Goal: Task Accomplishment & Management: Manage account settings

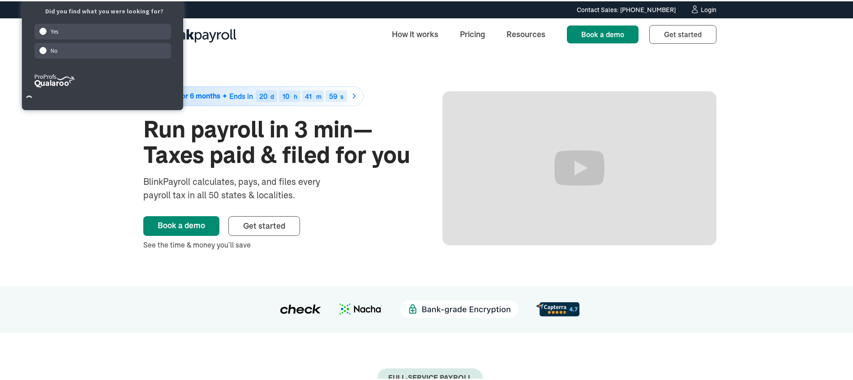
click at [705, 12] on link "Login" at bounding box center [703, 9] width 26 height 10
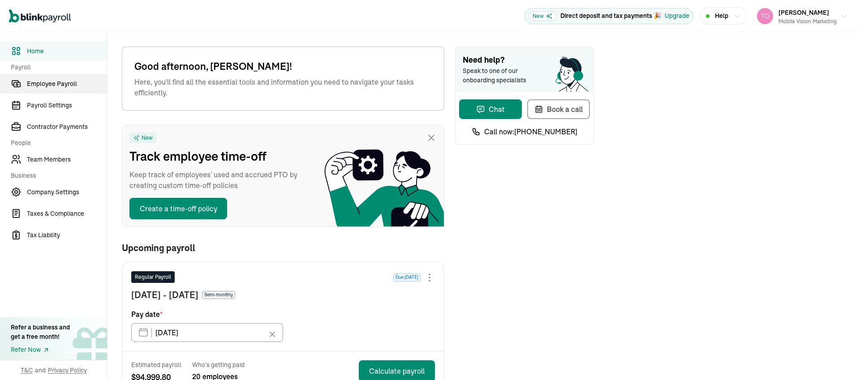
click at [51, 88] on span "Employee Payroll" at bounding box center [67, 83] width 80 height 9
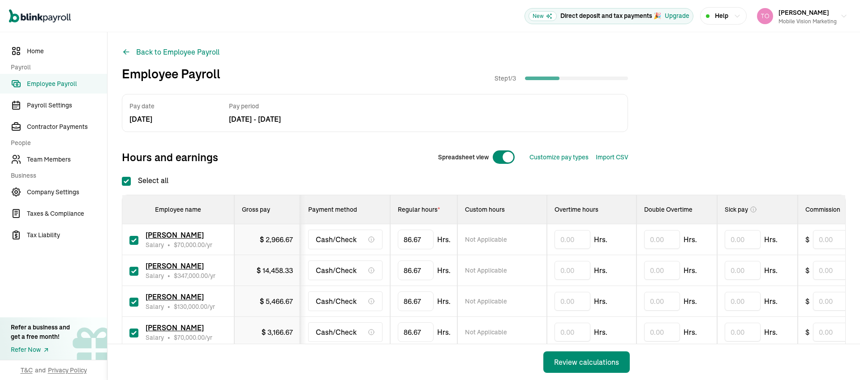
scroll to position [0, 371]
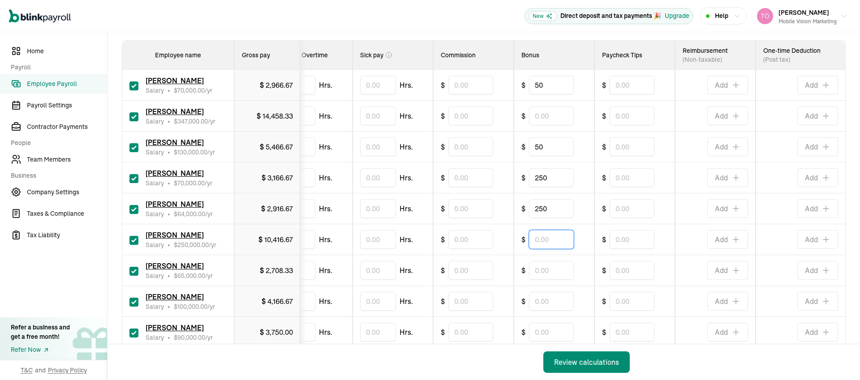
click at [539, 245] on input "text" at bounding box center [551, 239] width 45 height 19
type input "50"
click at [545, 273] on input "text" at bounding box center [551, 270] width 45 height 19
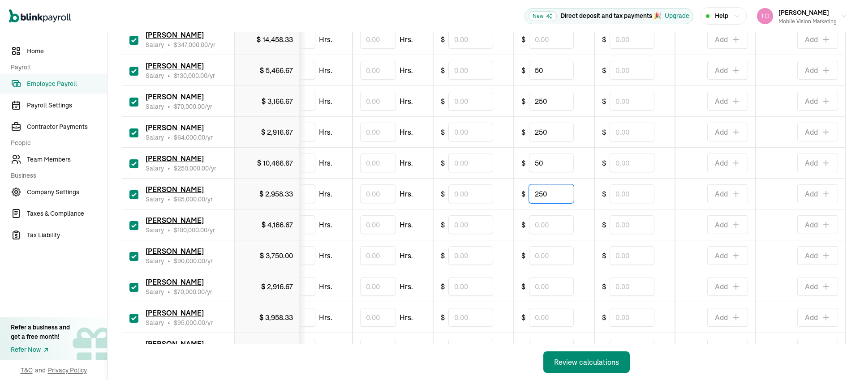
type input "250"
click at [544, 222] on input "text" at bounding box center [551, 224] width 45 height 19
type input "50"
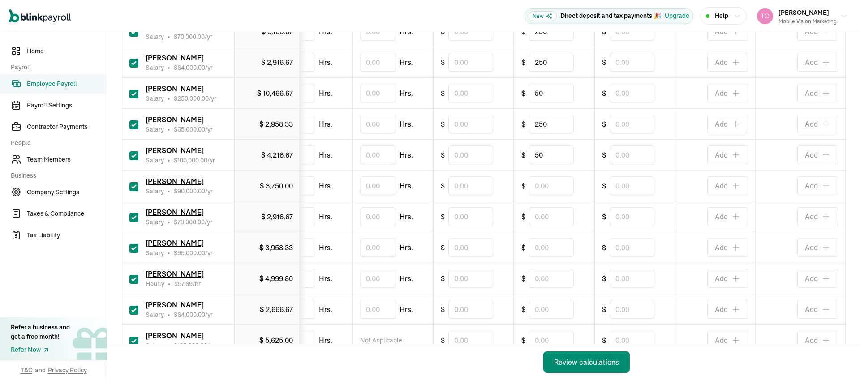
scroll to position [327, 0]
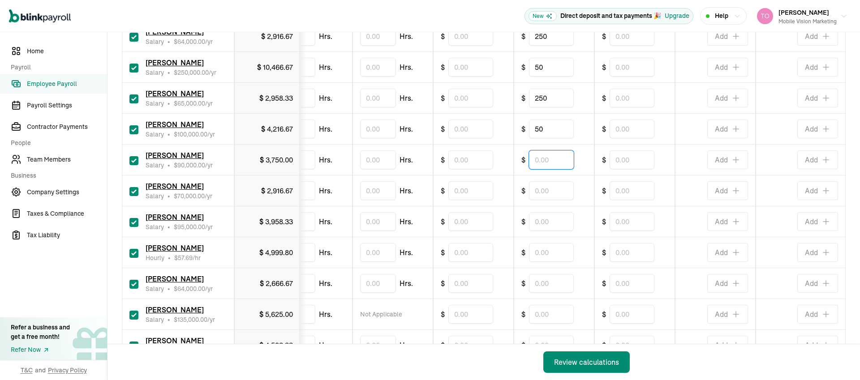
click at [534, 158] on input "text" at bounding box center [551, 160] width 45 height 19
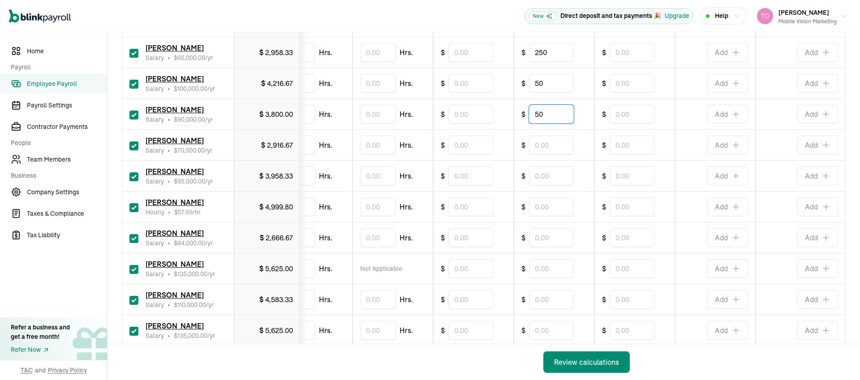
scroll to position [379, 0]
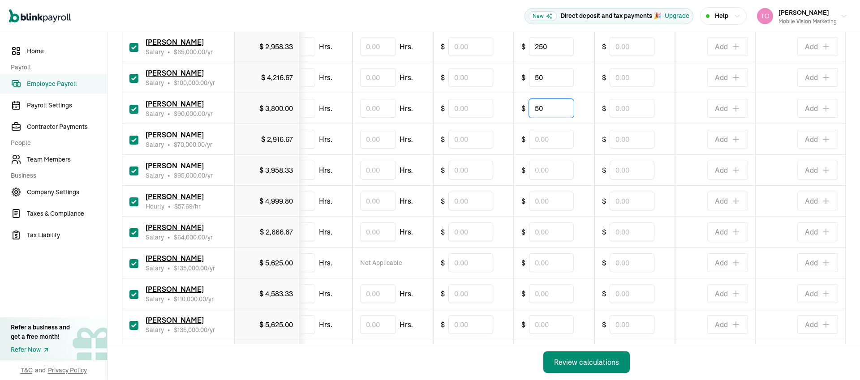
type input "50"
click at [541, 166] on input "text" at bounding box center [551, 170] width 45 height 19
type input "200"
click at [544, 325] on input "text" at bounding box center [551, 324] width 45 height 19
type input "50"
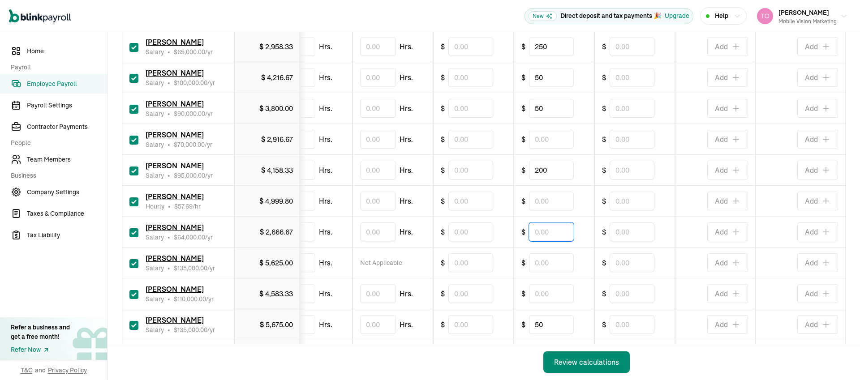
click at [549, 234] on input "text" at bounding box center [551, 232] width 45 height 19
type input "200"
click at [542, 294] on input "text" at bounding box center [551, 293] width 45 height 19
type input "50"
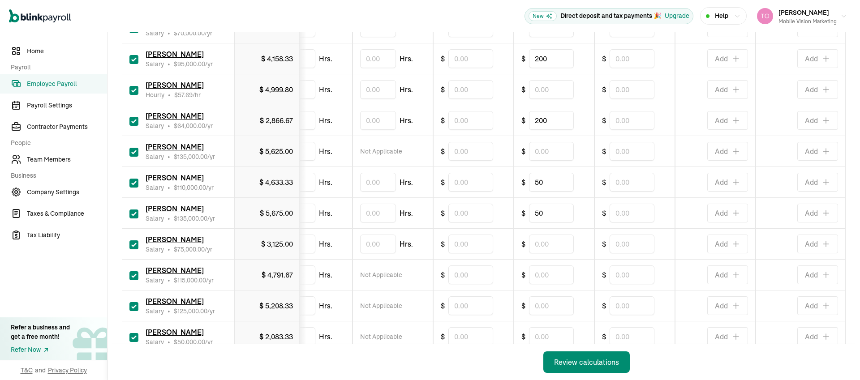
scroll to position [507, 0]
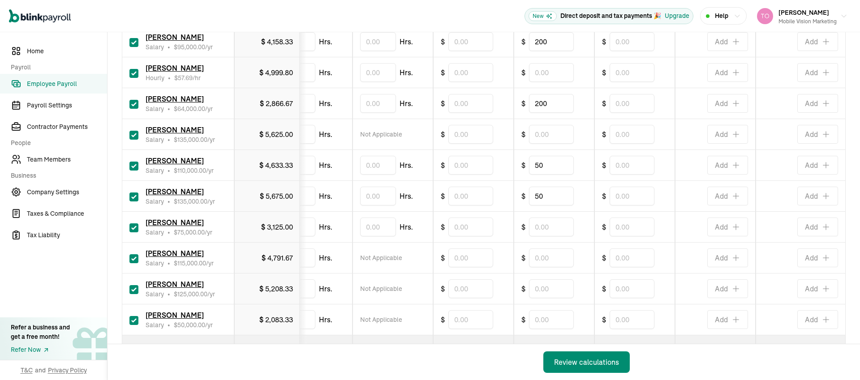
click at [323, 322] on span "Hrs." at bounding box center [325, 319] width 13 height 11
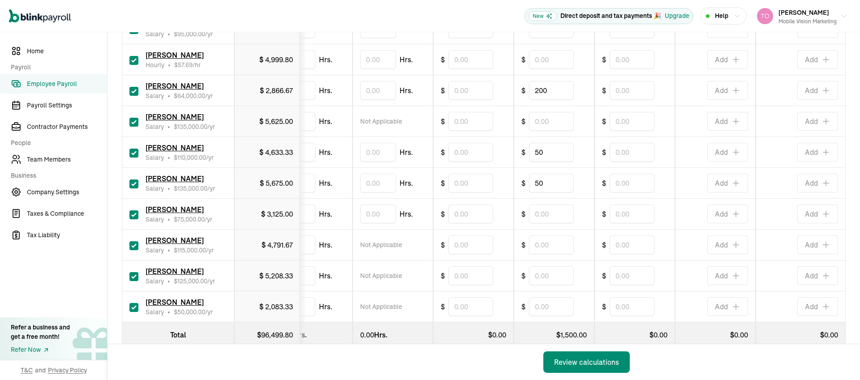
scroll to position [545, 0]
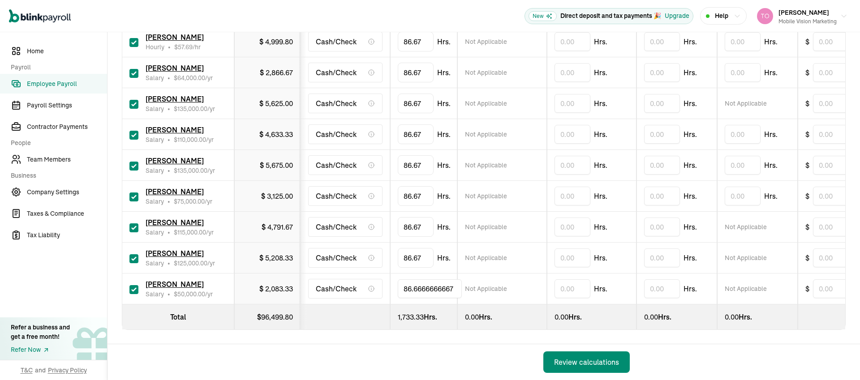
click at [415, 280] on input "86.6666666667" at bounding box center [430, 289] width 64 height 19
click at [383, 305] on th at bounding box center [346, 318] width 90 height 26
click at [168, 280] on span "[PERSON_NAME]" at bounding box center [175, 284] width 58 height 9
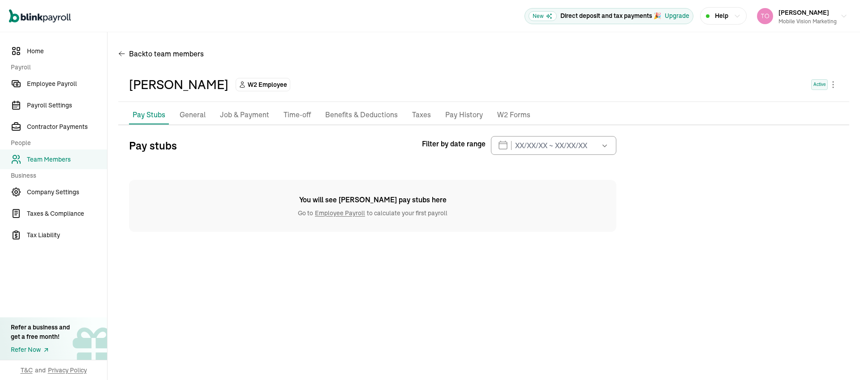
click at [242, 110] on p "Job & Payment" at bounding box center [244, 115] width 49 height 12
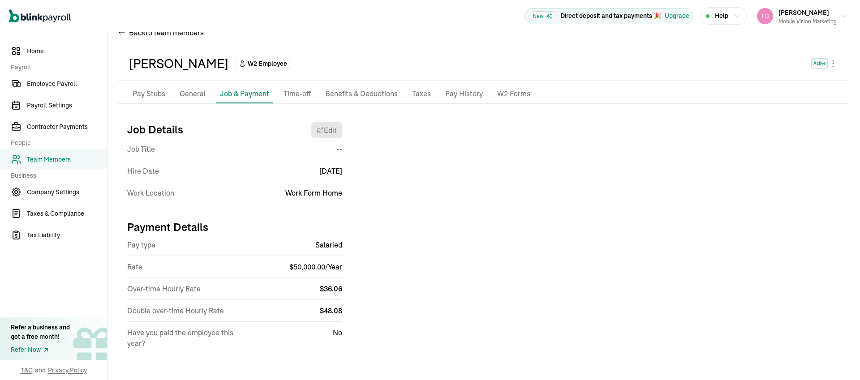
scroll to position [23, 0]
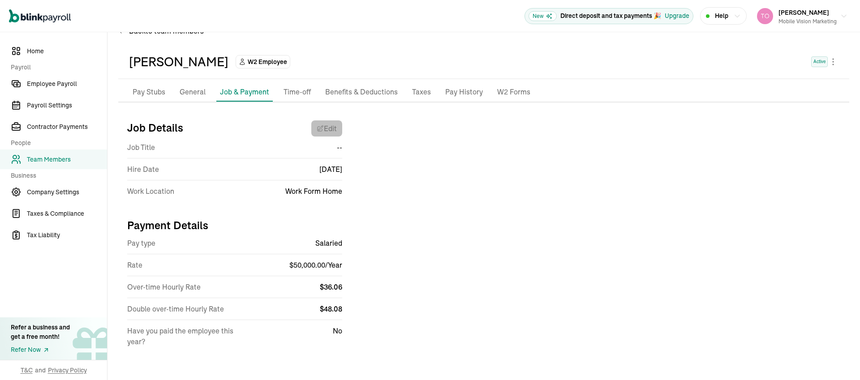
select select "Works from home"
select select "4"
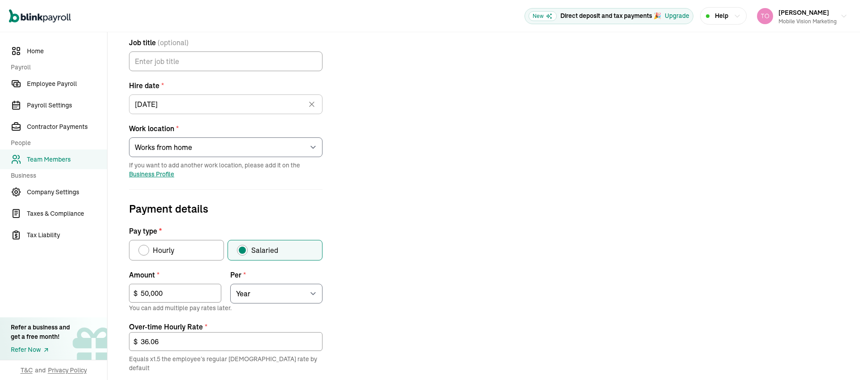
scroll to position [128, 0]
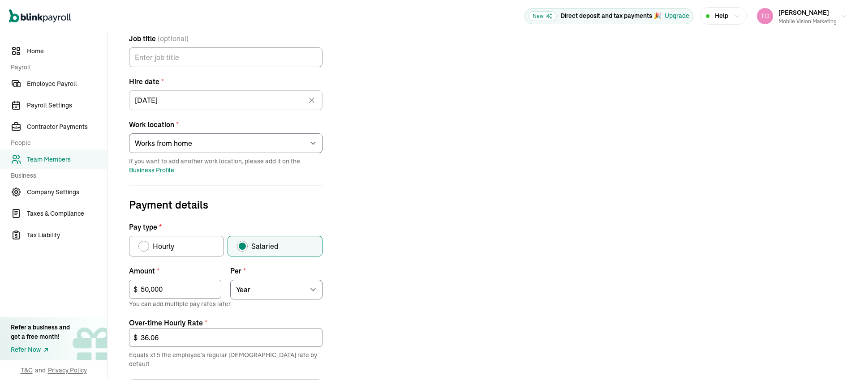
click at [143, 246] on div "Pay type" at bounding box center [143, 246] width 7 height 7
click at [143, 246] on input "Hourly" at bounding box center [141, 244] width 7 height 7
radio input "true"
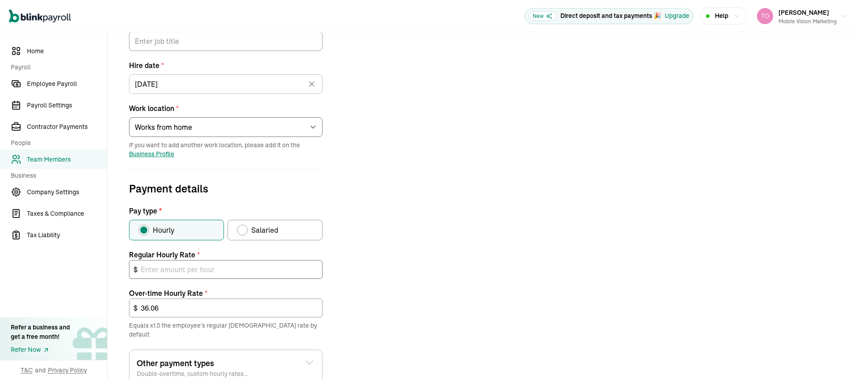
scroll to position [145, 0]
click at [165, 269] on input "text" at bounding box center [226, 268] width 194 height 19
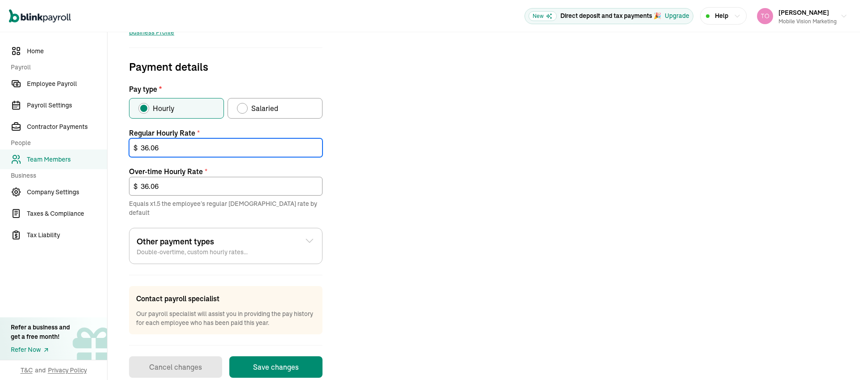
scroll to position [275, 0]
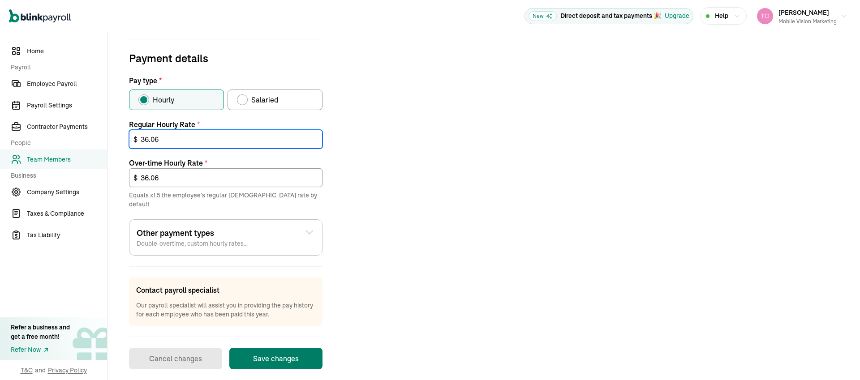
type input "36.06"
click at [285, 349] on button "Save changes" at bounding box center [275, 359] width 93 height 22
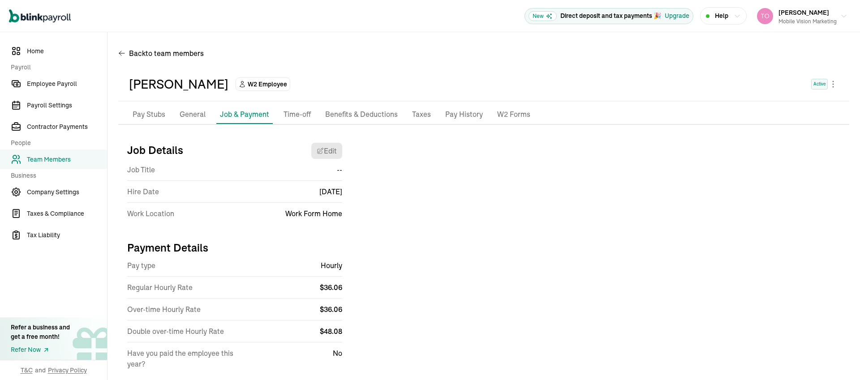
scroll to position [0, 0]
click at [40, 85] on span "Employee Payroll" at bounding box center [67, 83] width 80 height 9
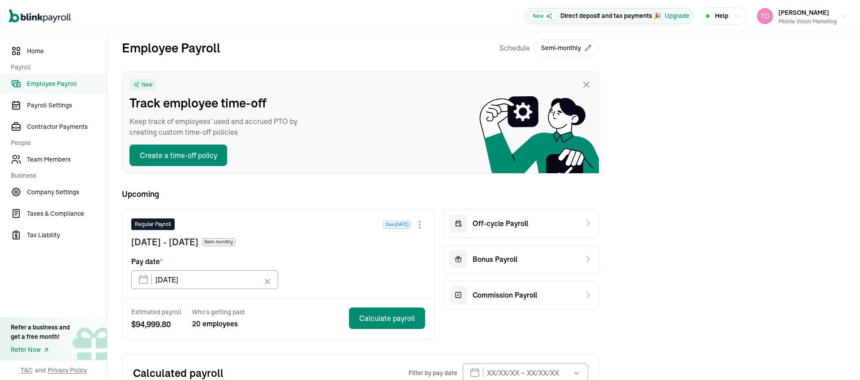
scroll to position [9, 0]
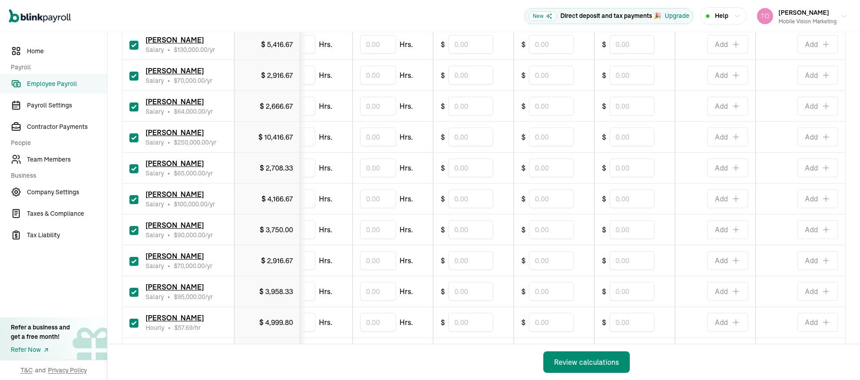
scroll to position [72, 0]
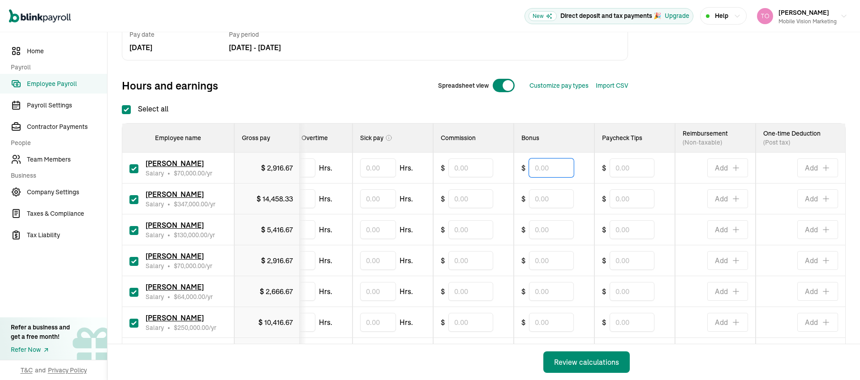
click at [529, 165] on input "text" at bounding box center [551, 168] width 45 height 19
type input "50"
click at [543, 230] on input "text" at bounding box center [551, 229] width 45 height 19
type input "50"
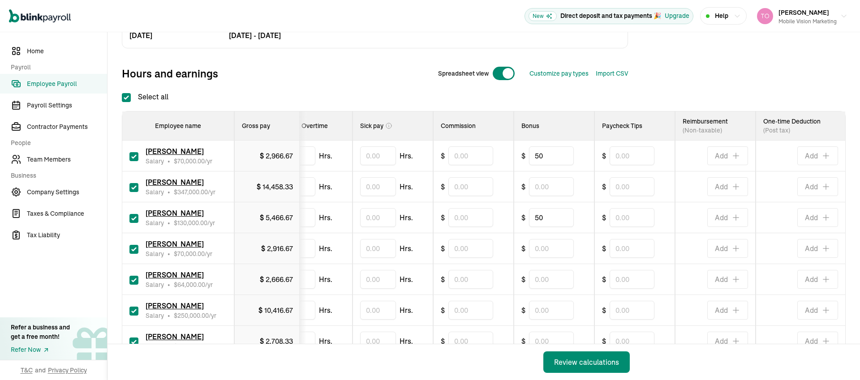
scroll to position [84, 0]
click at [546, 247] on input "text" at bounding box center [551, 248] width 45 height 19
type input "250"
click at [532, 281] on input "text" at bounding box center [551, 279] width 45 height 19
type input "250"
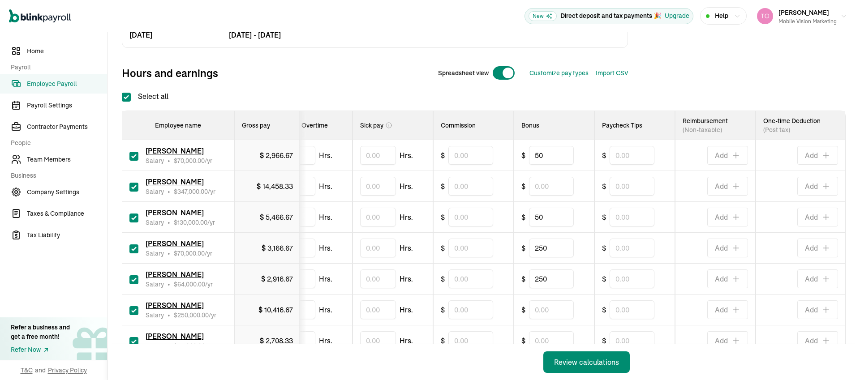
scroll to position [243, 0]
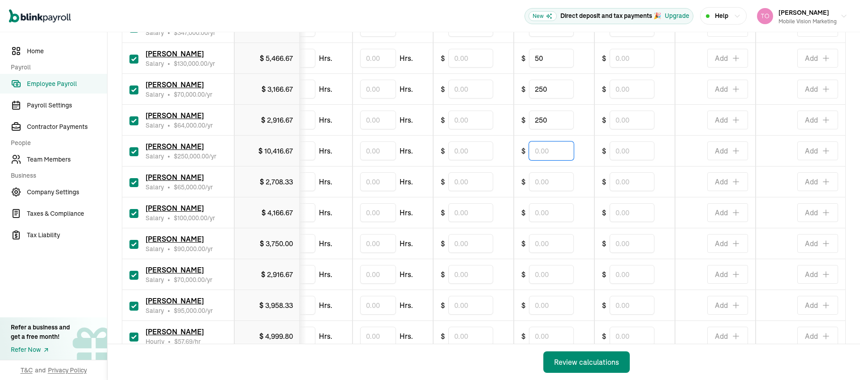
click at [537, 153] on input "text" at bounding box center [551, 151] width 45 height 19
type input "50"
click at [543, 185] on input "text" at bounding box center [551, 181] width 45 height 19
type input "250"
click at [543, 214] on input "text" at bounding box center [551, 212] width 45 height 19
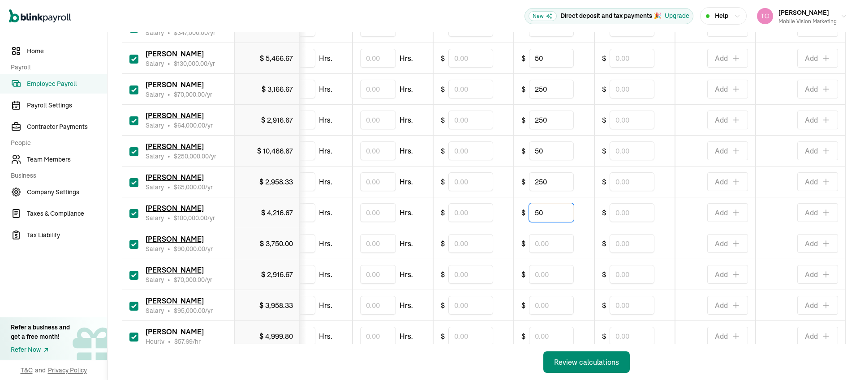
type input "50"
click at [533, 243] on input "text" at bounding box center [551, 243] width 45 height 19
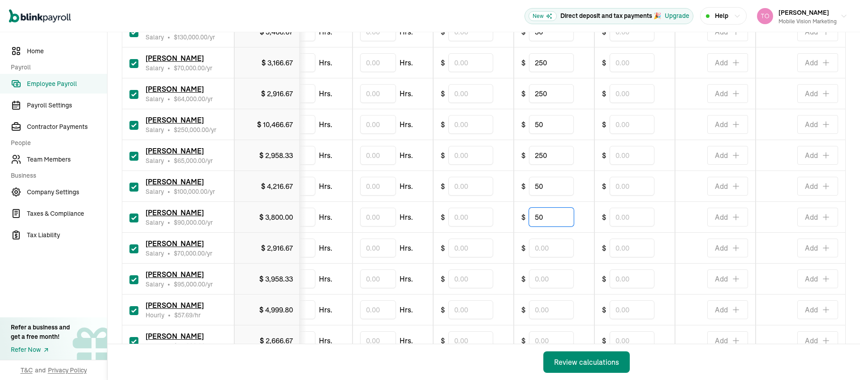
scroll to position [316, 0]
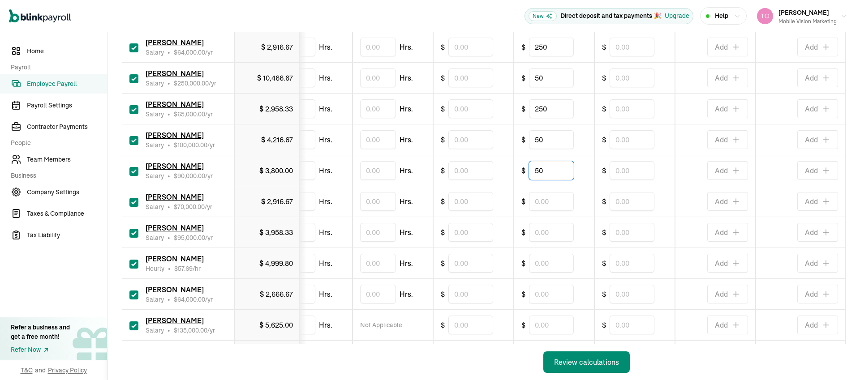
type input "50"
click at [534, 231] on input "text" at bounding box center [551, 232] width 45 height 19
type input "200"
click at [544, 297] on input "text" at bounding box center [551, 294] width 45 height 19
type input "200"
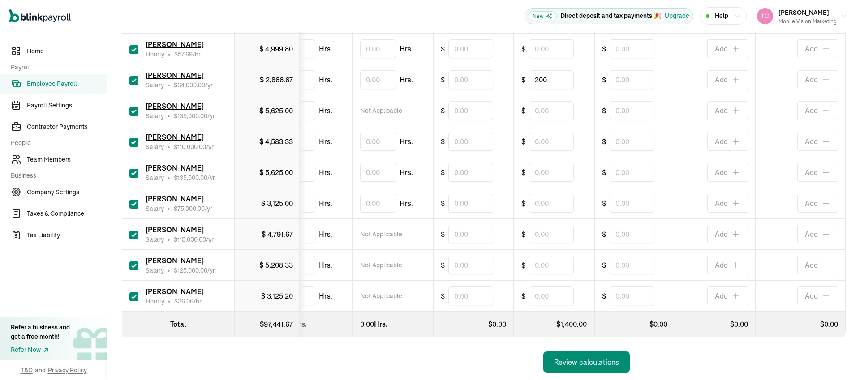
scroll to position [545, 0]
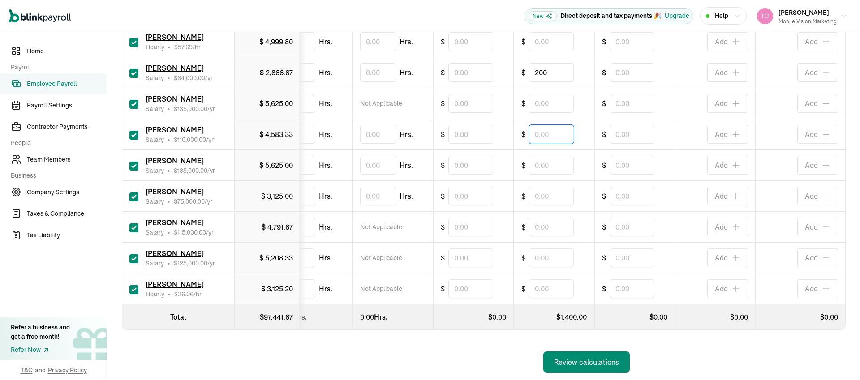
click at [555, 128] on input "text" at bounding box center [551, 134] width 45 height 19
type input "50"
click at [549, 156] on input "text" at bounding box center [551, 165] width 45 height 19
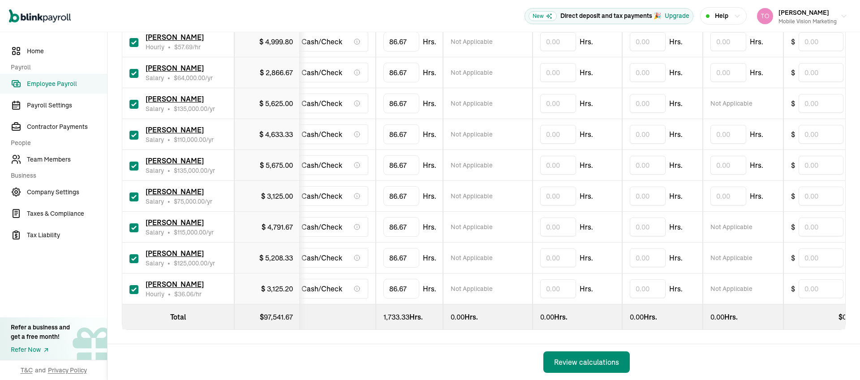
scroll to position [0, 0]
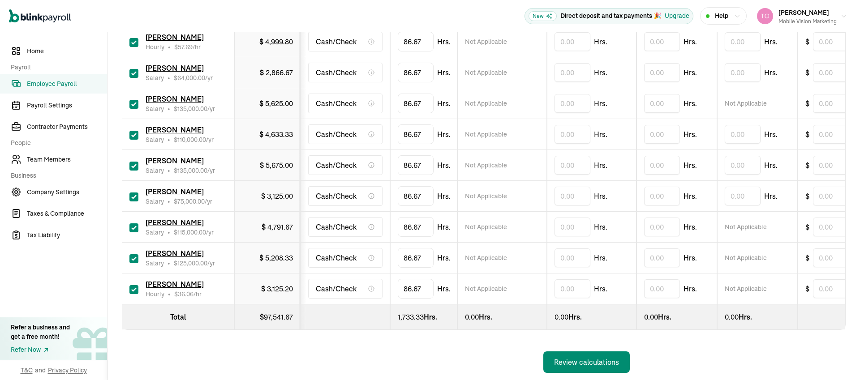
type input "50"
click at [413, 284] on input "86.6666666667" at bounding box center [430, 289] width 64 height 19
type input "40"
click at [449, 282] on td "40" at bounding box center [423, 289] width 67 height 31
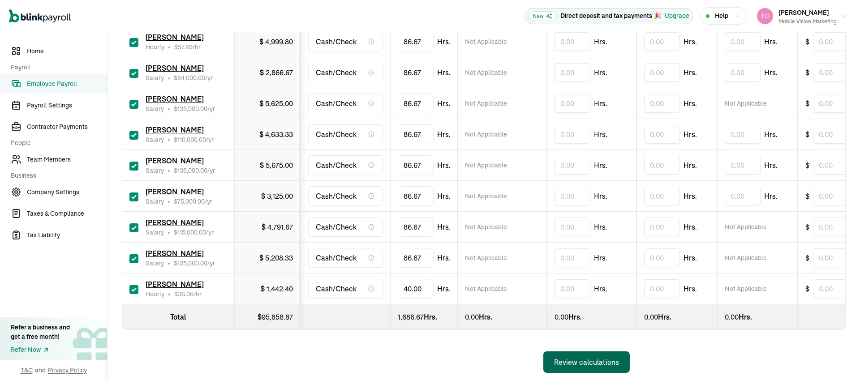
click at [576, 366] on div "Review calculations" at bounding box center [586, 362] width 65 height 11
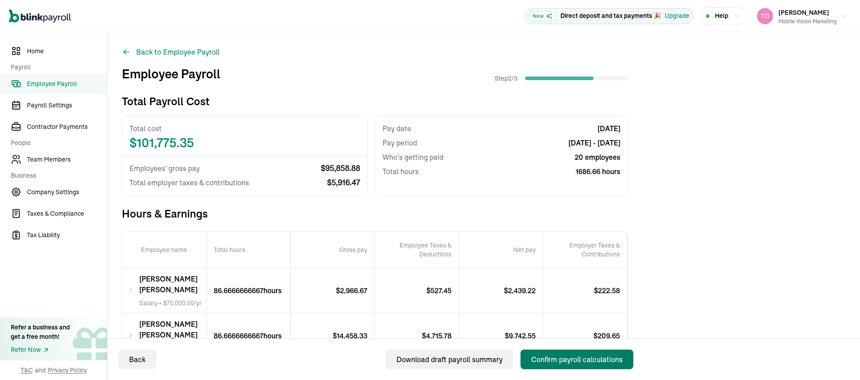
click at [561, 357] on div "Confirm payroll calculations" at bounding box center [576, 359] width 91 height 11
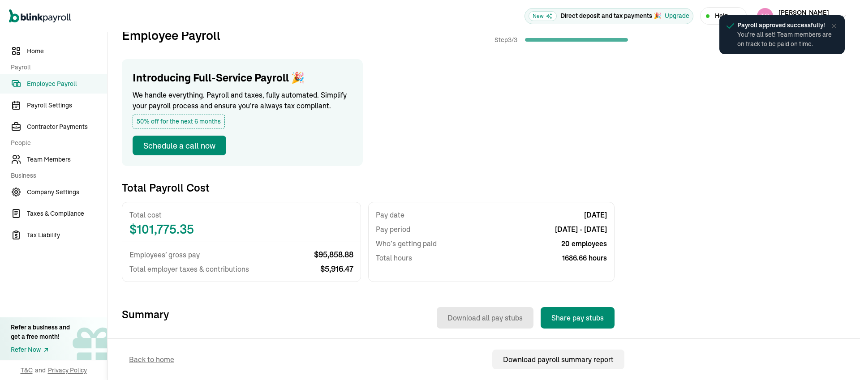
scroll to position [168, 0]
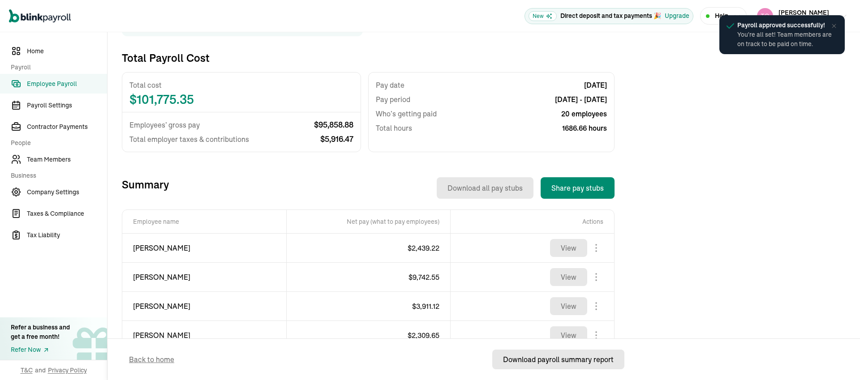
click at [522, 356] on div "Download payroll summary report" at bounding box center [558, 359] width 111 height 11
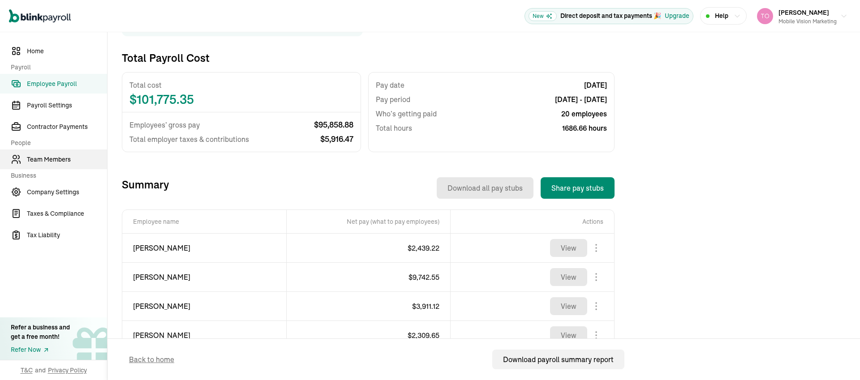
click at [42, 158] on span "Team Members" at bounding box center [67, 159] width 80 height 9
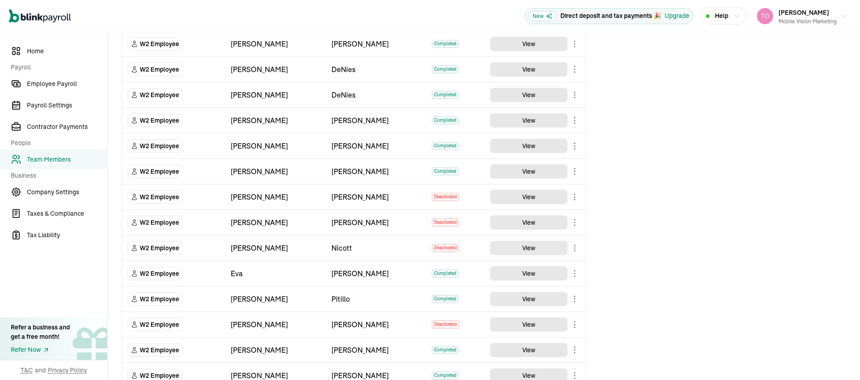
scroll to position [418, 0]
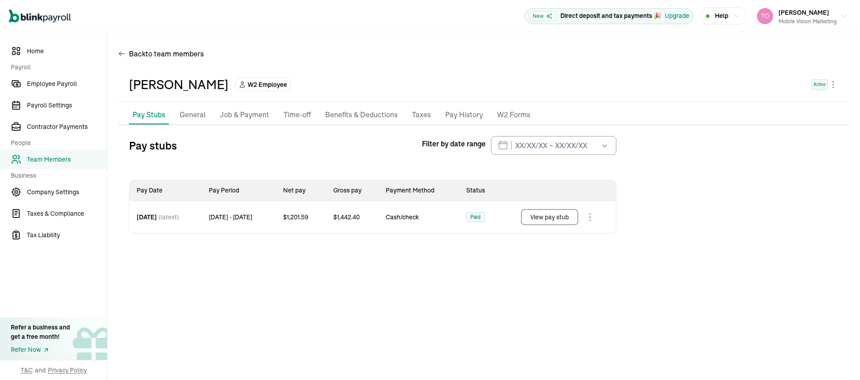
click at [231, 115] on p "Job & Payment" at bounding box center [244, 115] width 49 height 12
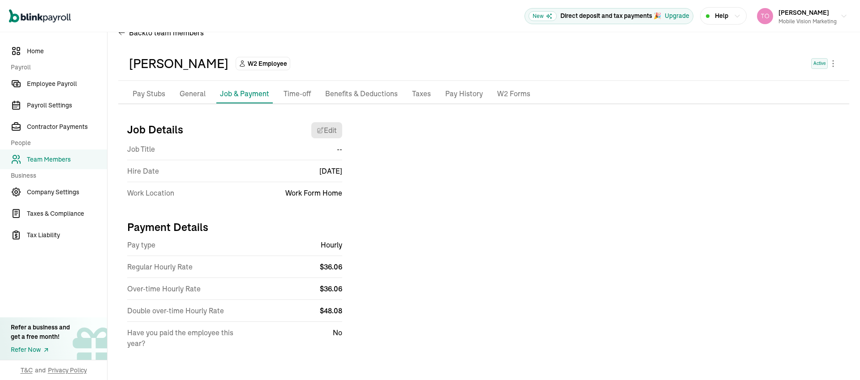
scroll to position [24, 0]
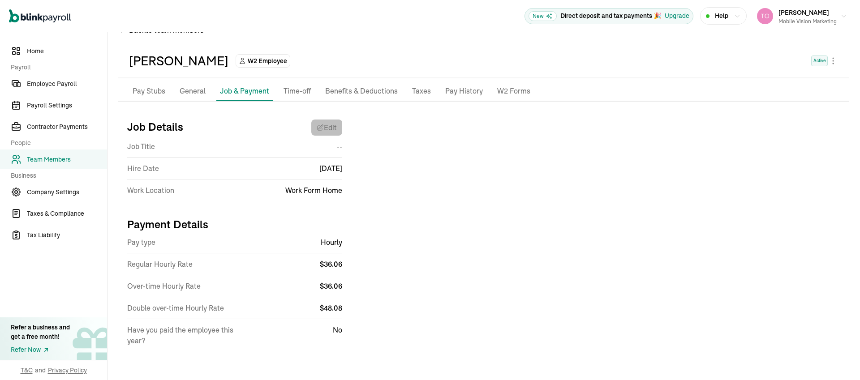
select select "Works from home"
select select "1"
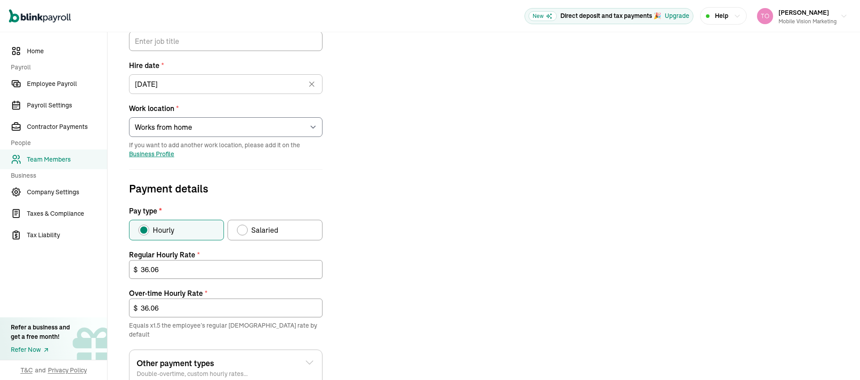
scroll to position [182, 0]
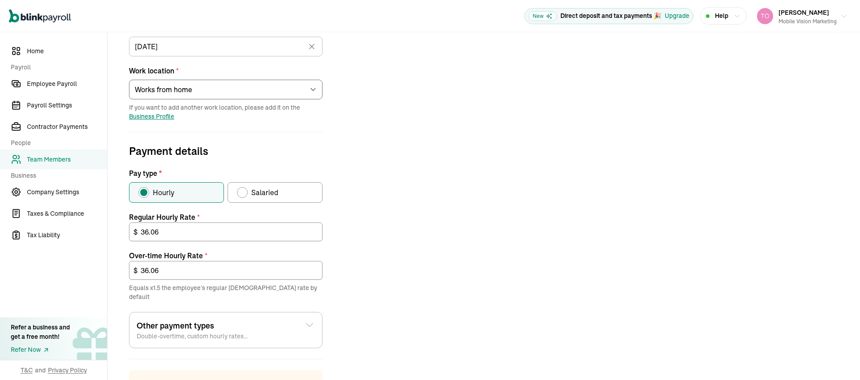
click at [242, 192] on div "Pay type" at bounding box center [242, 192] width 7 height 7
click at [242, 192] on input "Salaried" at bounding box center [240, 190] width 7 height 7
radio input "true"
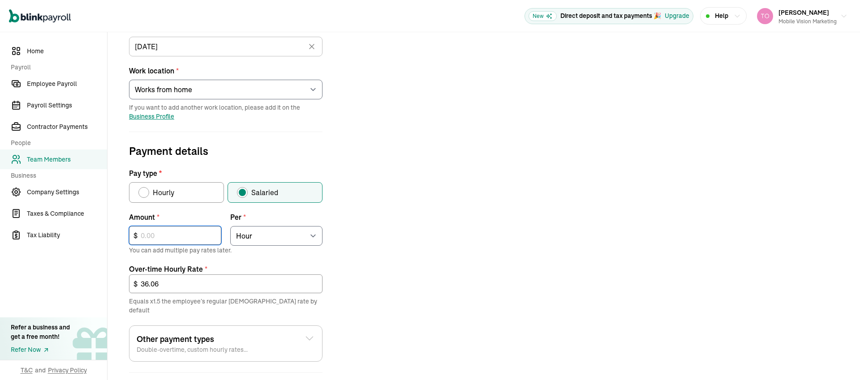
click at [162, 241] on input "text" at bounding box center [175, 235] width 92 height 19
type input "50,000"
click at [260, 235] on select "Select an item Hour Week Month Year" at bounding box center [276, 236] width 92 height 20
select select "4"
click at [230, 226] on select "Select an item Hour Week Month Year" at bounding box center [276, 236] width 92 height 20
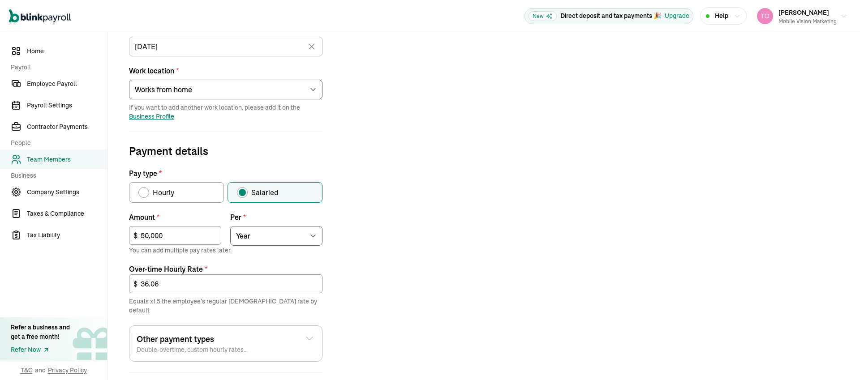
click at [366, 274] on div "Job details Job title (optional) Hire date * 09/08/2025 Sep 2025 Mon Tue Wed Th…" at bounding box center [483, 214] width 731 height 521
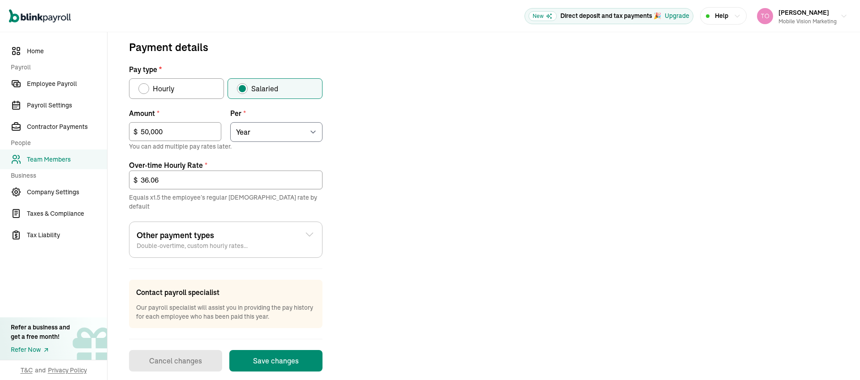
scroll to position [288, 0]
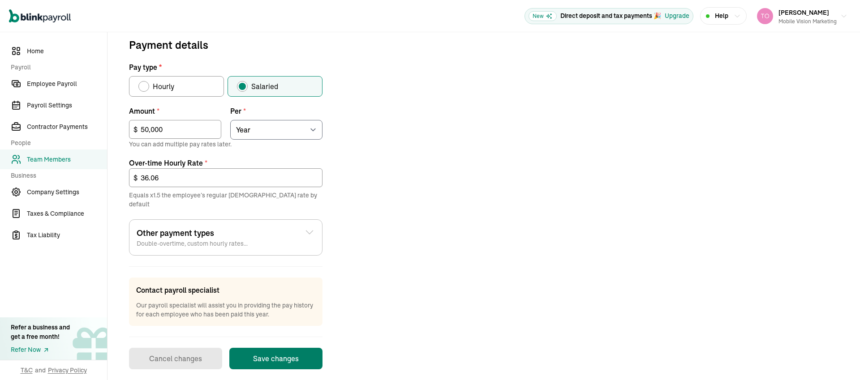
click at [270, 350] on button "Save changes" at bounding box center [275, 359] width 93 height 22
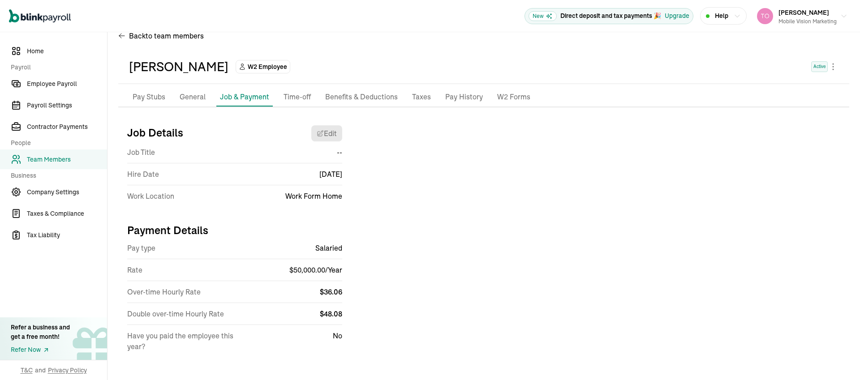
scroll to position [17, 0]
select select "Works from home"
select select "4"
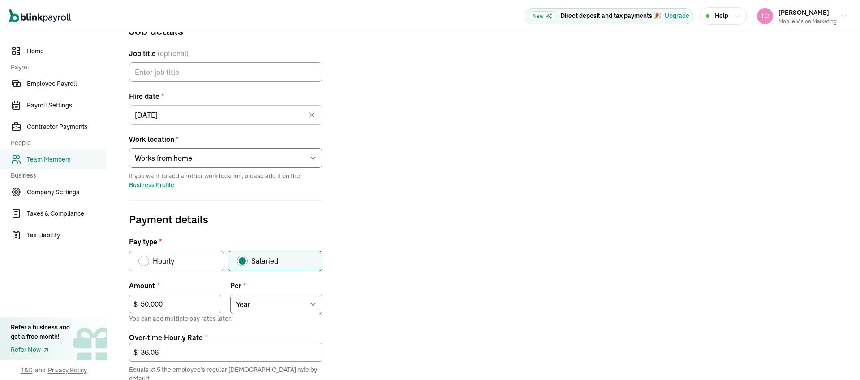
scroll to position [195, 0]
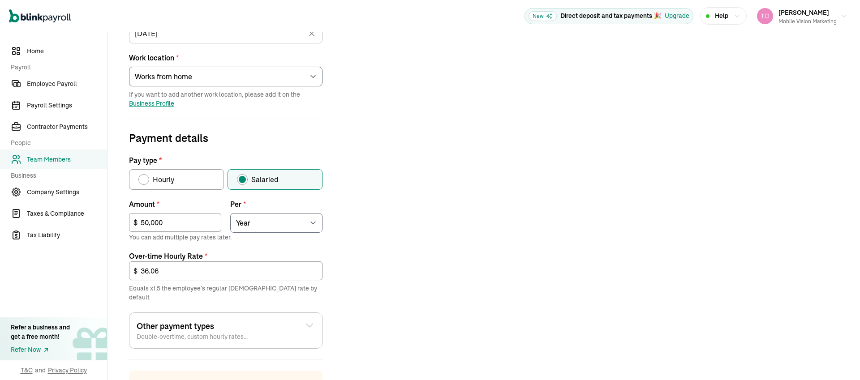
click at [144, 185] on label "Hourly" at bounding box center [176, 179] width 95 height 21
click at [144, 181] on input "Hourly" at bounding box center [141, 177] width 7 height 7
radio input "true"
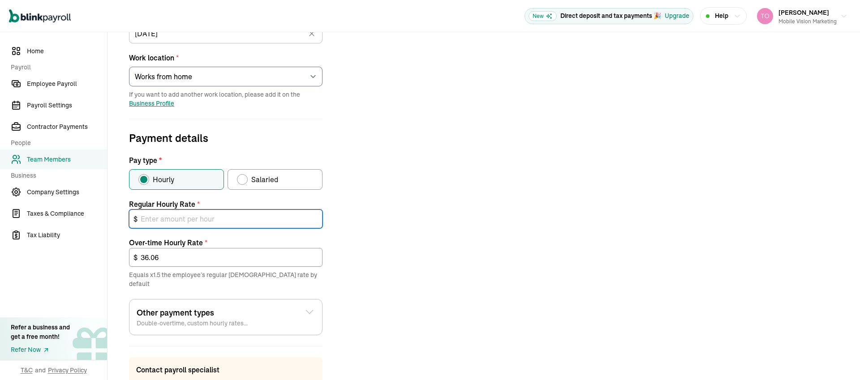
click at [177, 219] on input "text" at bounding box center [226, 219] width 194 height 19
type input "26.04"
click at [529, 231] on div "Job details Job title (optional) Hire date * 09/08/2025 Sep 2025 Mon Tue Wed Th…" at bounding box center [483, 195] width 731 height 508
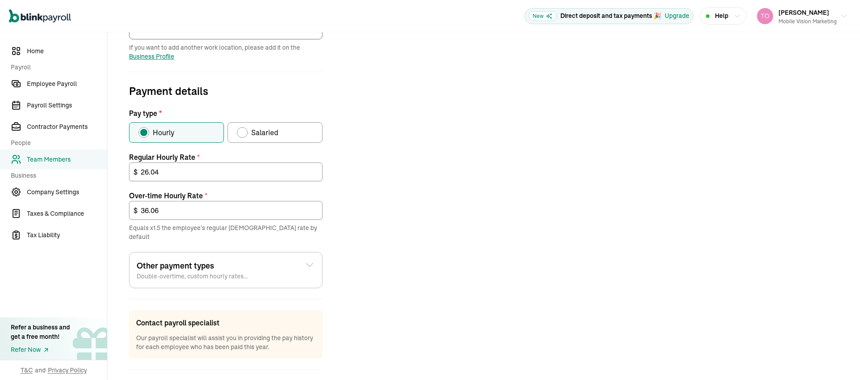
scroll to position [246, 0]
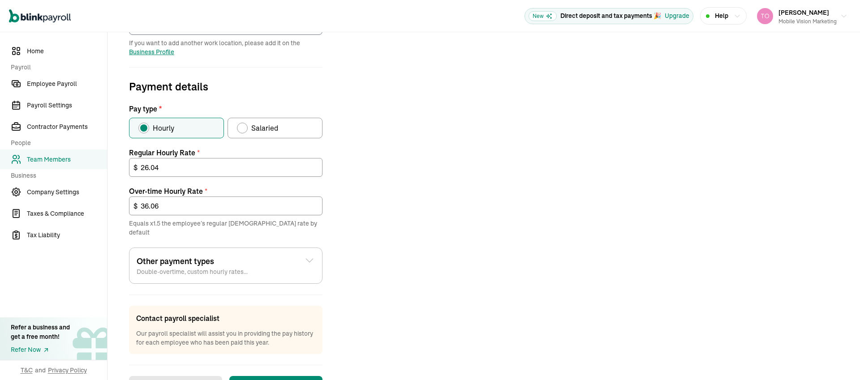
click at [447, 267] on div "Job details Job title (optional) Hire date * 09/08/2025 Sep 2025 Mon Tue Wed Th…" at bounding box center [483, 144] width 731 height 508
click at [276, 376] on button "Save changes" at bounding box center [275, 387] width 93 height 22
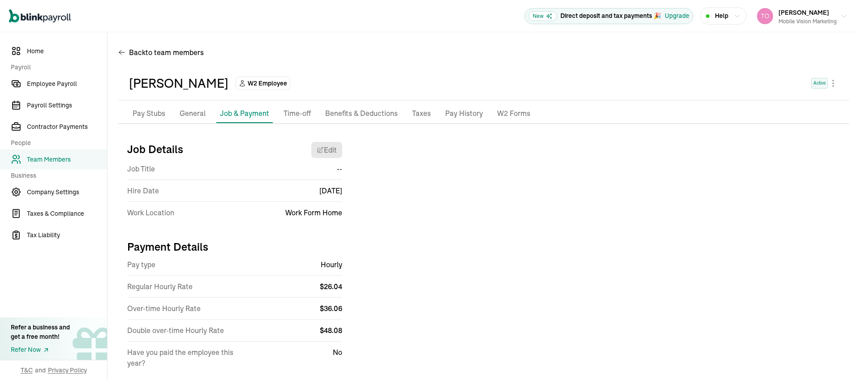
scroll to position [0, 0]
click at [45, 86] on span "Employee Payroll" at bounding box center [67, 83] width 80 height 9
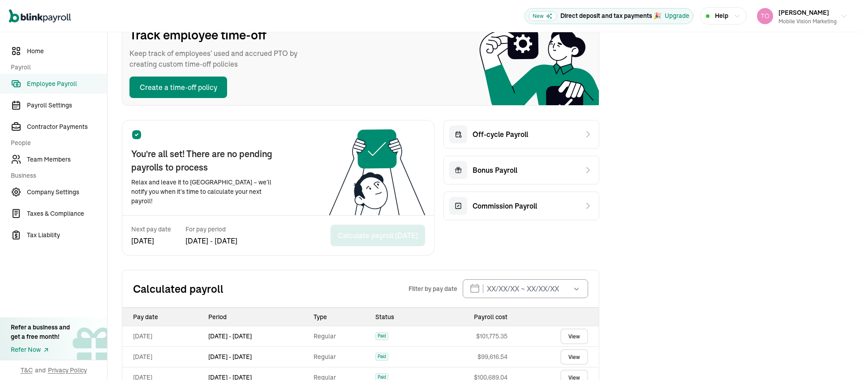
scroll to position [193, 0]
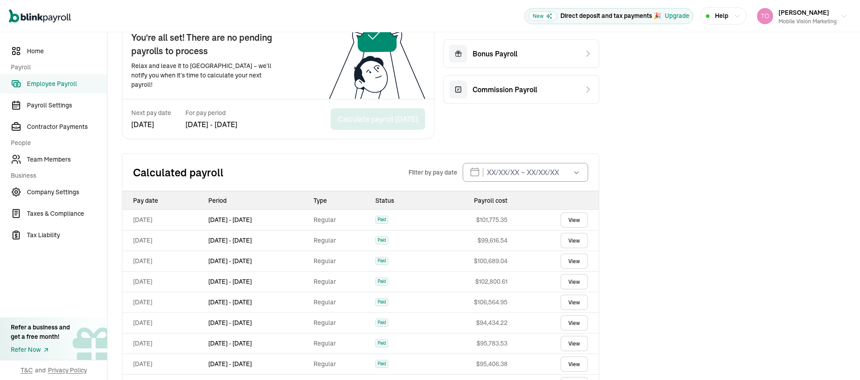
click at [575, 214] on link "View" at bounding box center [574, 220] width 28 height 16
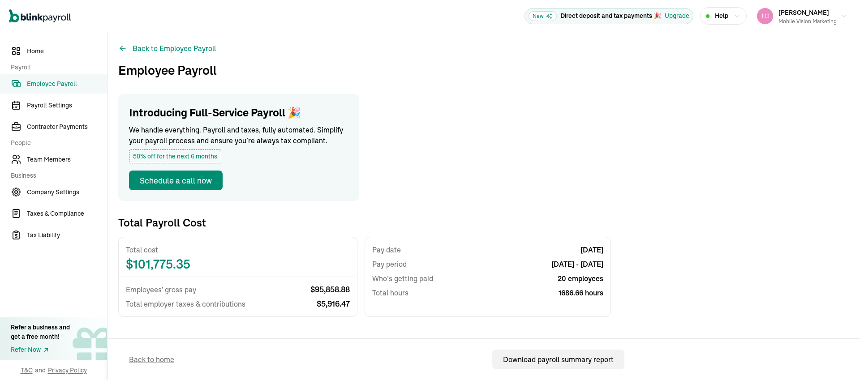
click at [50, 88] on span "Employee Payroll" at bounding box center [67, 83] width 80 height 9
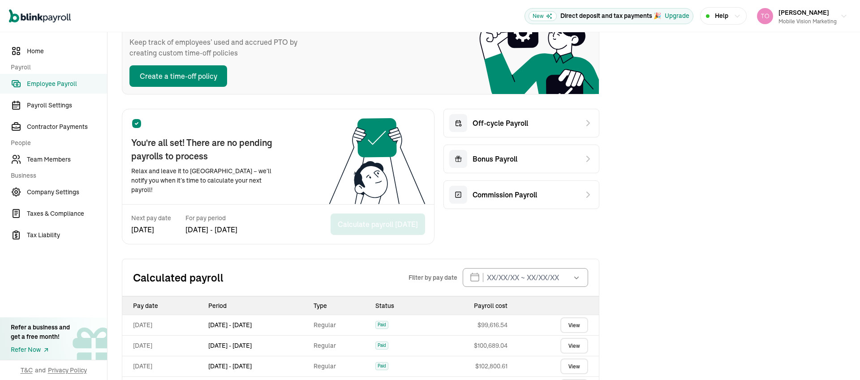
scroll to position [90, 0]
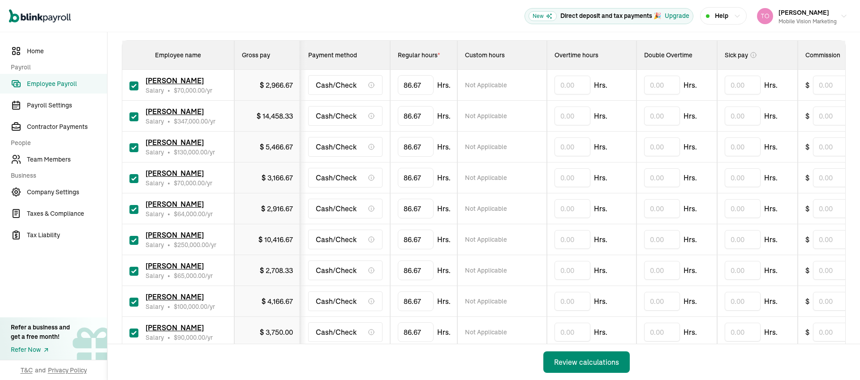
scroll to position [0, 371]
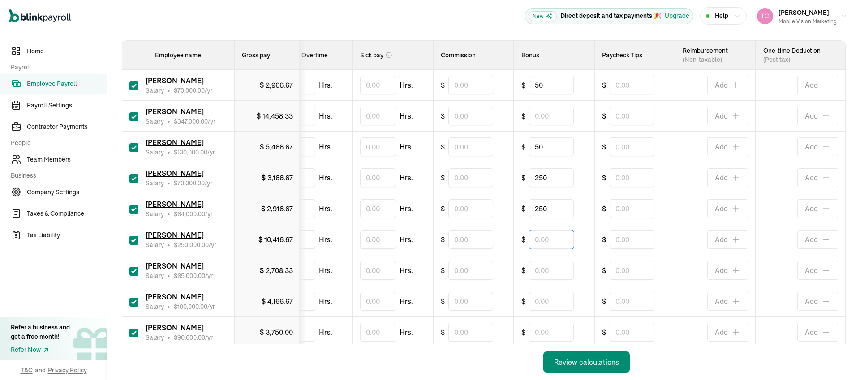
click at [539, 245] on input "text" at bounding box center [551, 239] width 45 height 19
type input "50"
click at [545, 273] on input "text" at bounding box center [551, 270] width 45 height 19
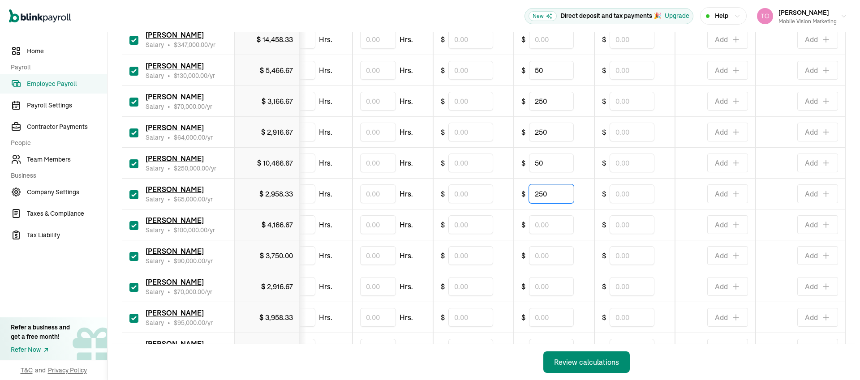
type input "250"
click at [544, 222] on input "text" at bounding box center [551, 224] width 45 height 19
type input "50"
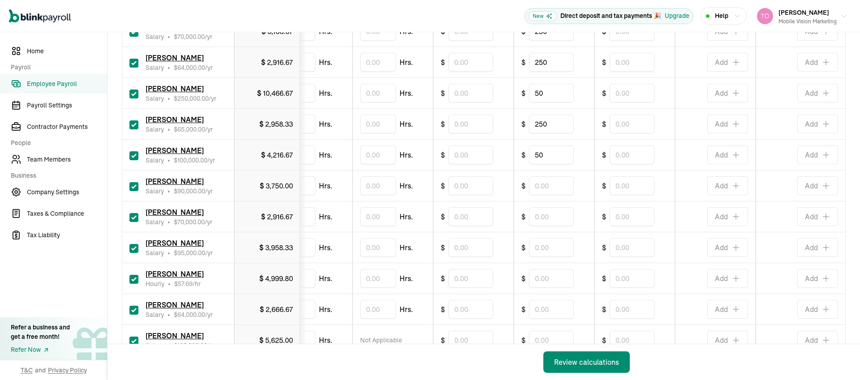
scroll to position [327, 0]
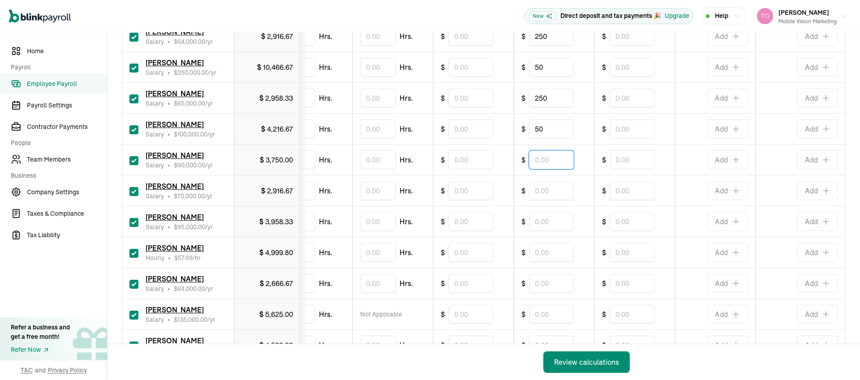
click at [534, 158] on input "text" at bounding box center [551, 160] width 45 height 19
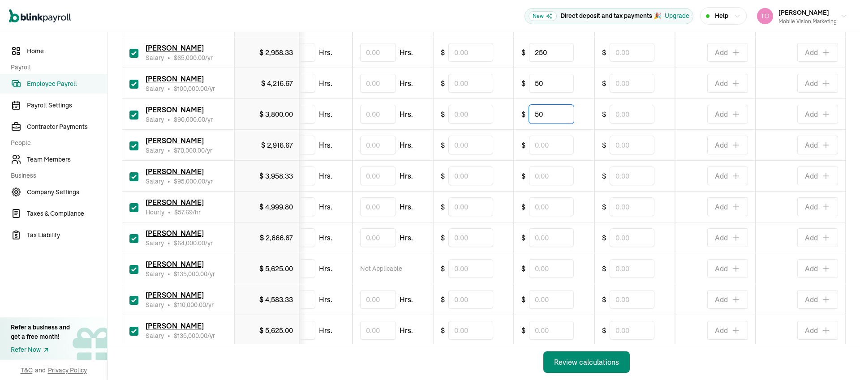
scroll to position [379, 0]
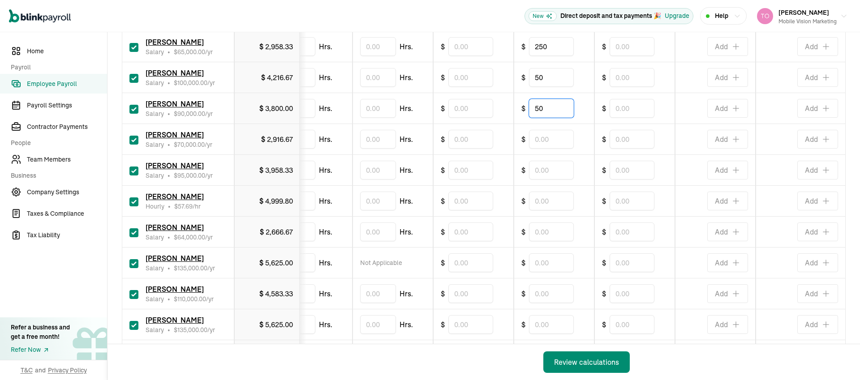
type input "50"
click at [541, 166] on input "text" at bounding box center [551, 170] width 45 height 19
type input "200"
click at [544, 325] on input "text" at bounding box center [551, 324] width 45 height 19
type input "50"
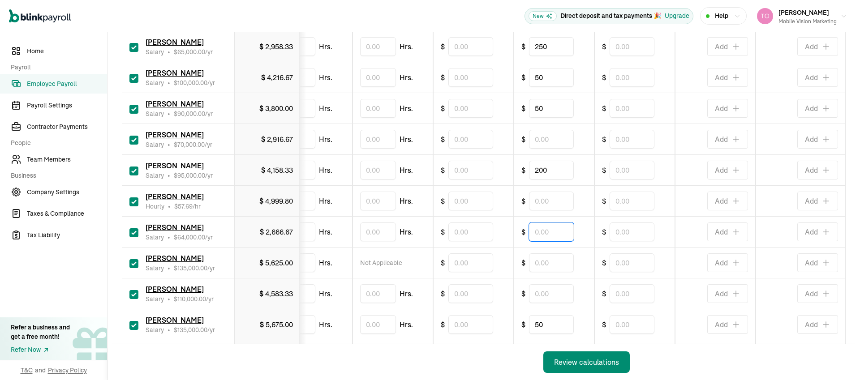
click at [549, 234] on input "text" at bounding box center [551, 232] width 45 height 19
type input "200"
click at [542, 294] on input "text" at bounding box center [551, 293] width 45 height 19
type input "50"
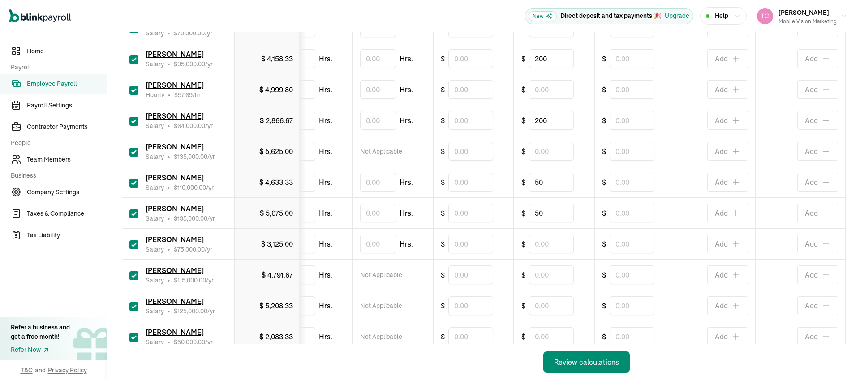
scroll to position [507, 0]
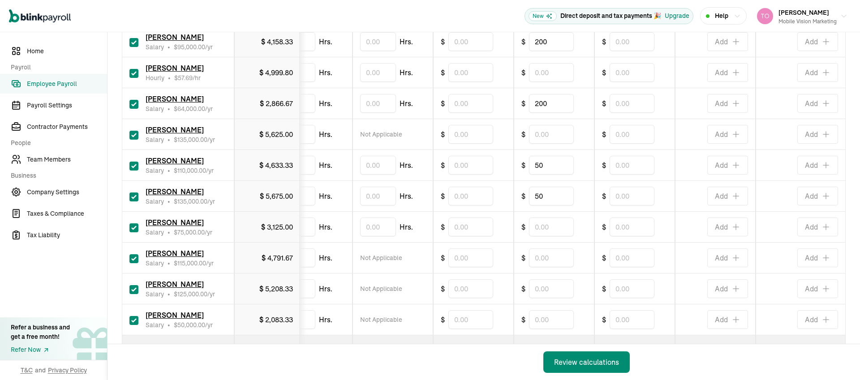
click at [323, 322] on span "Hrs." at bounding box center [325, 319] width 13 height 11
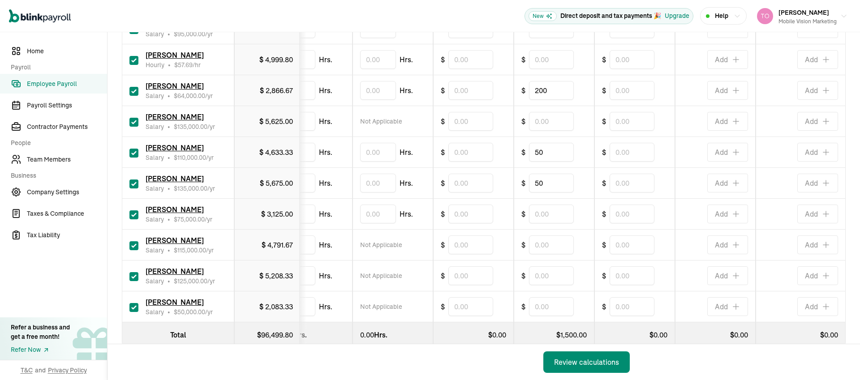
scroll to position [545, 0]
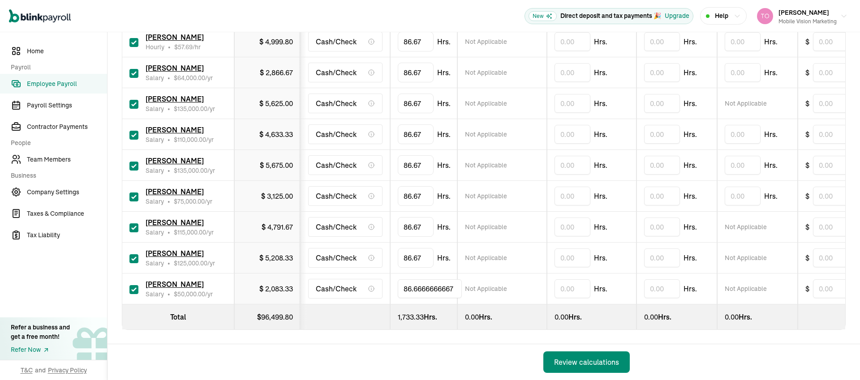
click at [415, 280] on input "86.6666666667" at bounding box center [430, 289] width 64 height 19
click at [383, 305] on th at bounding box center [346, 318] width 90 height 26
click at [168, 280] on span "[PERSON_NAME]" at bounding box center [175, 284] width 58 height 9
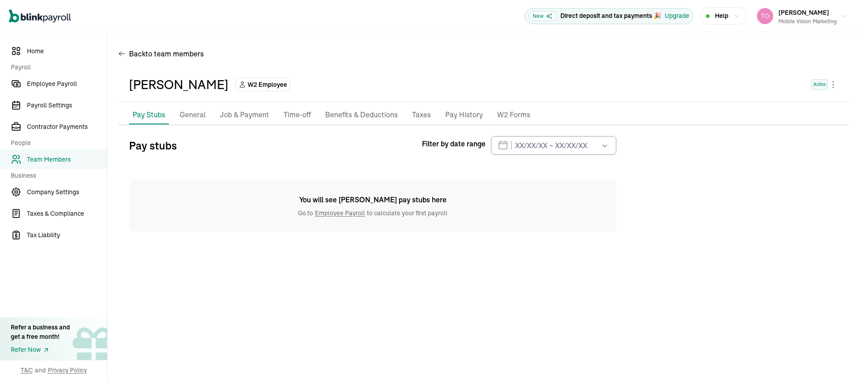
click at [242, 110] on p "Job & Payment" at bounding box center [244, 115] width 49 height 12
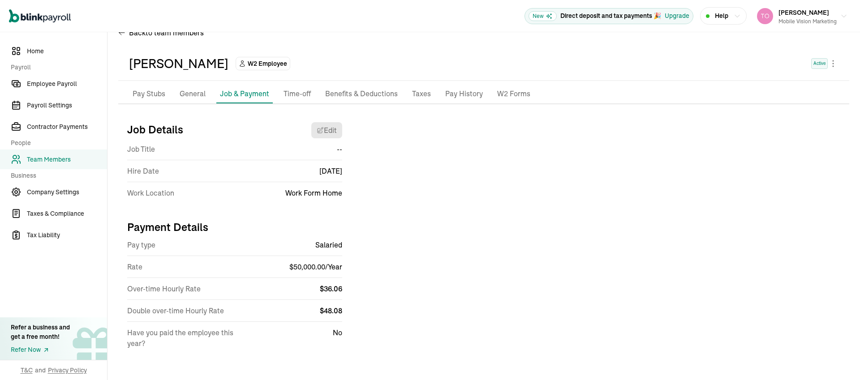
scroll to position [23, 0]
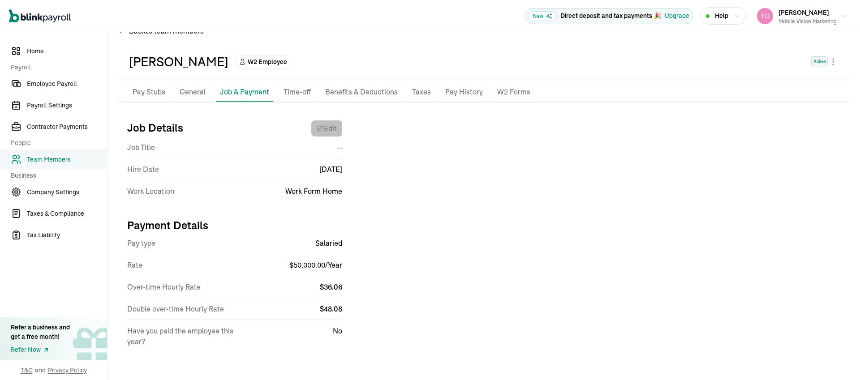
select select "Works from home"
select select "4"
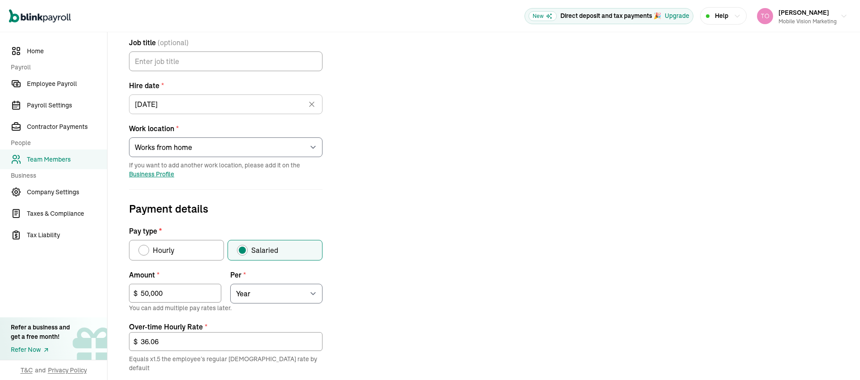
scroll to position [128, 0]
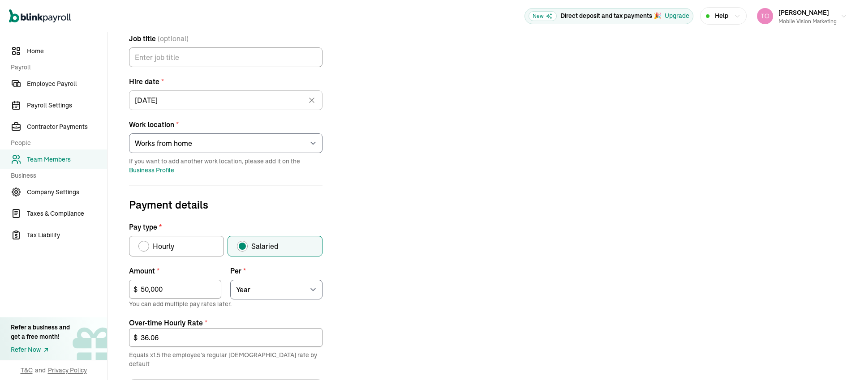
click at [143, 246] on div "Pay type" at bounding box center [143, 246] width 7 height 7
click at [143, 246] on input "Hourly" at bounding box center [141, 244] width 7 height 7
radio input "true"
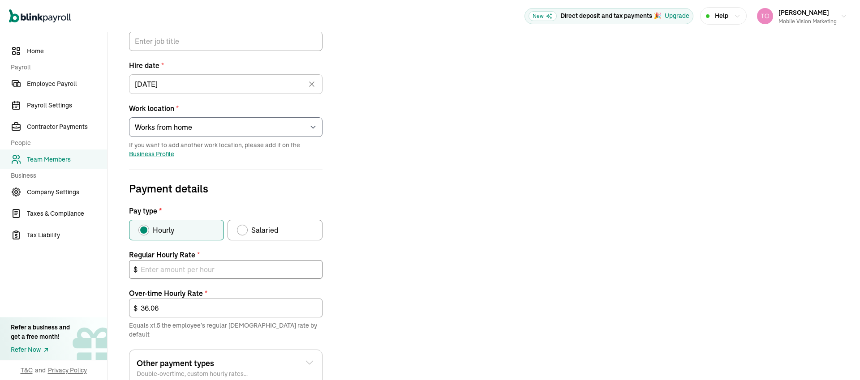
scroll to position [145, 0]
click at [165, 269] on input "text" at bounding box center [226, 268] width 194 height 19
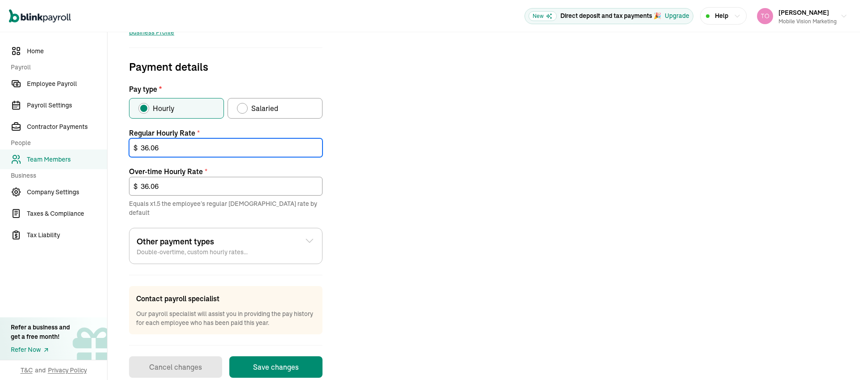
scroll to position [275, 0]
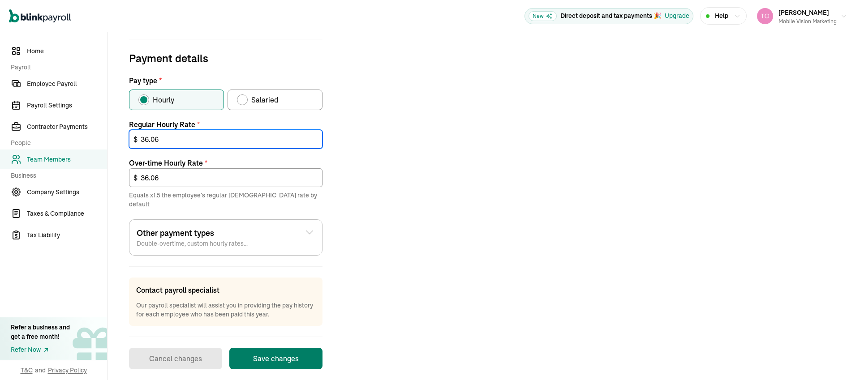
type input "36.06"
click at [285, 349] on button "Save changes" at bounding box center [275, 359] width 93 height 22
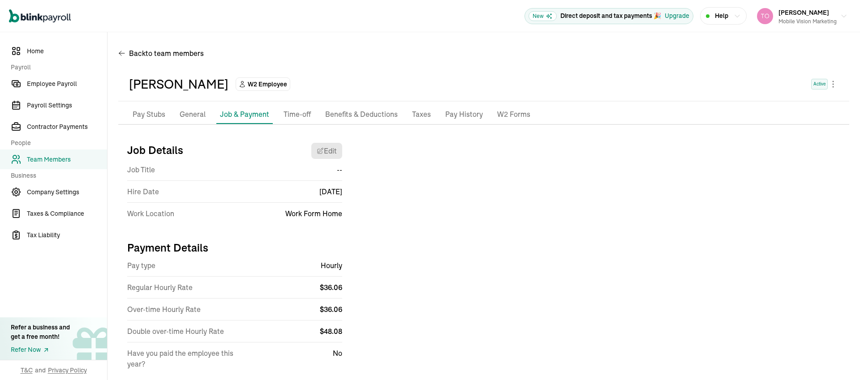
scroll to position [0, 0]
click at [40, 85] on span "Employee Payroll" at bounding box center [67, 83] width 80 height 9
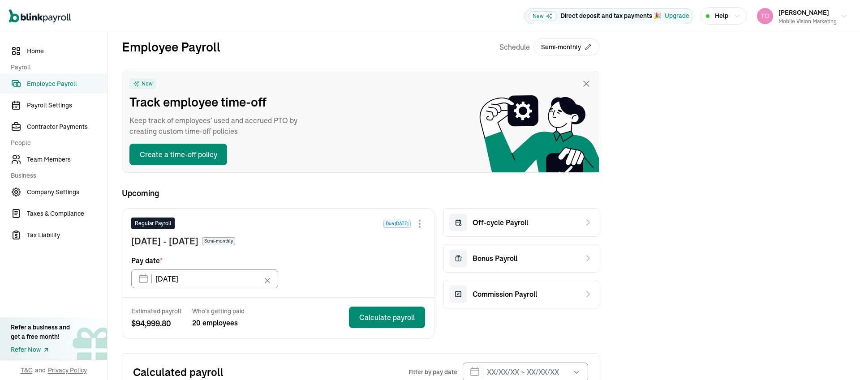
scroll to position [9, 0]
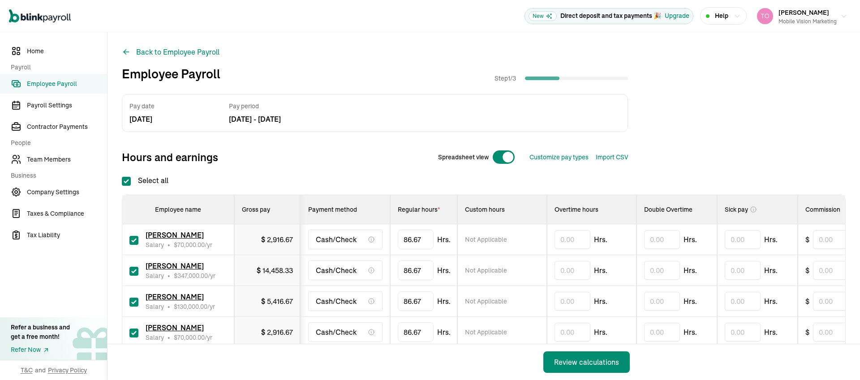
checkbox input "true"
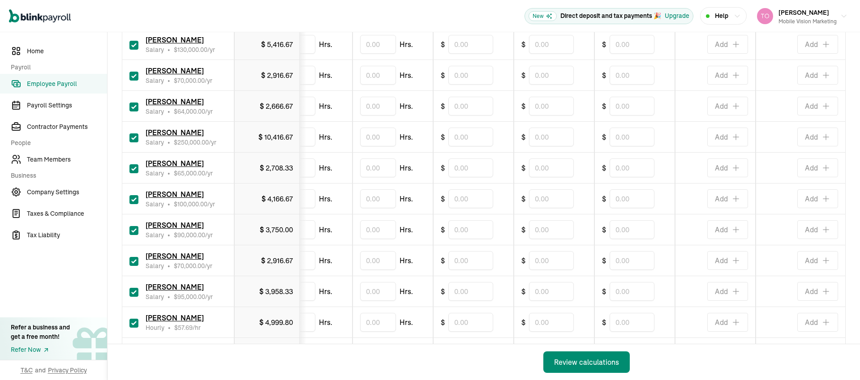
scroll to position [72, 0]
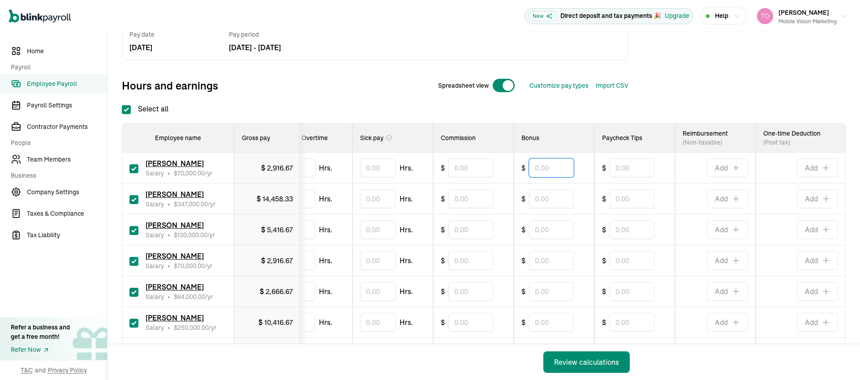
click at [529, 165] on input "text" at bounding box center [551, 168] width 45 height 19
type input "50"
click at [543, 230] on input "text" at bounding box center [551, 229] width 45 height 19
type input "50"
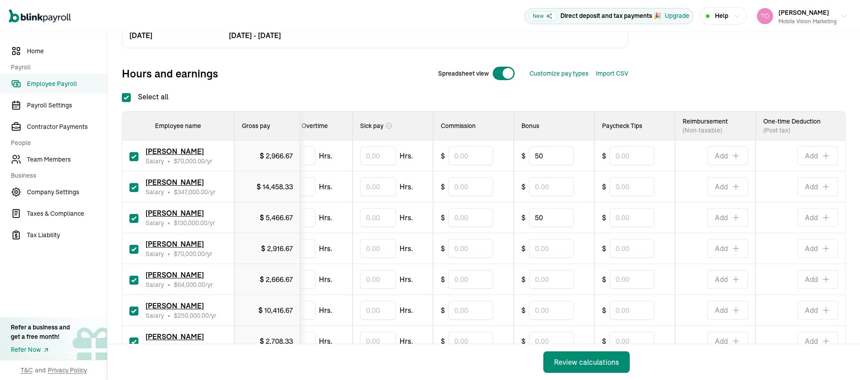
scroll to position [84, 0]
click at [546, 247] on input "text" at bounding box center [551, 248] width 45 height 19
type input "250"
click at [532, 281] on input "text" at bounding box center [551, 279] width 45 height 19
type input "250"
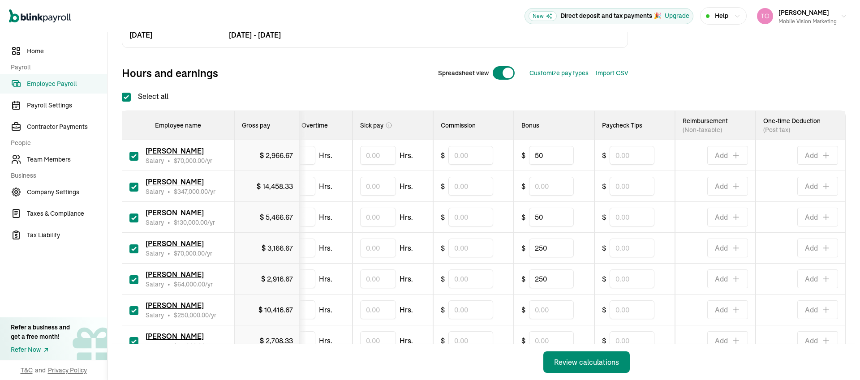
scroll to position [243, 0]
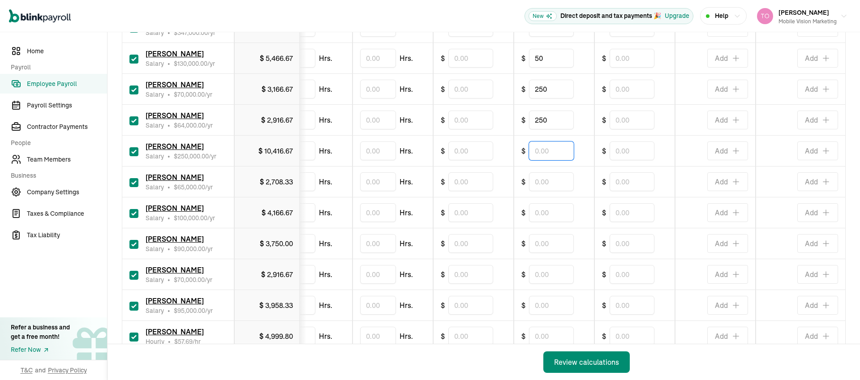
click at [537, 153] on input "text" at bounding box center [551, 151] width 45 height 19
type input "50"
click at [543, 185] on input "text" at bounding box center [551, 181] width 45 height 19
type input "250"
click at [543, 214] on input "text" at bounding box center [551, 212] width 45 height 19
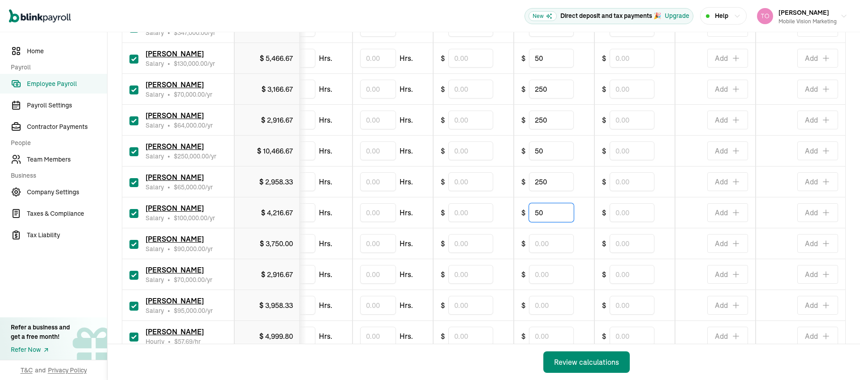
type input "50"
click at [533, 243] on input "text" at bounding box center [551, 243] width 45 height 19
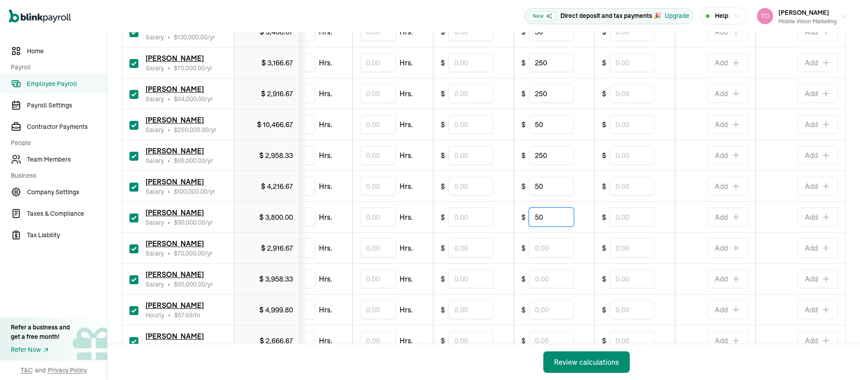
scroll to position [316, 0]
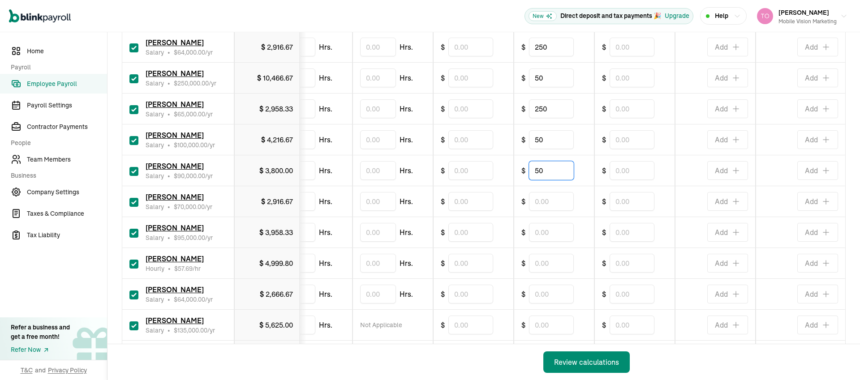
type input "50"
click at [534, 231] on input "text" at bounding box center [551, 232] width 45 height 19
type input "200"
click at [544, 297] on input "text" at bounding box center [551, 294] width 45 height 19
type input "200"
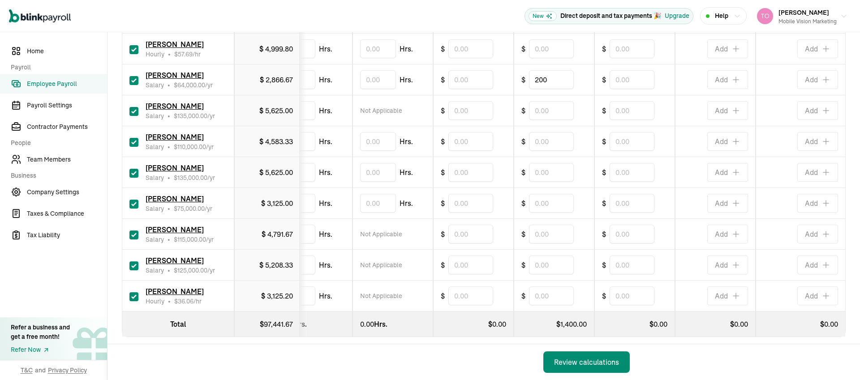
scroll to position [545, 0]
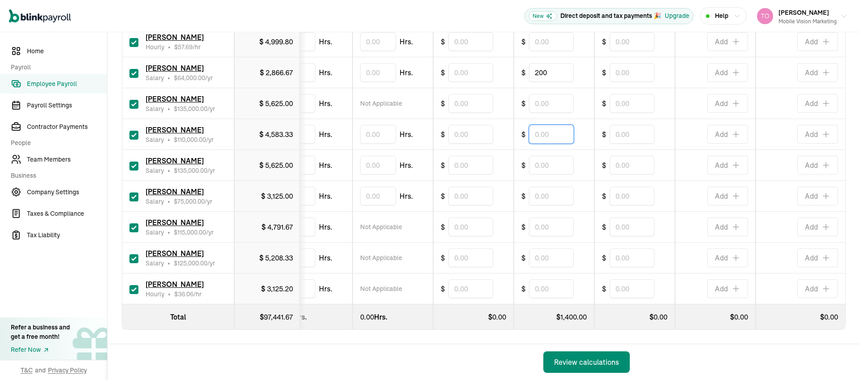
click at [555, 128] on input "text" at bounding box center [551, 134] width 45 height 19
type input "50"
click at [549, 156] on input "text" at bounding box center [551, 165] width 45 height 19
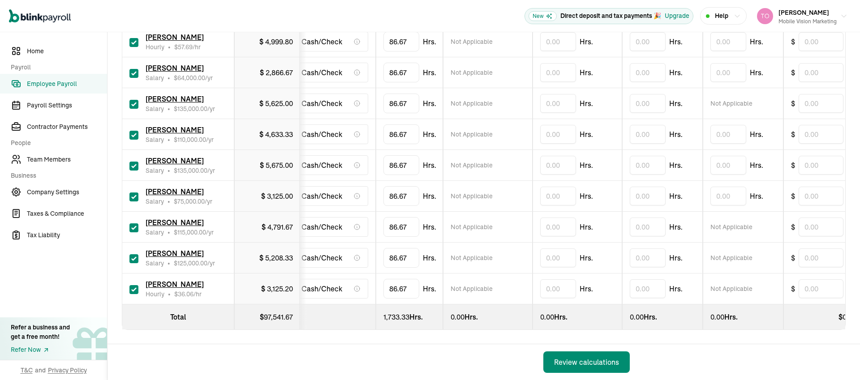
scroll to position [0, 0]
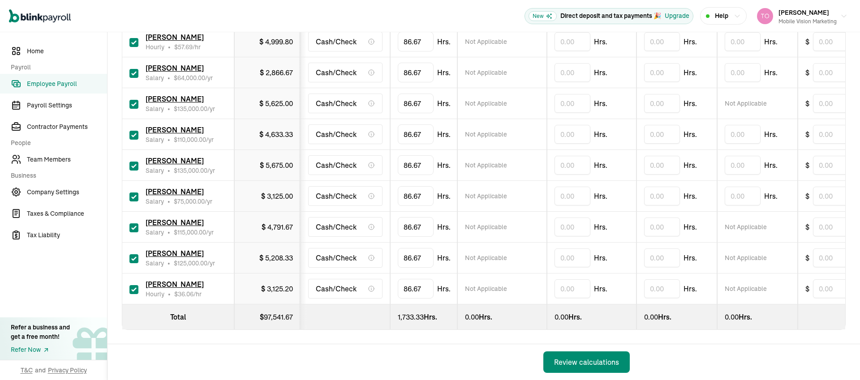
type input "50"
click at [413, 284] on input "86.6666666667" at bounding box center [430, 289] width 64 height 19
type input "40"
click at [449, 282] on td "40" at bounding box center [423, 289] width 67 height 31
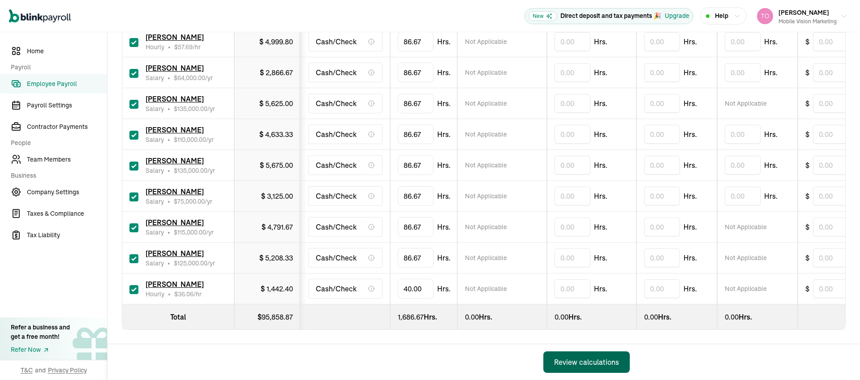
click at [576, 366] on div "Review calculations" at bounding box center [586, 362] width 65 height 11
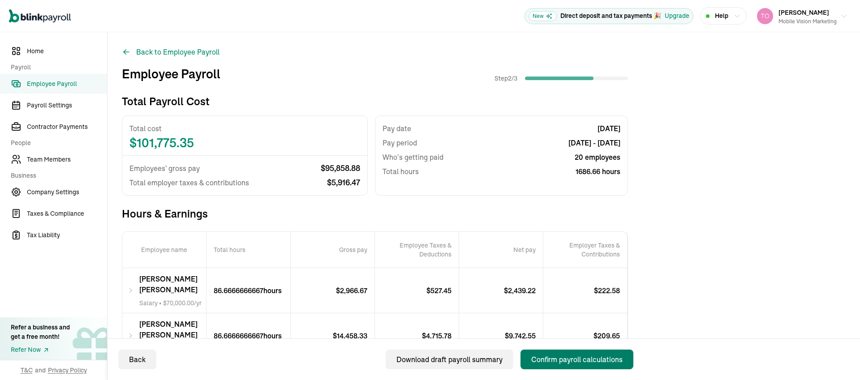
click at [561, 357] on div "Confirm payroll calculations" at bounding box center [576, 359] width 91 height 11
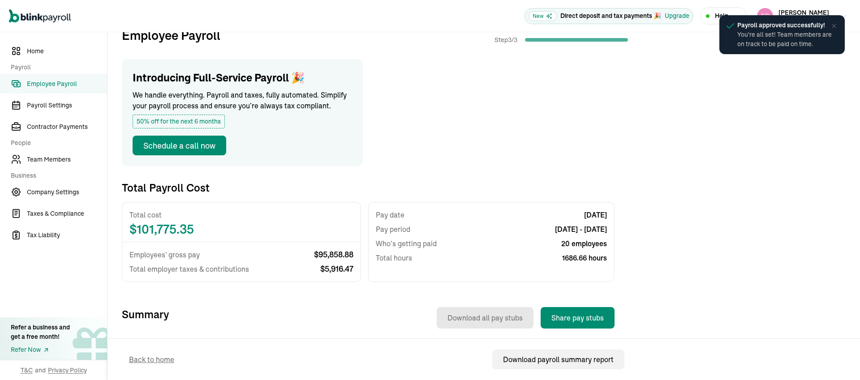
scroll to position [168, 0]
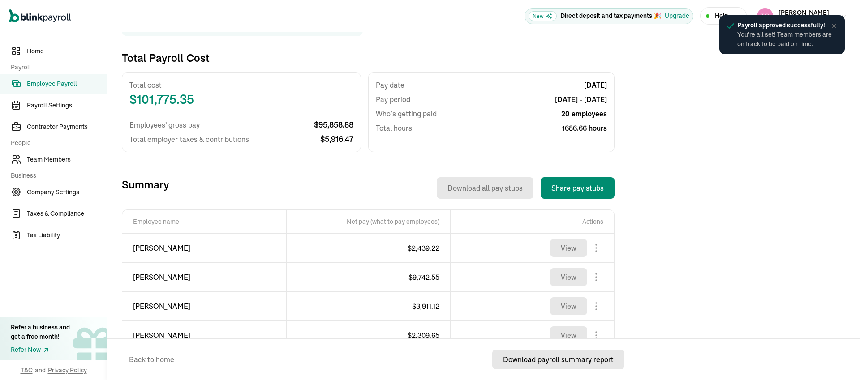
click at [522, 356] on div "Download payroll summary report" at bounding box center [558, 359] width 111 height 11
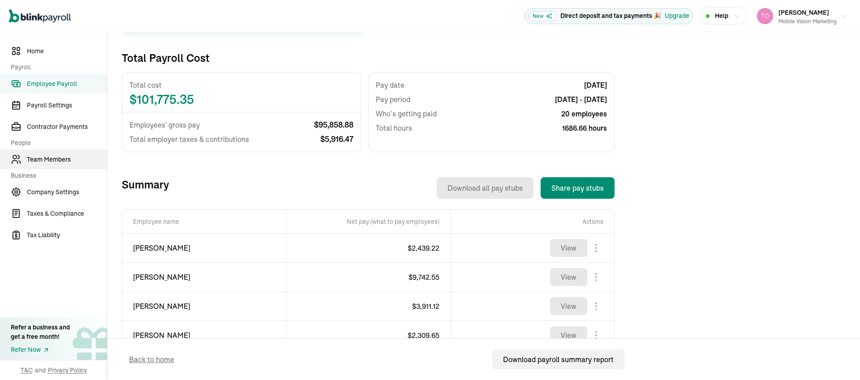
click at [42, 158] on span "Team Members" at bounding box center [67, 159] width 80 height 9
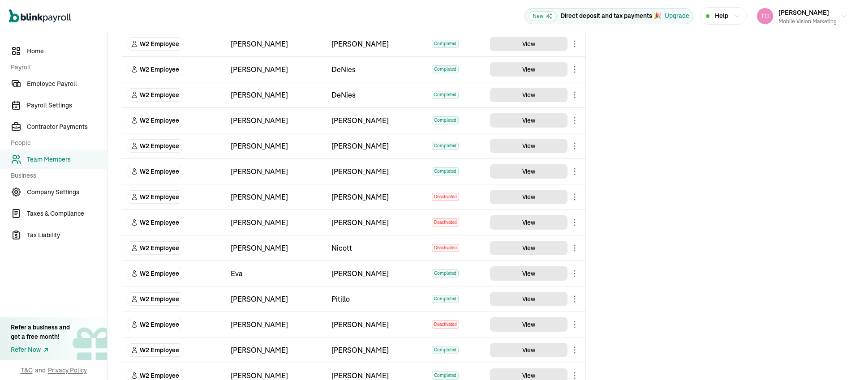
scroll to position [418, 0]
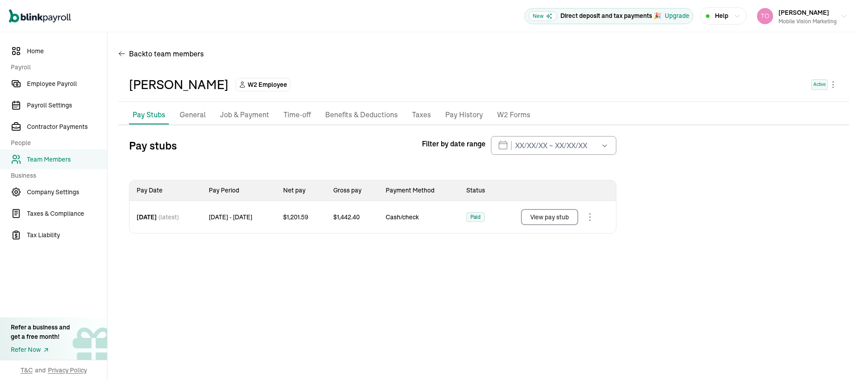
click at [231, 115] on p "Job & Payment" at bounding box center [244, 115] width 49 height 12
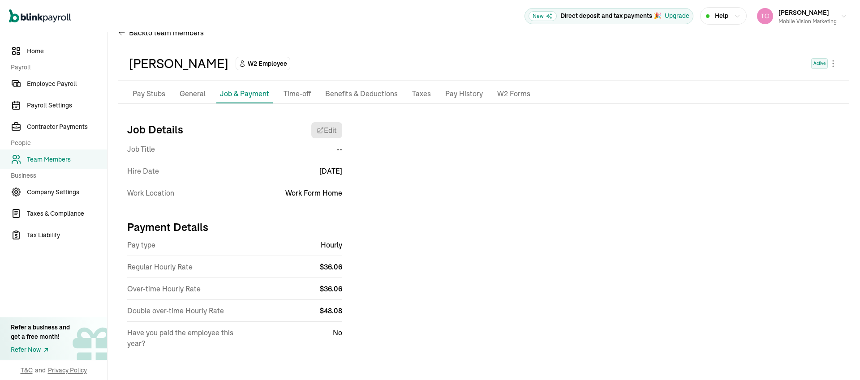
scroll to position [24, 0]
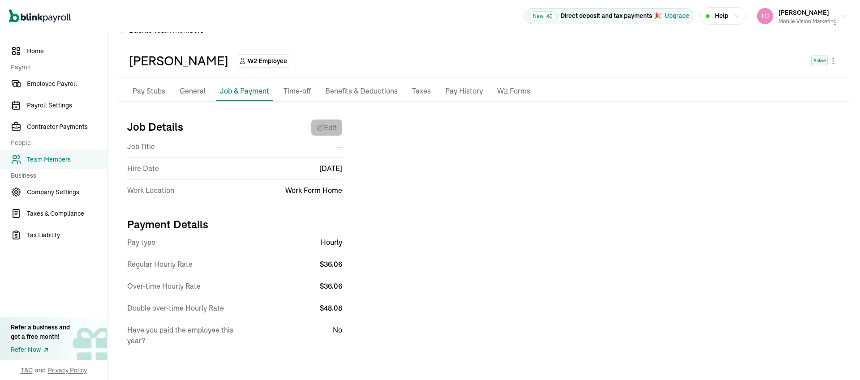
select select "Works from home"
select select "1"
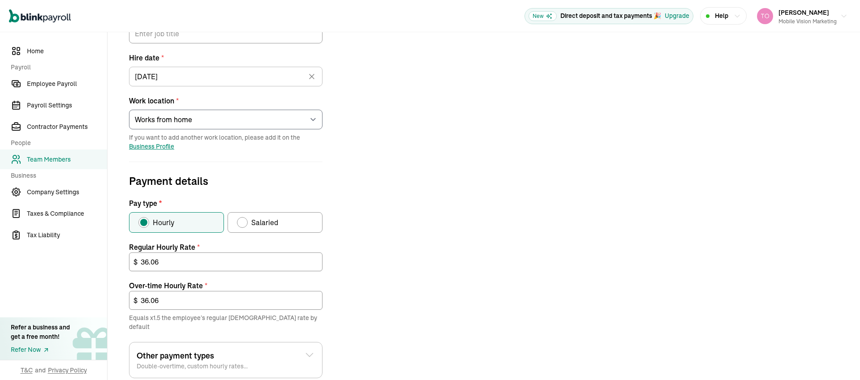
scroll to position [182, 0]
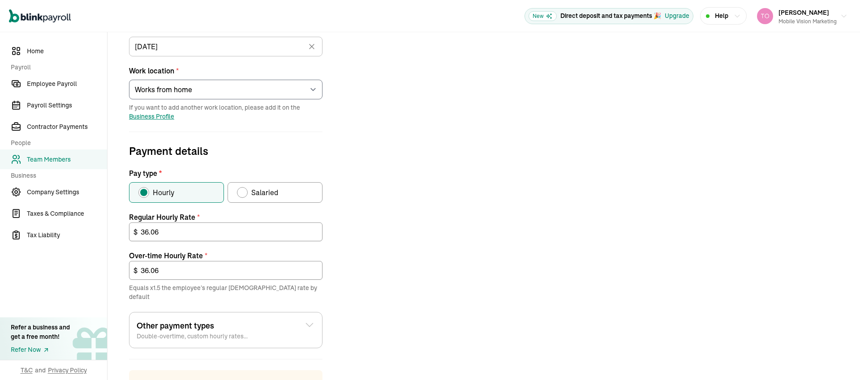
click at [242, 192] on div "Pay type" at bounding box center [242, 192] width 7 height 7
click at [242, 192] on input "Salaried" at bounding box center [240, 190] width 7 height 7
radio input "true"
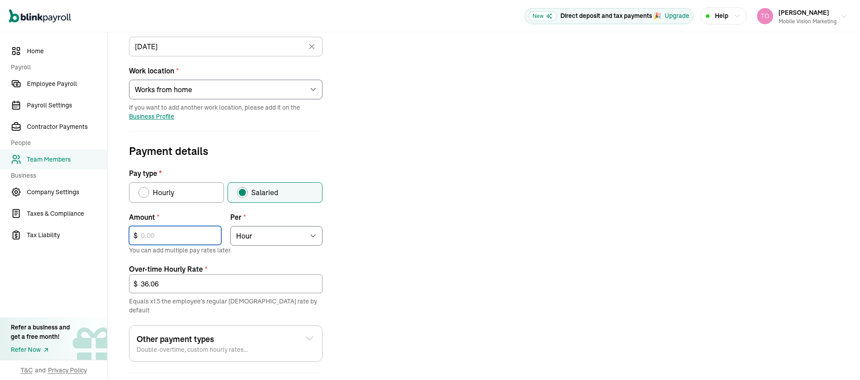
click at [162, 241] on input "text" at bounding box center [175, 235] width 92 height 19
type input "50,000"
click at [260, 235] on select "Select an item Hour Week Month Year" at bounding box center [276, 236] width 92 height 20
select select "4"
click at [230, 226] on select "Select an item Hour Week Month Year" at bounding box center [276, 236] width 92 height 20
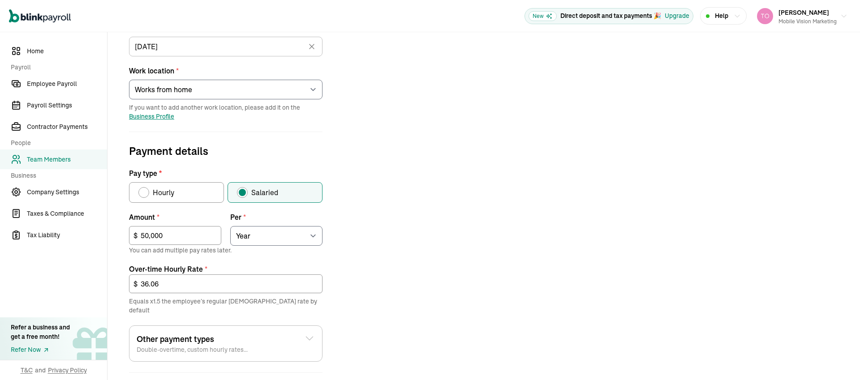
click at [366, 274] on div "Job details Job title (optional) Hire date * 09/08/2025 Sep 2025 Mon Tue Wed Th…" at bounding box center [483, 214] width 731 height 521
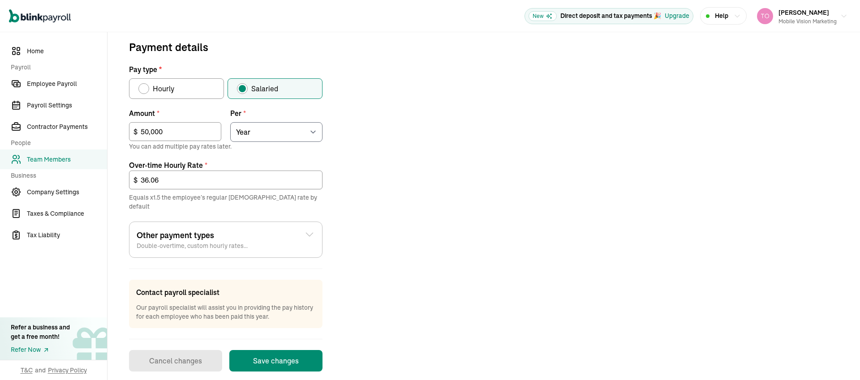
scroll to position [288, 0]
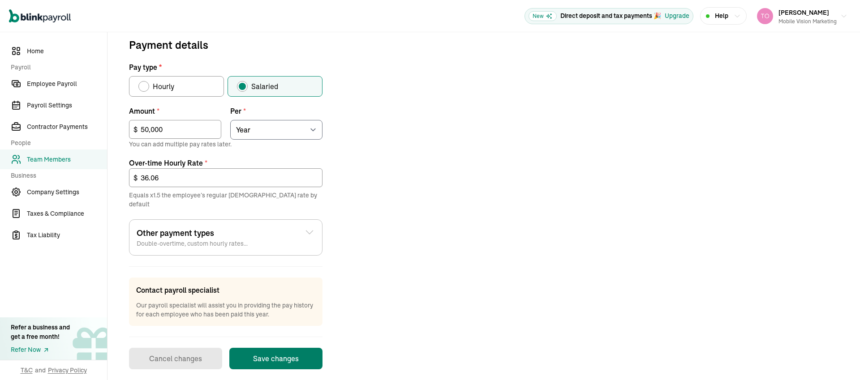
click at [270, 350] on button "Save changes" at bounding box center [275, 359] width 93 height 22
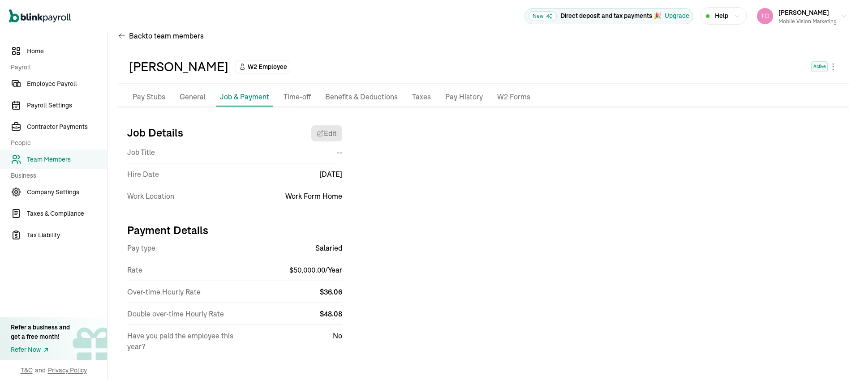
scroll to position [17, 0]
select select "Works from home"
select select "4"
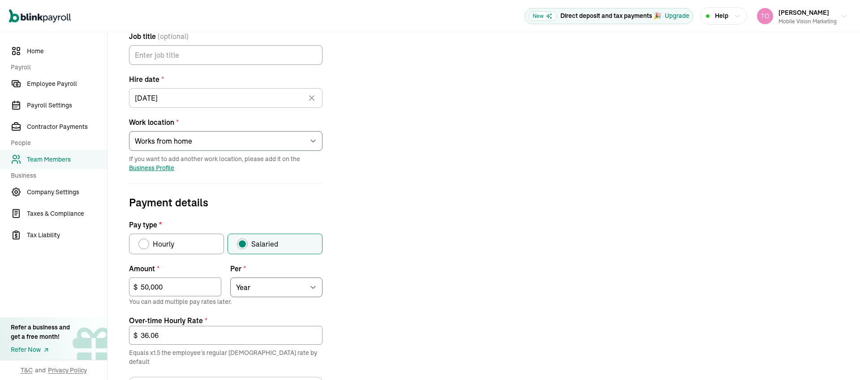
scroll to position [195, 0]
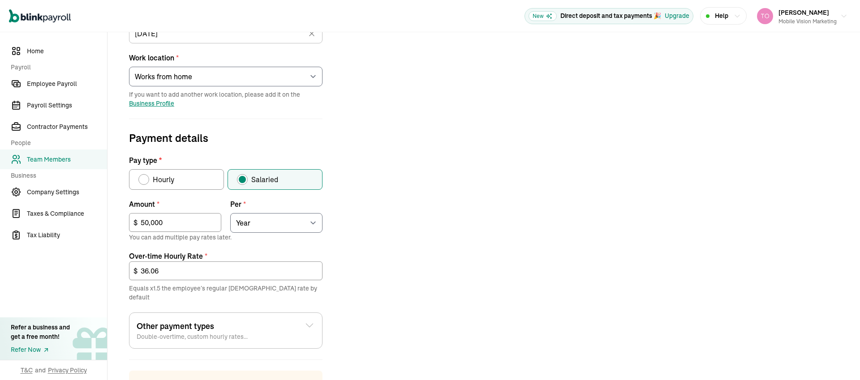
click at [144, 185] on label "Hourly" at bounding box center [176, 179] width 95 height 21
click at [144, 181] on input "Hourly" at bounding box center [141, 177] width 7 height 7
radio input "true"
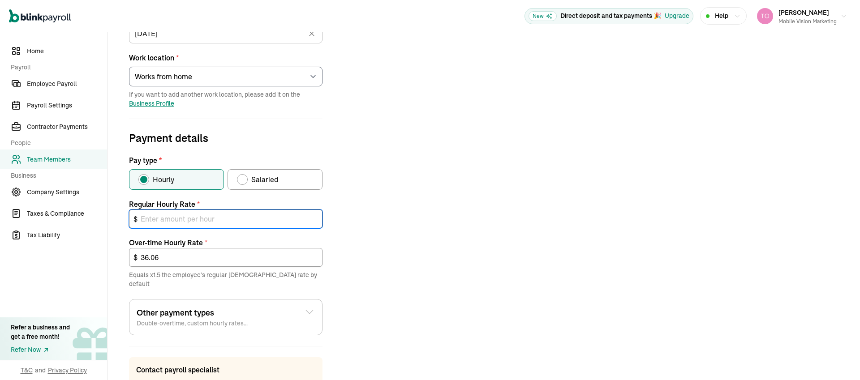
click at [177, 219] on input "text" at bounding box center [226, 219] width 194 height 19
type input "26.04"
click at [529, 231] on div "Job details Job title (optional) Hire date * 09/08/2025 Sep 2025 Mon Tue Wed Th…" at bounding box center [483, 195] width 731 height 508
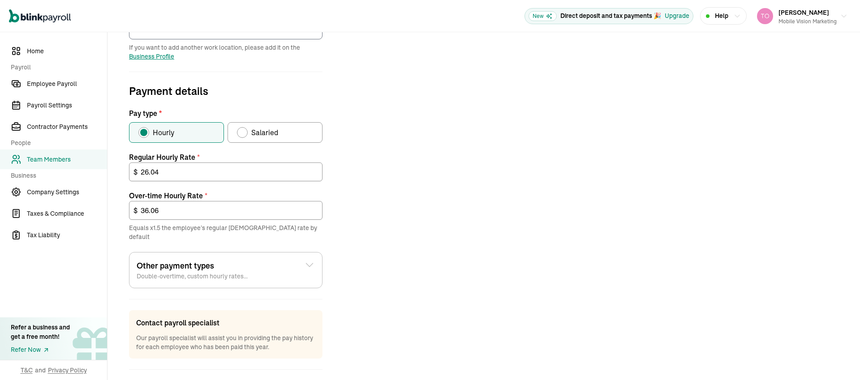
scroll to position [246, 0]
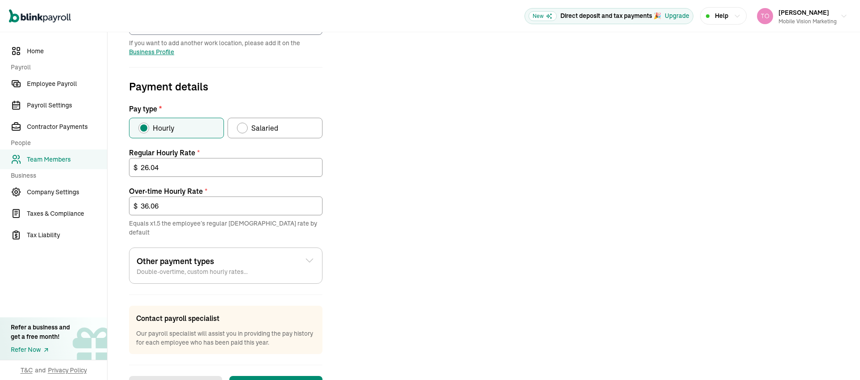
click at [447, 267] on div "Job details Job title (optional) Hire date * 09/08/2025 Sep 2025 Mon Tue Wed Th…" at bounding box center [483, 144] width 731 height 508
click at [276, 376] on button "Save changes" at bounding box center [275, 387] width 93 height 22
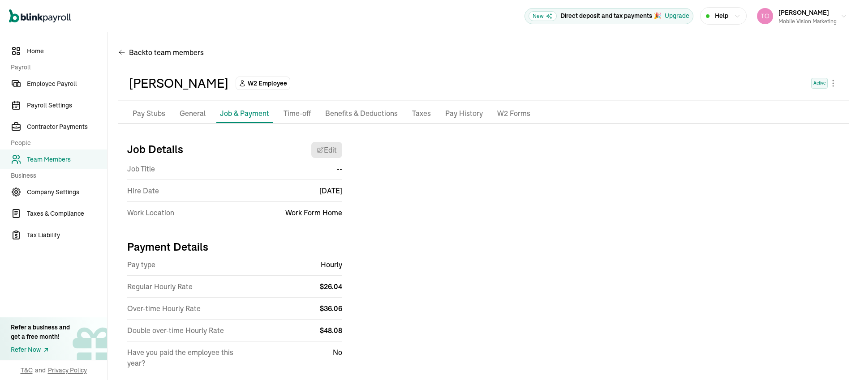
scroll to position [0, 0]
click at [45, 86] on span "Employee Payroll" at bounding box center [67, 83] width 80 height 9
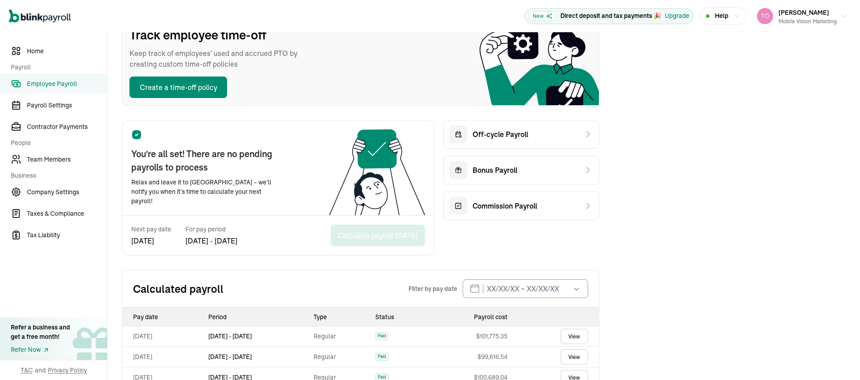
scroll to position [193, 0]
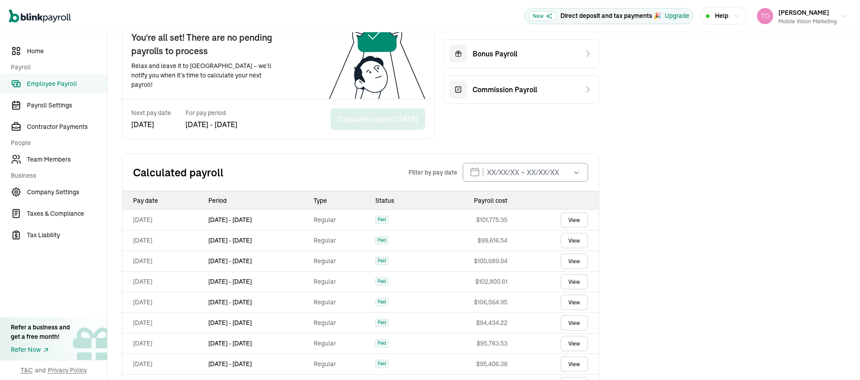
click at [575, 214] on link "View" at bounding box center [574, 220] width 28 height 16
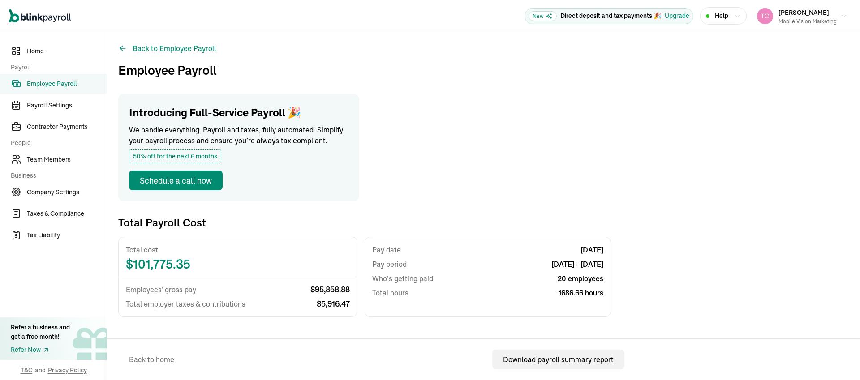
click at [50, 88] on span "Employee Payroll" at bounding box center [67, 83] width 80 height 9
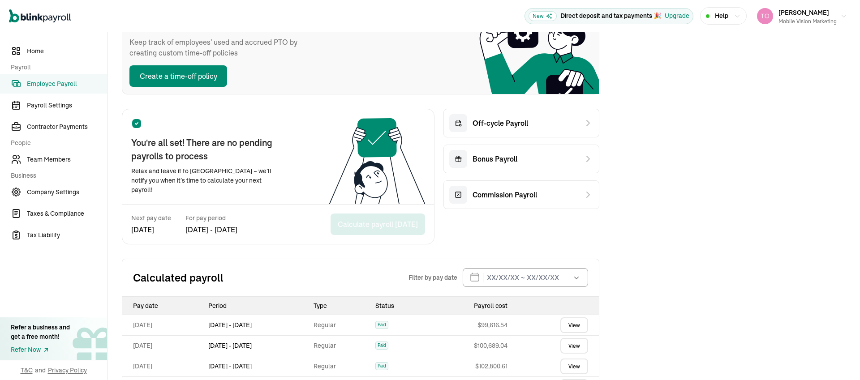
scroll to position [90, 0]
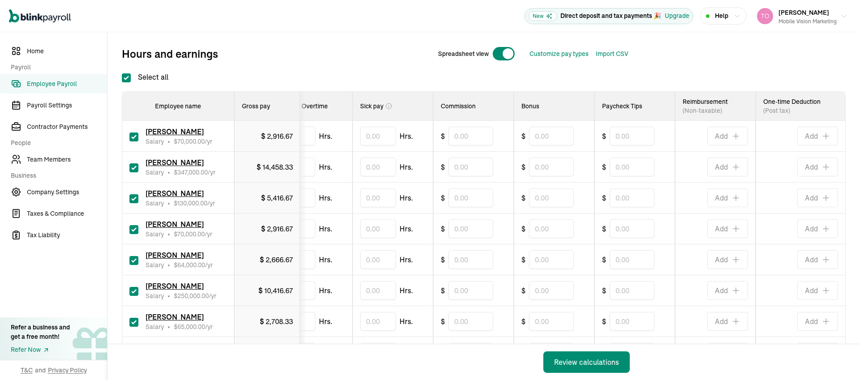
scroll to position [69, 0]
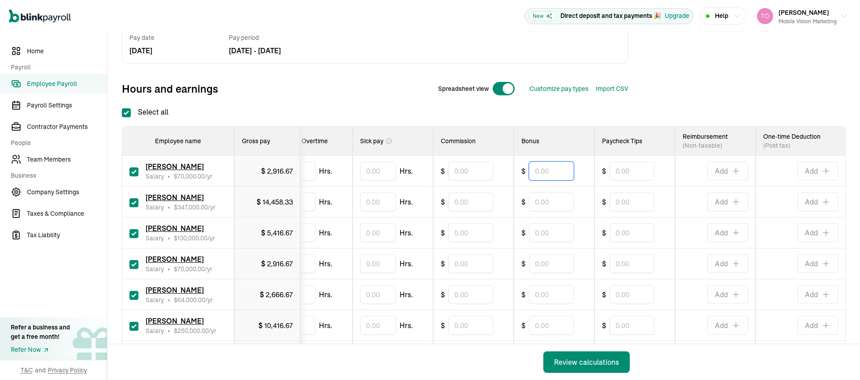
click at [542, 168] on input "text" at bounding box center [551, 171] width 45 height 19
type input "50"
click at [541, 227] on input "text" at bounding box center [551, 233] width 45 height 19
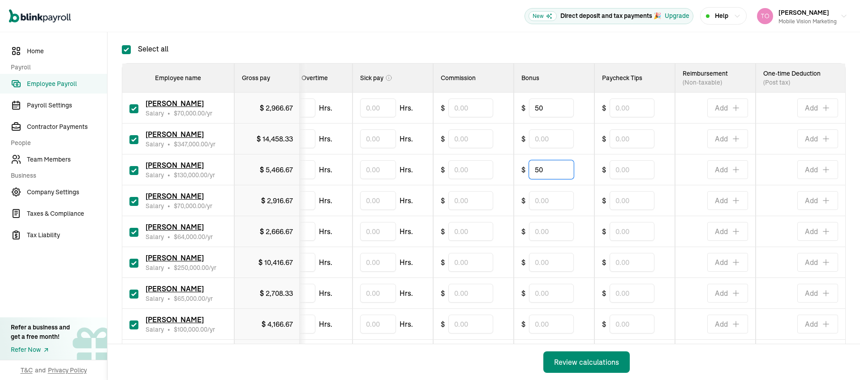
scroll to position [132, 0]
type input "50"
click at [544, 202] on input "text" at bounding box center [551, 200] width 45 height 19
type input "250"
click at [540, 231] on input "text" at bounding box center [551, 231] width 45 height 19
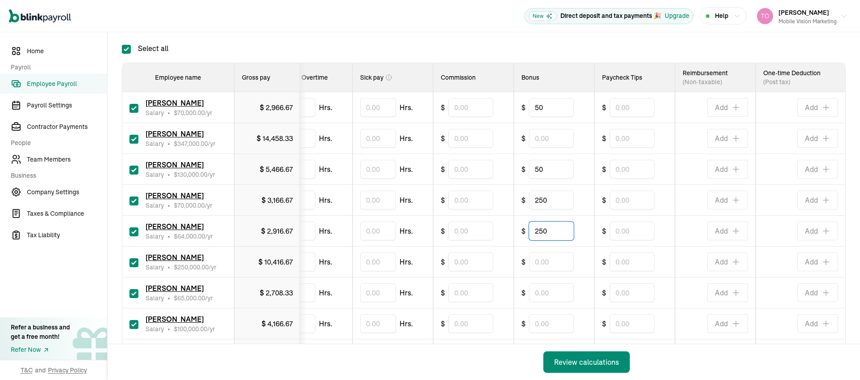
type input "250"
click at [541, 260] on input "text" at bounding box center [551, 262] width 45 height 19
type input "50"
click at [539, 293] on input "text" at bounding box center [551, 293] width 45 height 19
type input "250"
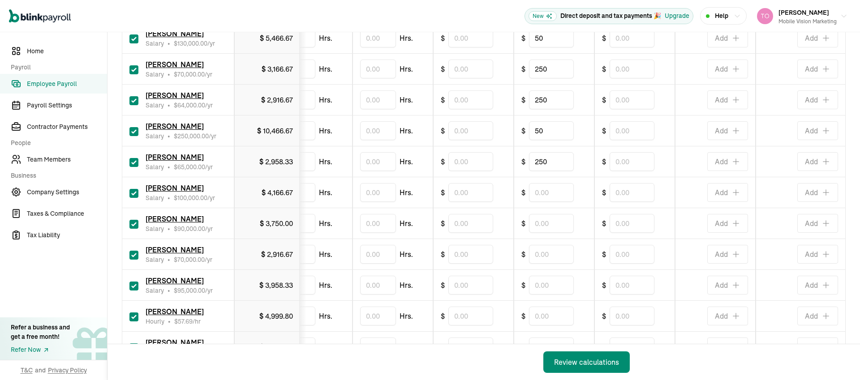
scroll to position [272, 0]
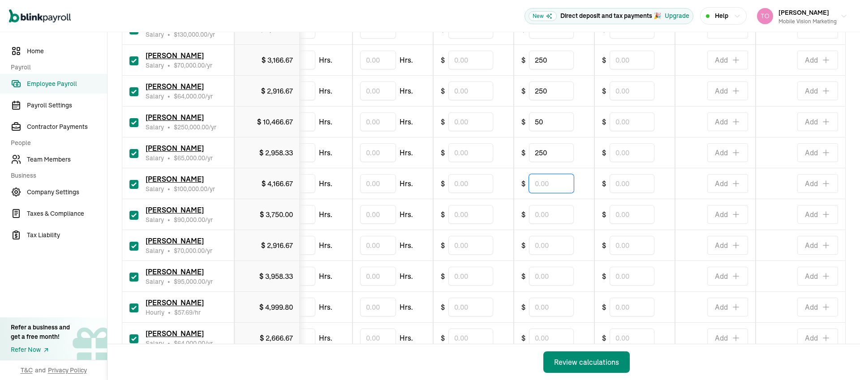
click at [532, 181] on input "text" at bounding box center [551, 183] width 45 height 19
type input "50"
click at [532, 210] on input "text" at bounding box center [551, 214] width 45 height 19
type input "50"
click at [553, 276] on input "text" at bounding box center [551, 276] width 45 height 19
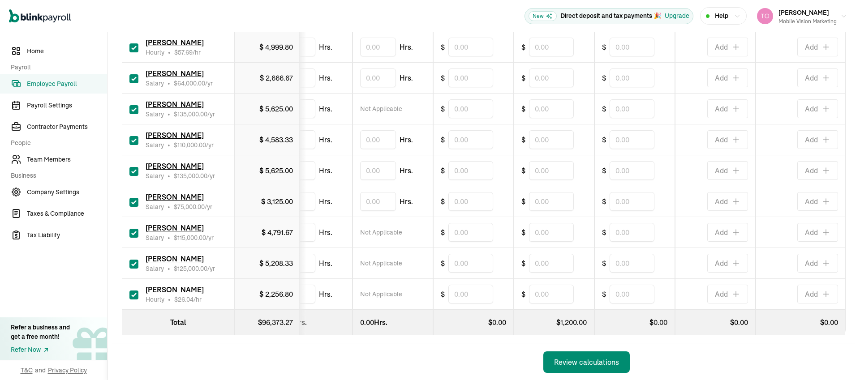
scroll to position [545, 0]
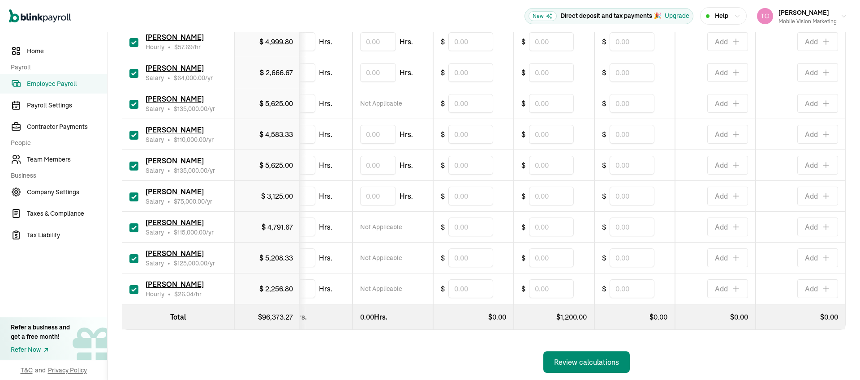
type input "200"
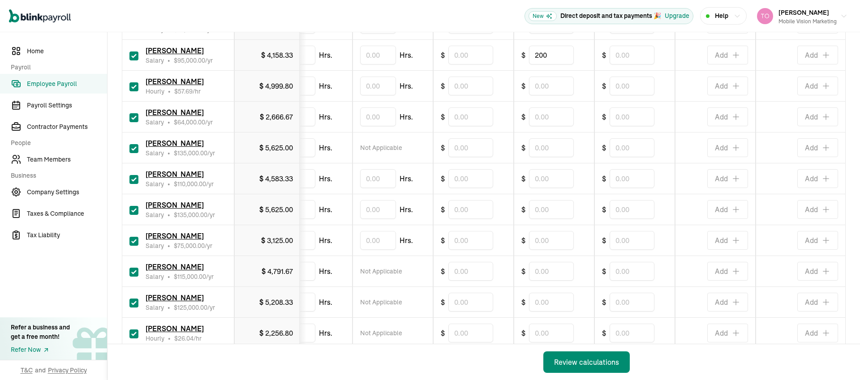
scroll to position [464, 0]
click at [543, 152] on input "text" at bounding box center [551, 147] width 45 height 19
click at [548, 245] on input "text" at bounding box center [551, 239] width 45 height 19
type input "50"
click at [537, 148] on input "text" at bounding box center [551, 147] width 45 height 19
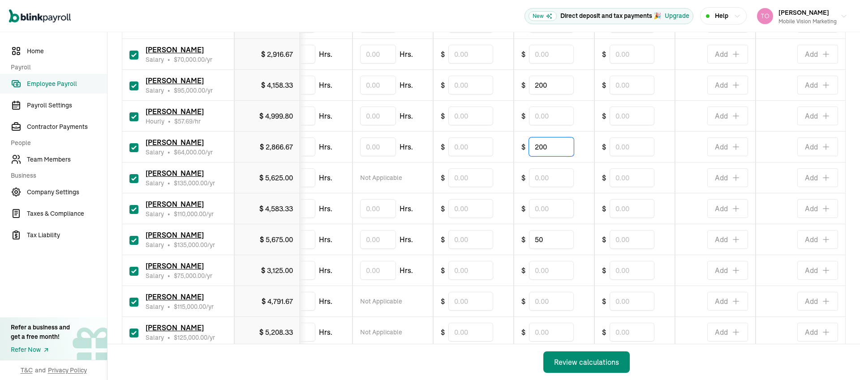
type input "200"
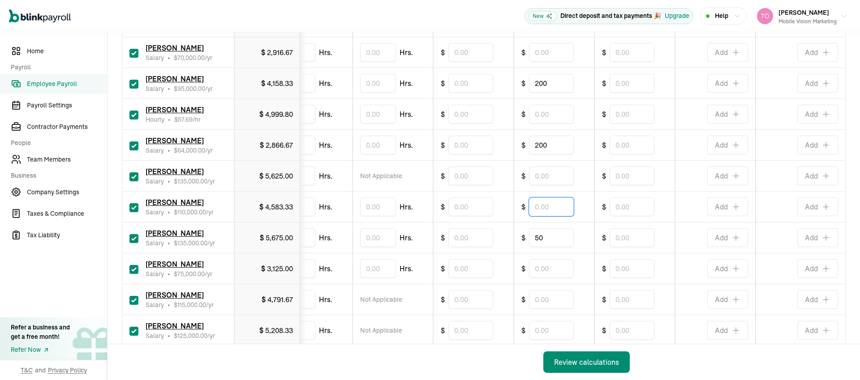
click at [546, 209] on input "text" at bounding box center [551, 207] width 45 height 19
type input "50"
click at [547, 267] on input "text" at bounding box center [551, 268] width 45 height 19
click at [580, 363] on div "Review calculations" at bounding box center [586, 362] width 65 height 11
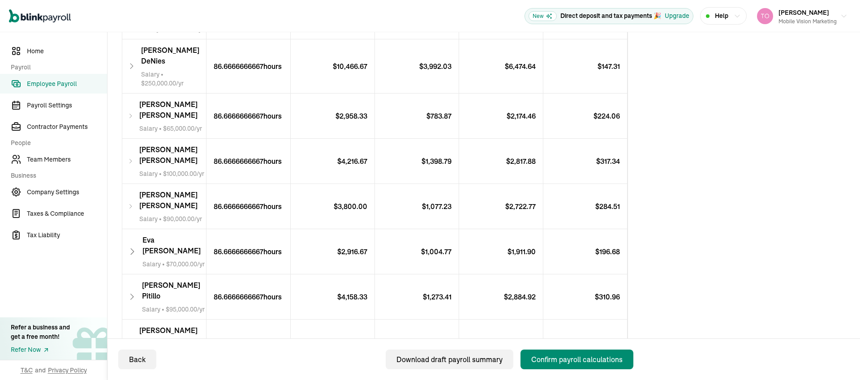
scroll to position [518, 0]
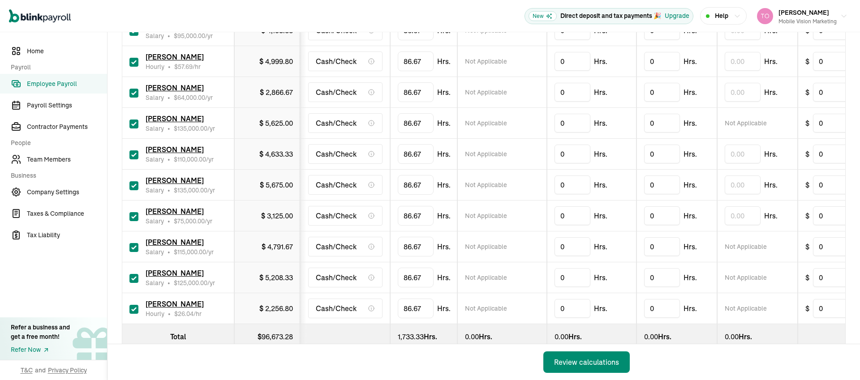
checkbox input "true"
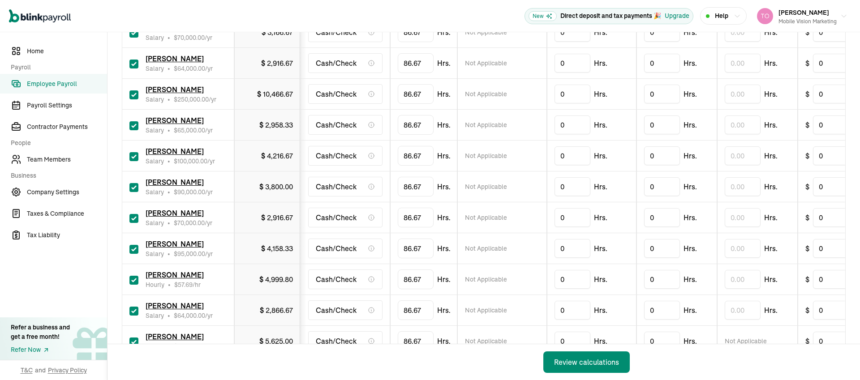
scroll to position [545, 0]
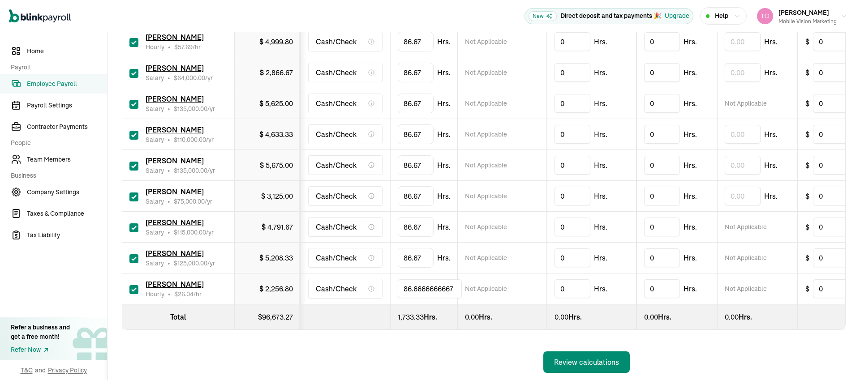
click at [419, 284] on input "86.6666666667" at bounding box center [430, 289] width 64 height 19
type input "40"
click at [435, 348] on div "Back Review calculations" at bounding box center [374, 362] width 533 height 36
click at [571, 361] on div "Review calculations" at bounding box center [586, 362] width 65 height 11
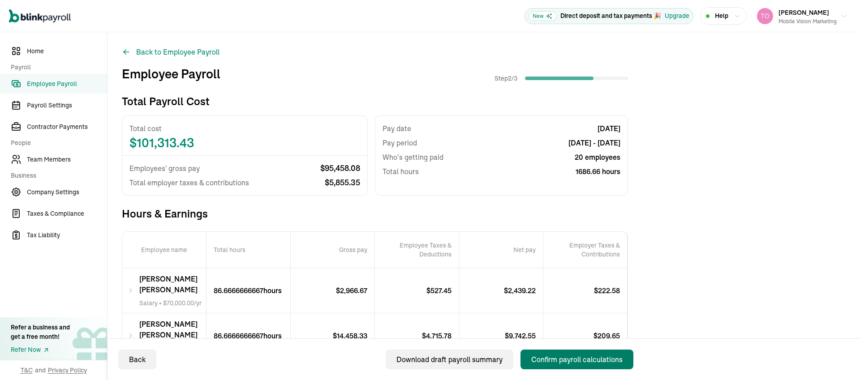
click at [574, 356] on div "Confirm payroll calculations" at bounding box center [576, 359] width 91 height 11
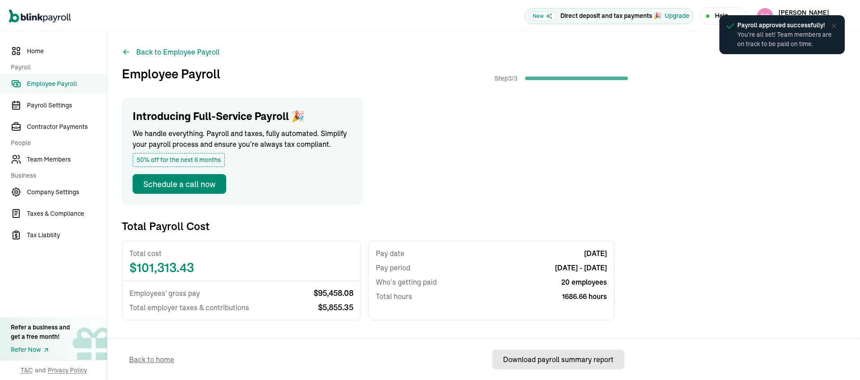
click at [553, 366] on button "Download payroll summary report" at bounding box center [558, 360] width 132 height 20
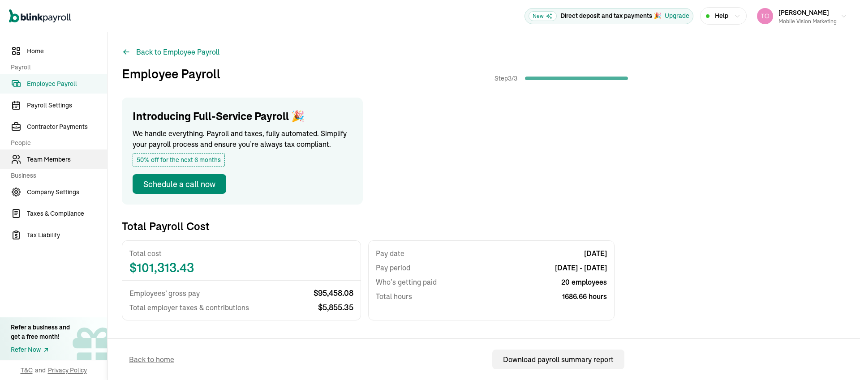
click at [44, 164] on link "Team Members" at bounding box center [53, 160] width 107 height 20
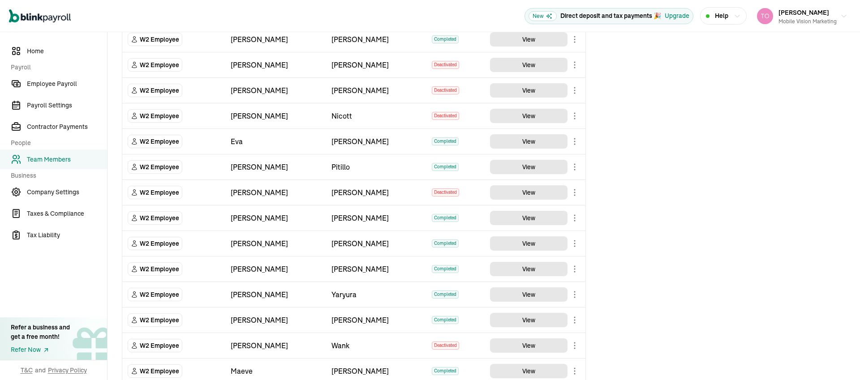
scroll to position [418, 0]
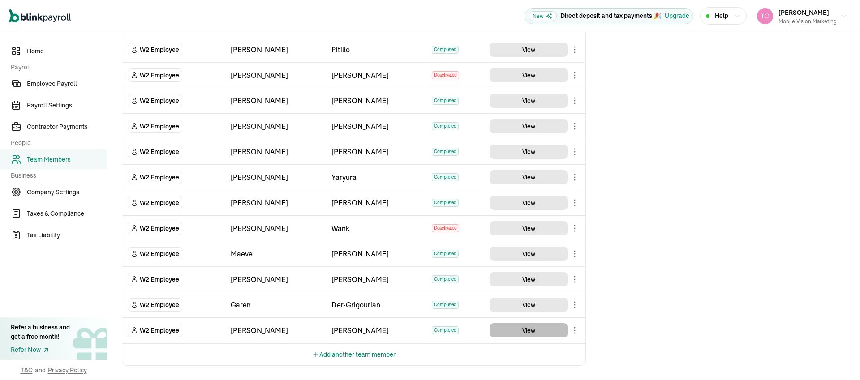
click at [516, 334] on button "View" at bounding box center [529, 330] width 78 height 14
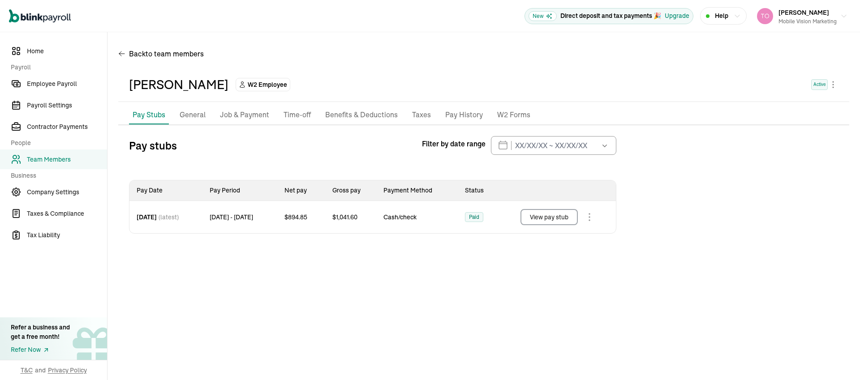
click at [234, 114] on p "Job & Payment" at bounding box center [244, 115] width 49 height 12
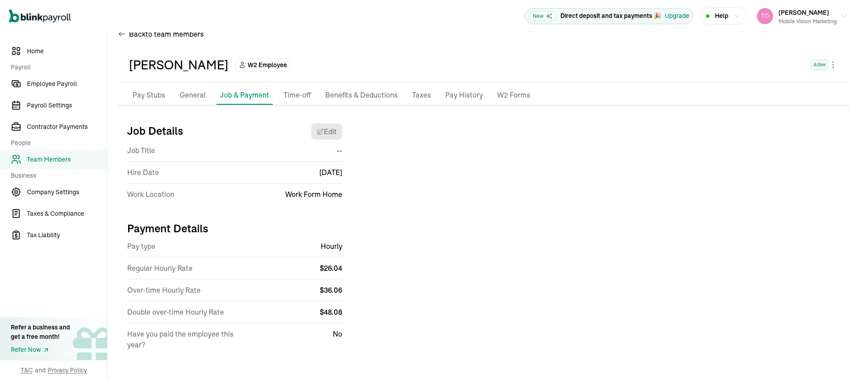
scroll to position [24, 0]
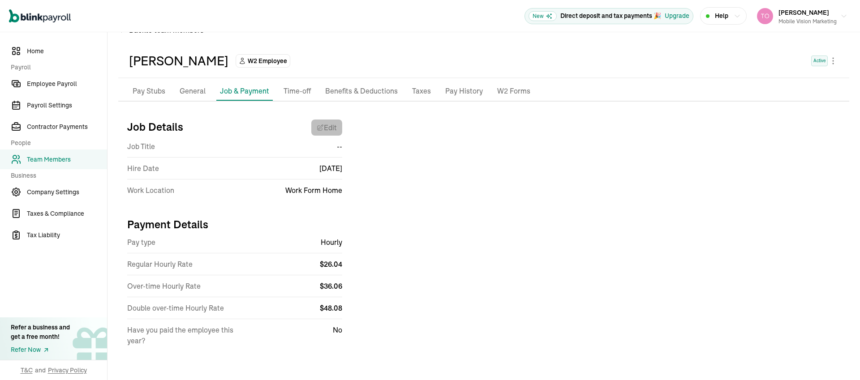
select select "Works from home"
select select "1"
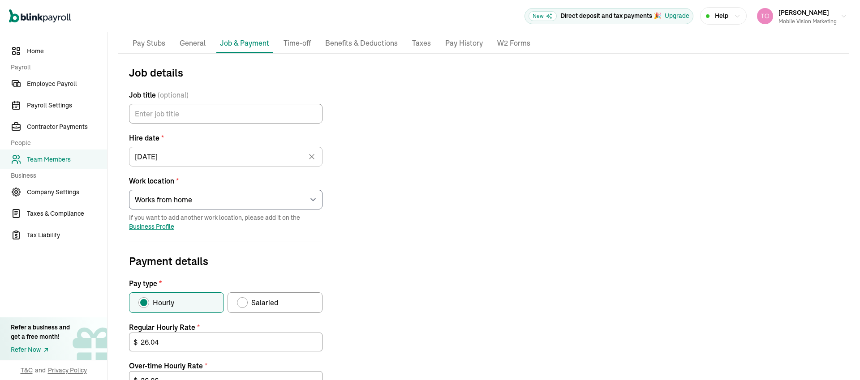
scroll to position [248, 0]
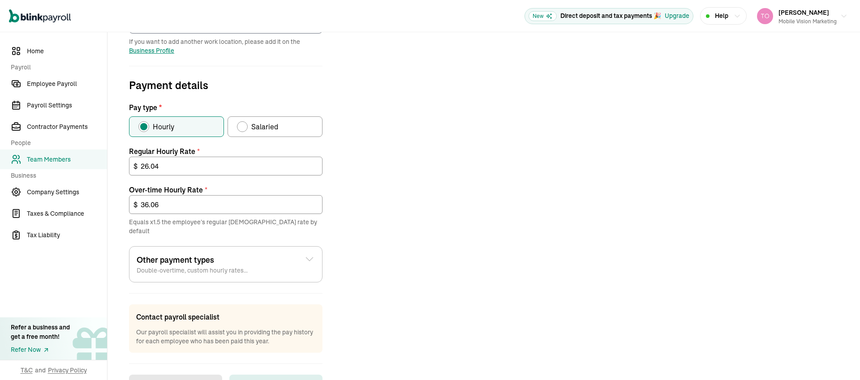
click at [239, 127] on div "Pay type" at bounding box center [242, 126] width 7 height 7
click at [239, 127] on input "Salaried" at bounding box center [240, 124] width 7 height 7
radio input "true"
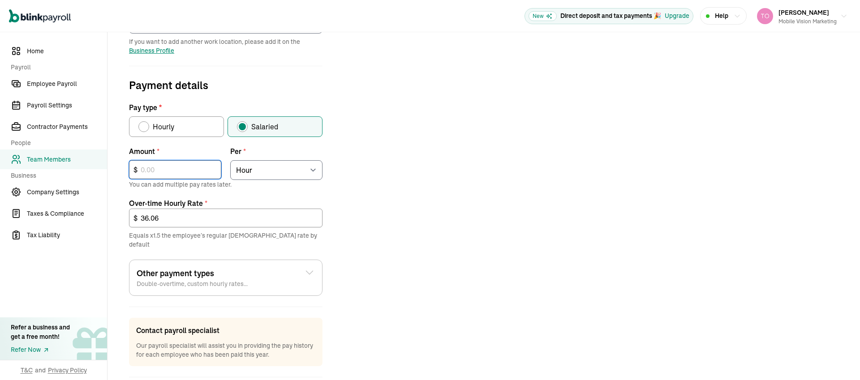
click at [184, 168] on input "text" at bounding box center [175, 169] width 92 height 19
type input "50,000"
click at [251, 162] on select "Select an item Hour Week Month Year" at bounding box center [276, 170] width 92 height 20
select select "4"
click at [230, 160] on select "Select an item Hour Week Month Year" at bounding box center [276, 170] width 92 height 20
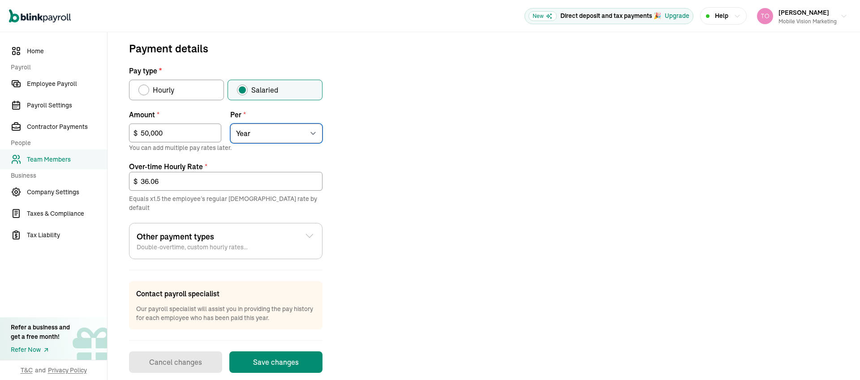
scroll to position [288, 0]
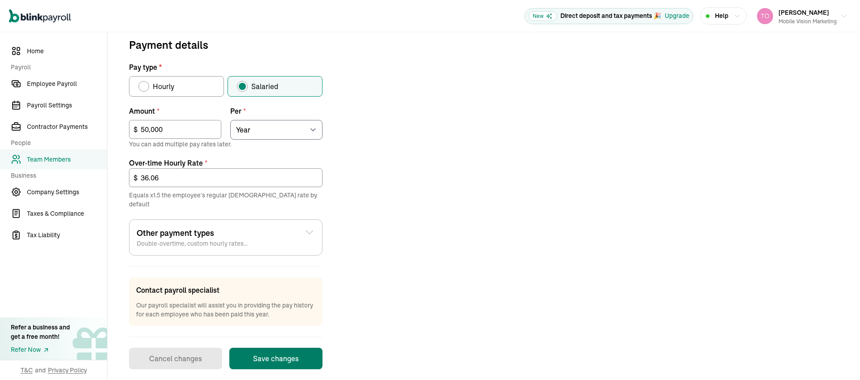
click at [274, 349] on button "Save changes" at bounding box center [275, 359] width 93 height 22
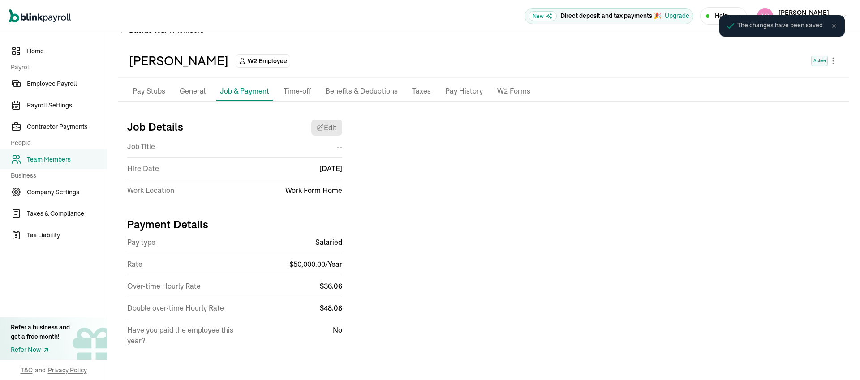
scroll to position [24, 0]
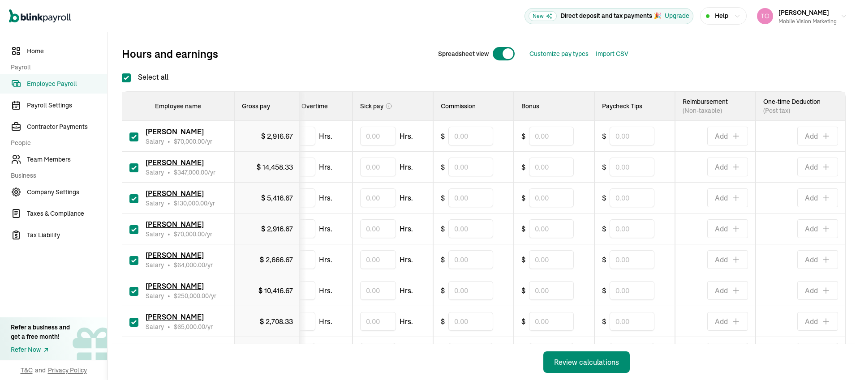
scroll to position [69, 0]
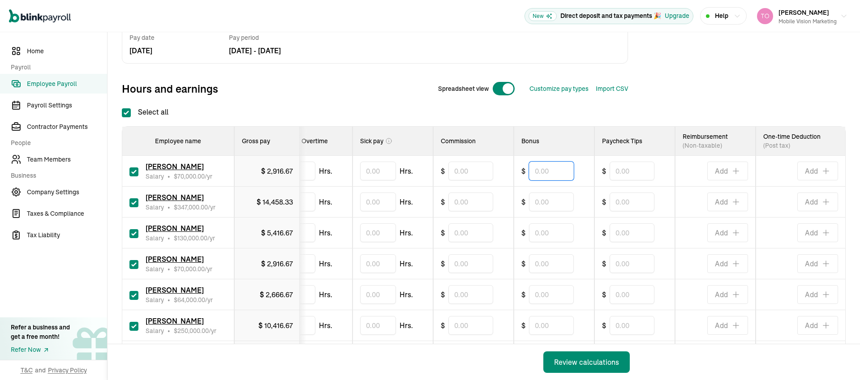
click at [542, 168] on input "text" at bounding box center [551, 171] width 45 height 19
type input "50"
click at [541, 227] on input "text" at bounding box center [551, 233] width 45 height 19
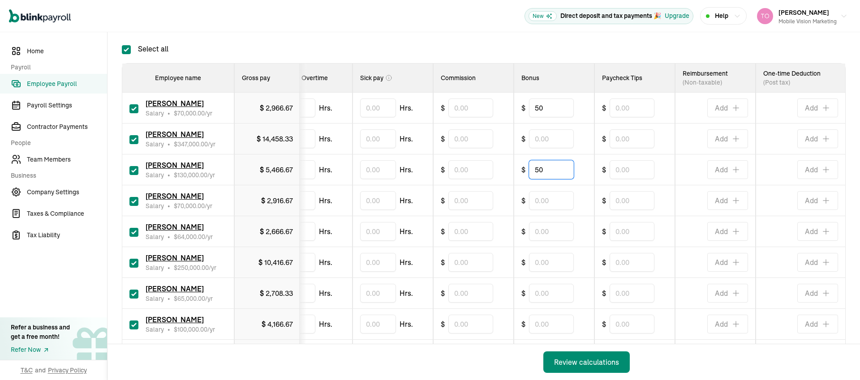
scroll to position [132, 0]
type input "50"
click at [544, 202] on input "text" at bounding box center [551, 200] width 45 height 19
type input "250"
click at [540, 231] on input "text" at bounding box center [551, 231] width 45 height 19
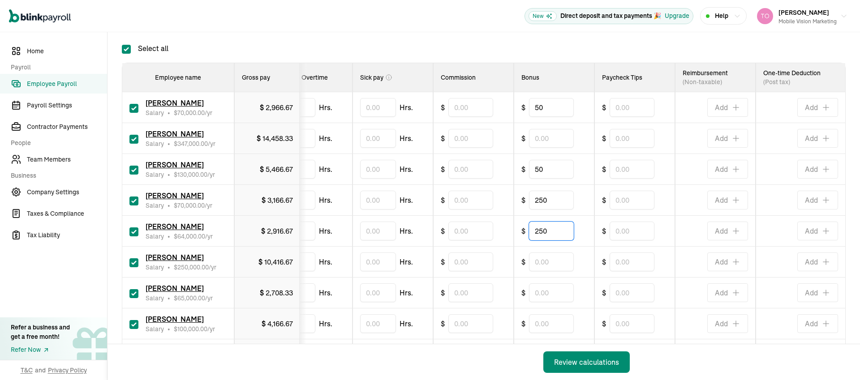
type input "250"
click at [541, 260] on input "text" at bounding box center [551, 262] width 45 height 19
type input "50"
click at [539, 293] on input "text" at bounding box center [551, 293] width 45 height 19
type input "250"
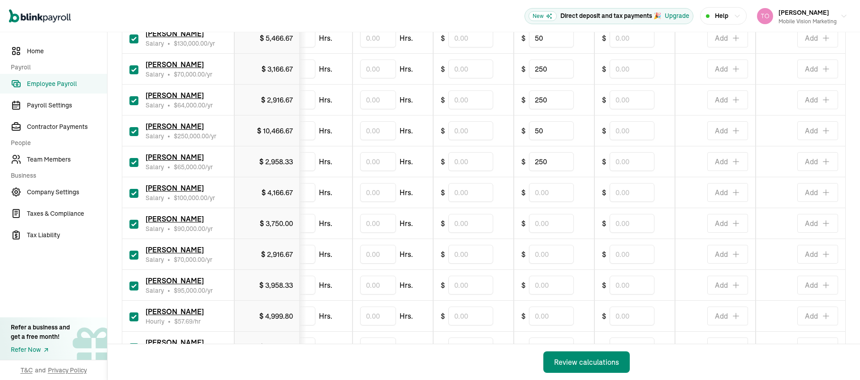
scroll to position [272, 0]
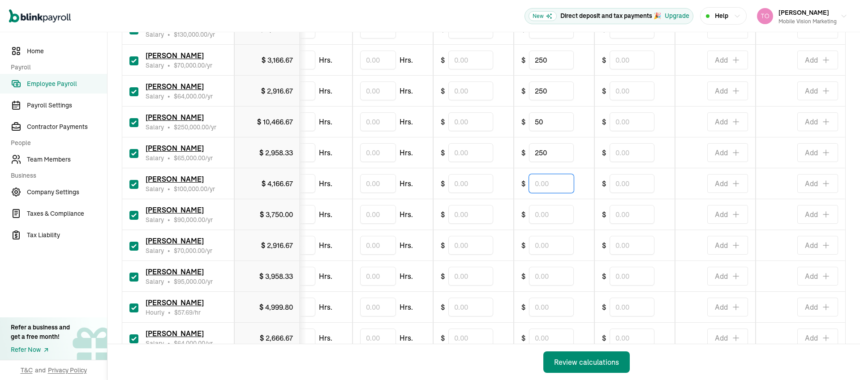
click at [532, 181] on input "text" at bounding box center [551, 183] width 45 height 19
type input "50"
click at [532, 210] on input "text" at bounding box center [551, 214] width 45 height 19
type input "50"
click at [553, 276] on input "text" at bounding box center [551, 276] width 45 height 19
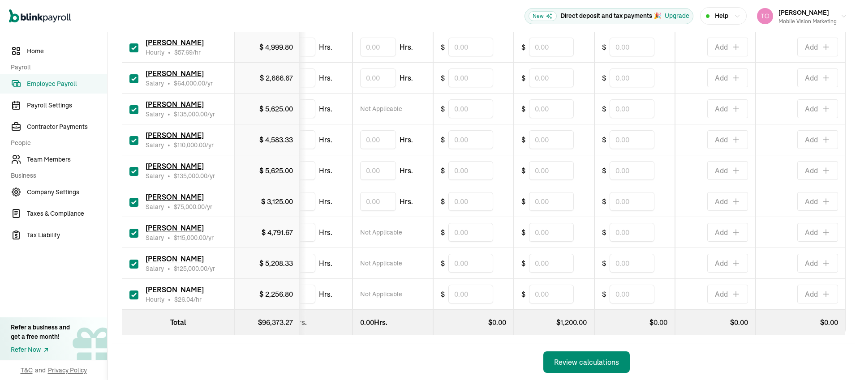
scroll to position [545, 0]
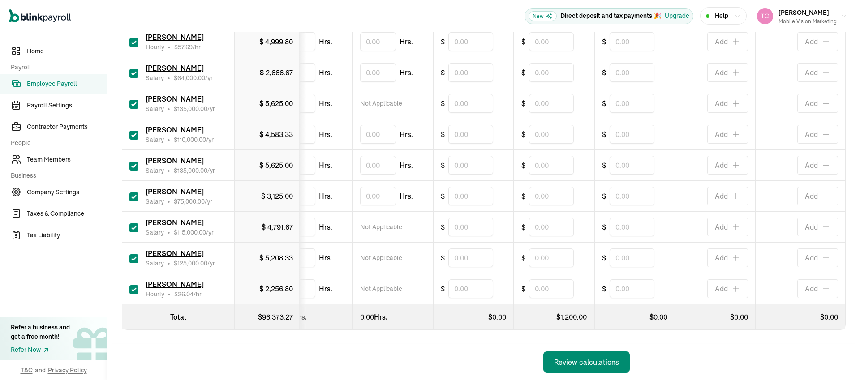
type input "200"
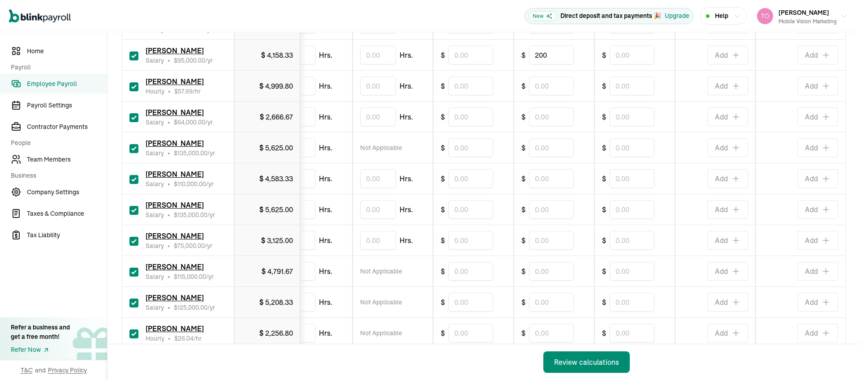
scroll to position [464, 0]
click at [543, 152] on input "text" at bounding box center [551, 147] width 45 height 19
click at [548, 245] on input "text" at bounding box center [551, 239] width 45 height 19
type input "50"
click at [537, 148] on input "text" at bounding box center [551, 147] width 45 height 19
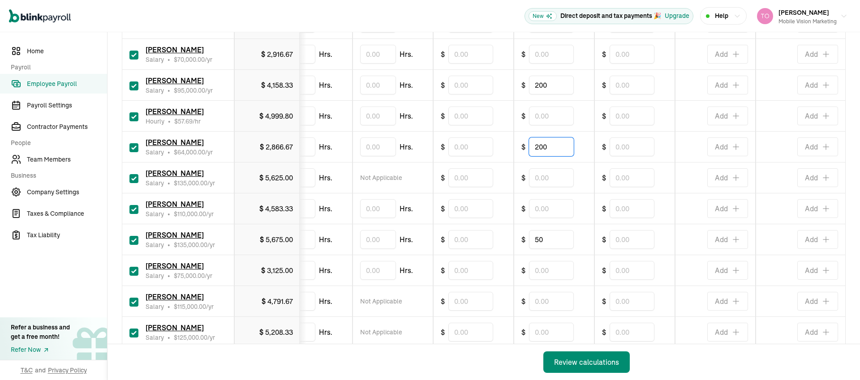
type input "200"
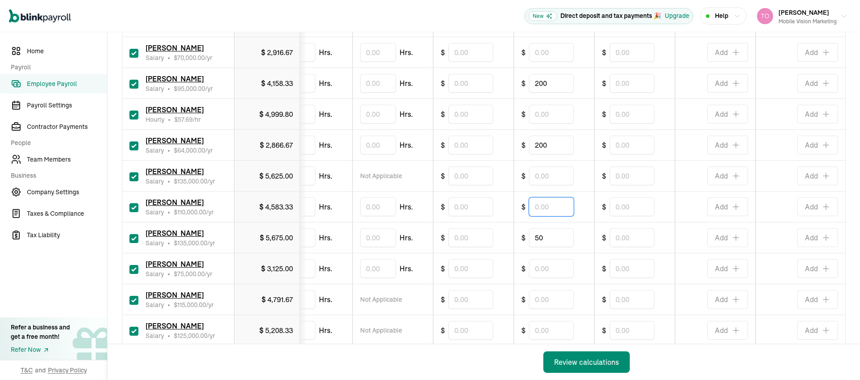
click at [546, 209] on input "text" at bounding box center [551, 207] width 45 height 19
type input "50"
click at [547, 267] on input "text" at bounding box center [551, 268] width 45 height 19
click at [580, 363] on div "Review calculations" at bounding box center [586, 362] width 65 height 11
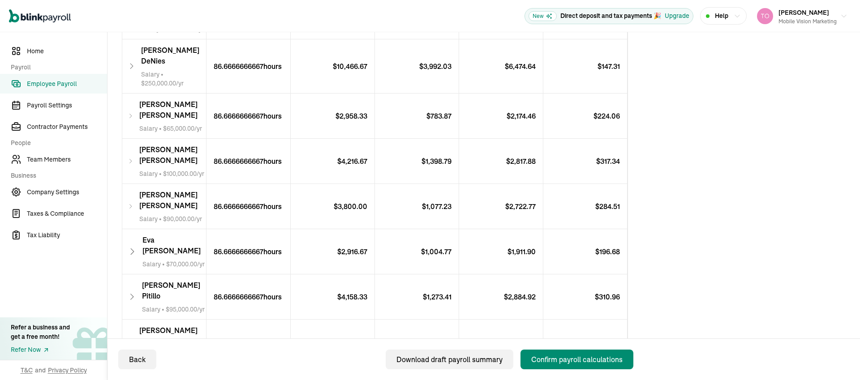
scroll to position [518, 0]
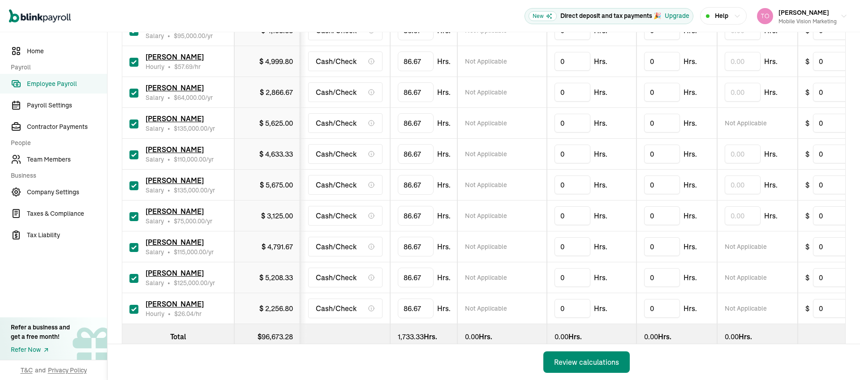
checkbox input "true"
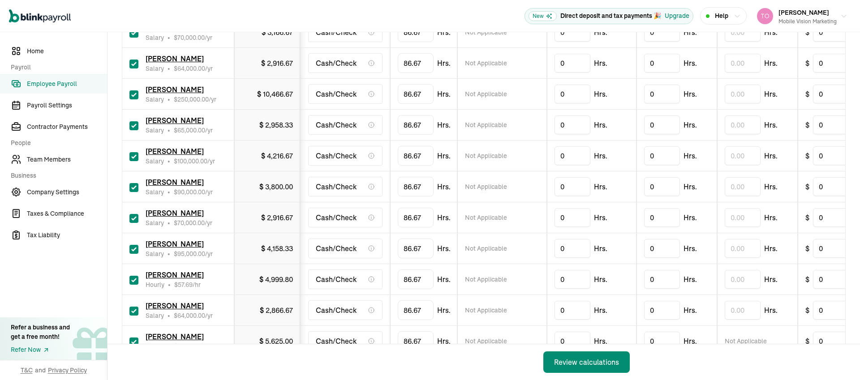
scroll to position [545, 0]
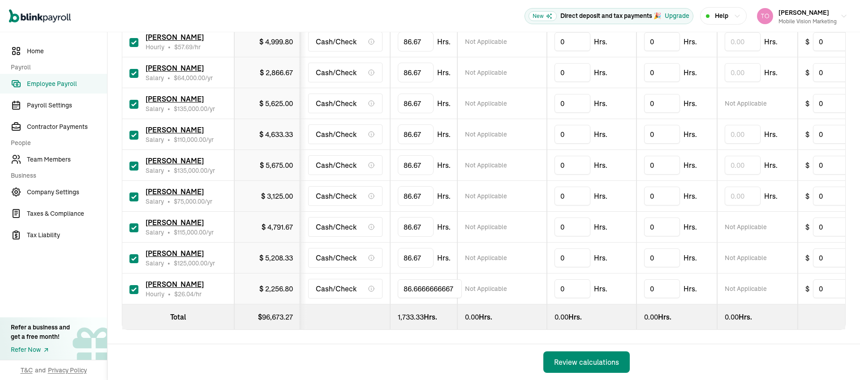
click at [419, 284] on input "86.6666666667" at bounding box center [430, 289] width 64 height 19
type input "40"
click at [435, 348] on div "Back Review calculations" at bounding box center [374, 362] width 533 height 36
click at [571, 361] on div "Review calculations" at bounding box center [586, 362] width 65 height 11
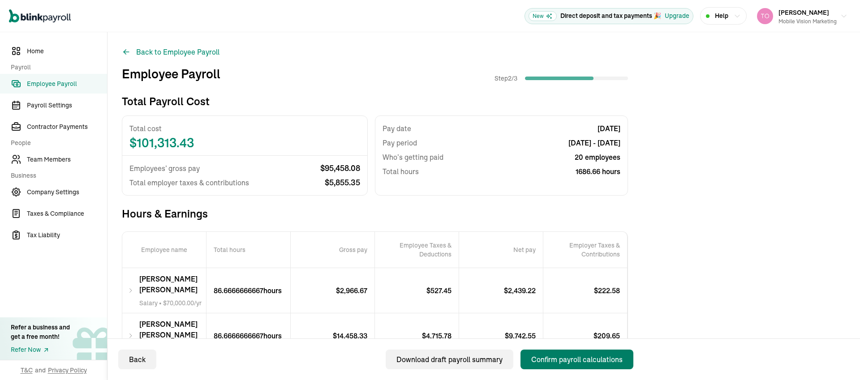
click at [574, 356] on div "Confirm payroll calculations" at bounding box center [576, 359] width 91 height 11
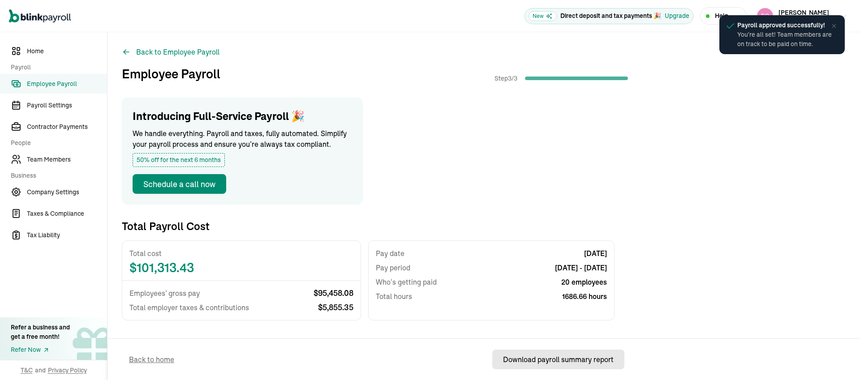
click at [553, 366] on button "Download payroll summary report" at bounding box center [558, 360] width 132 height 20
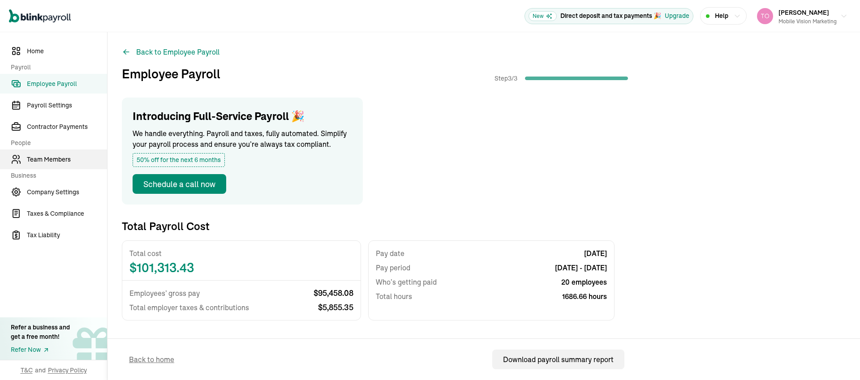
click at [44, 164] on link "Team Members" at bounding box center [53, 160] width 107 height 20
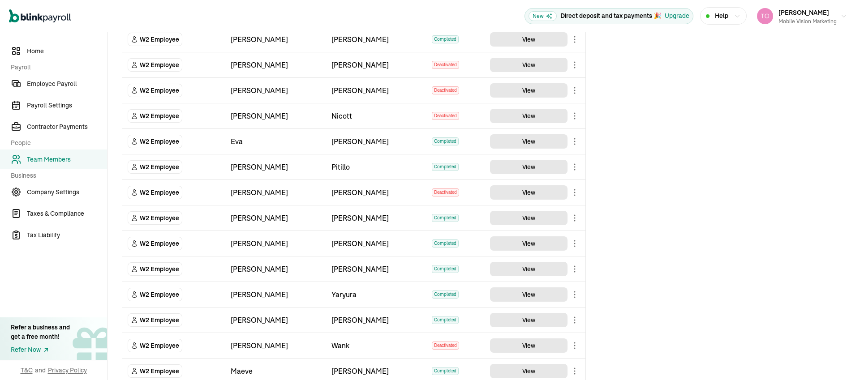
scroll to position [418, 0]
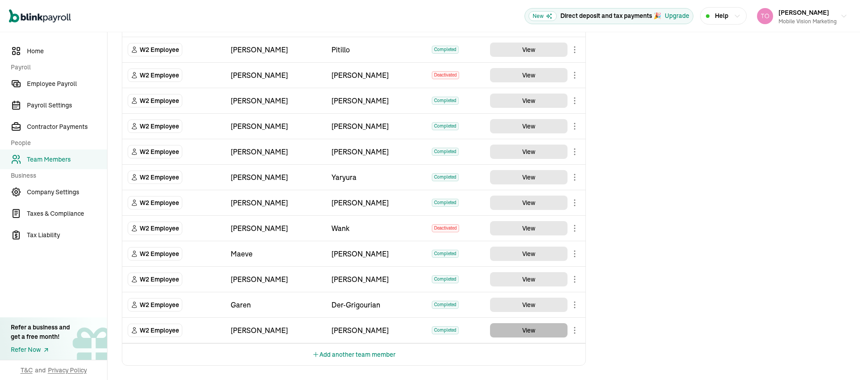
click at [516, 334] on button "View" at bounding box center [529, 330] width 78 height 14
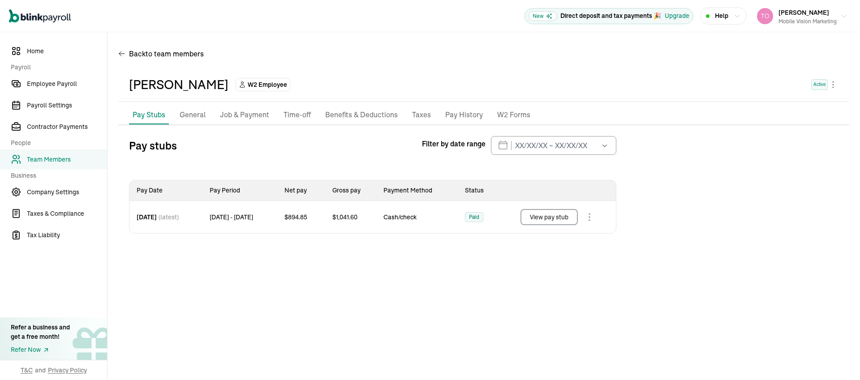
click at [234, 114] on p "Job & Payment" at bounding box center [244, 115] width 49 height 12
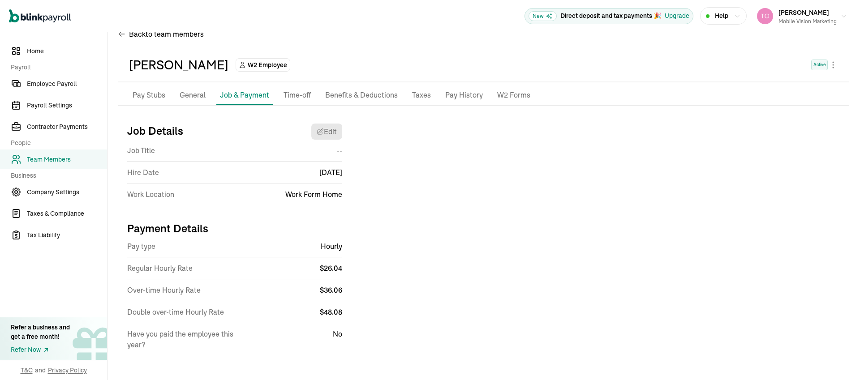
scroll to position [24, 0]
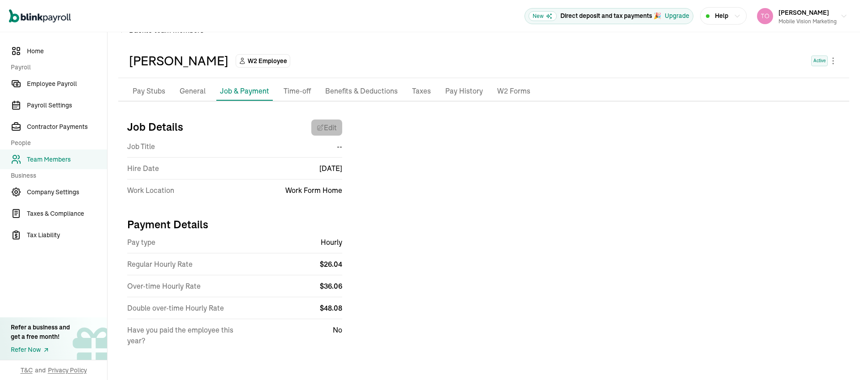
select select "Works from home"
select select "1"
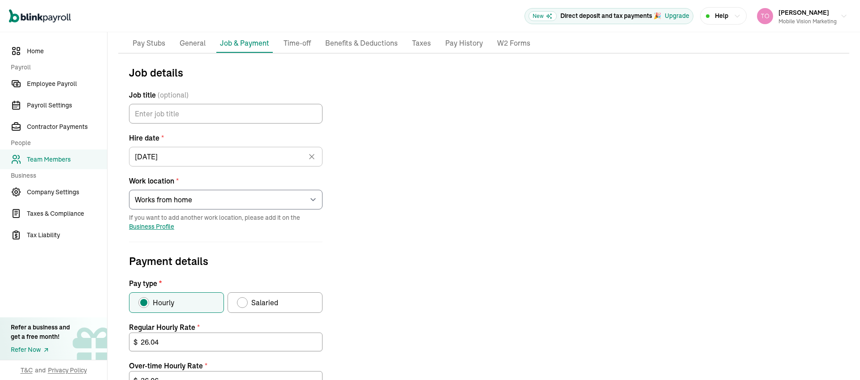
scroll to position [248, 0]
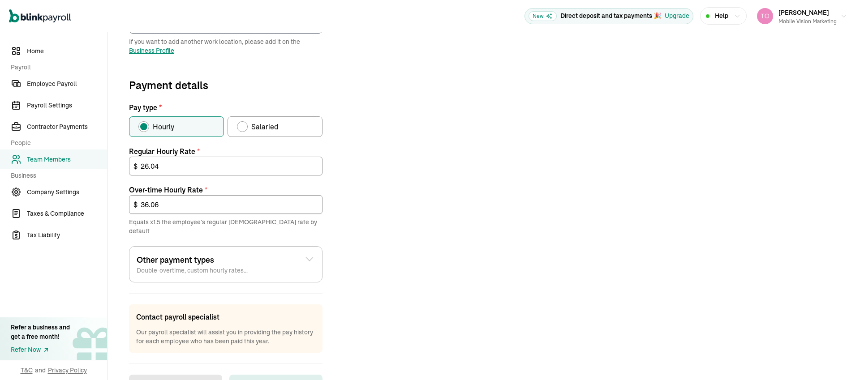
click at [239, 127] on div "Pay type" at bounding box center [242, 126] width 7 height 7
click at [239, 127] on input "Salaried" at bounding box center [240, 124] width 7 height 7
radio input "true"
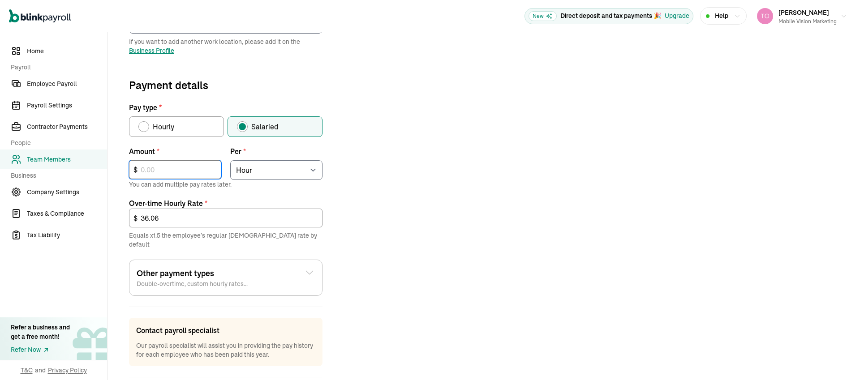
click at [184, 168] on input "text" at bounding box center [175, 169] width 92 height 19
type input "50,000"
click at [251, 162] on select "Select an item Hour Week Month Year" at bounding box center [276, 170] width 92 height 20
select select "4"
click at [230, 160] on select "Select an item Hour Week Month Year" at bounding box center [276, 170] width 92 height 20
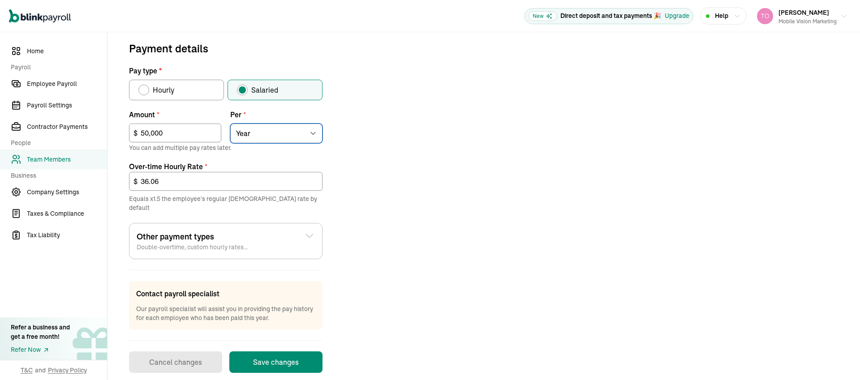
scroll to position [288, 0]
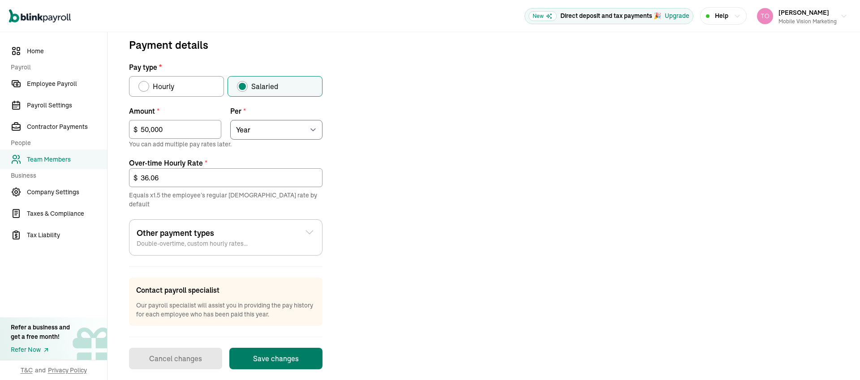
click at [274, 349] on button "Save changes" at bounding box center [275, 359] width 93 height 22
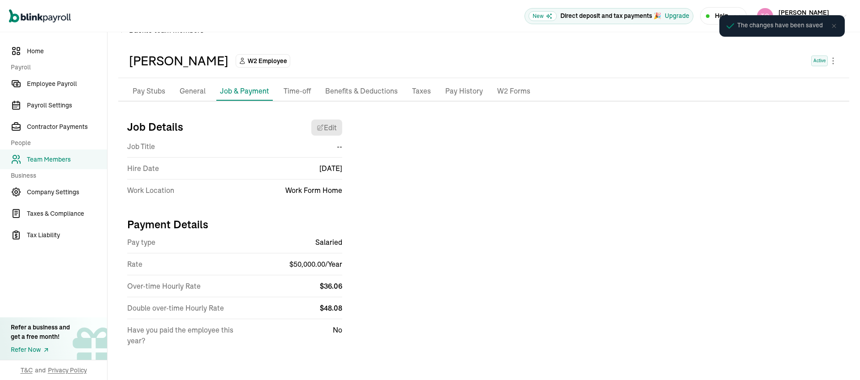
scroll to position [24, 0]
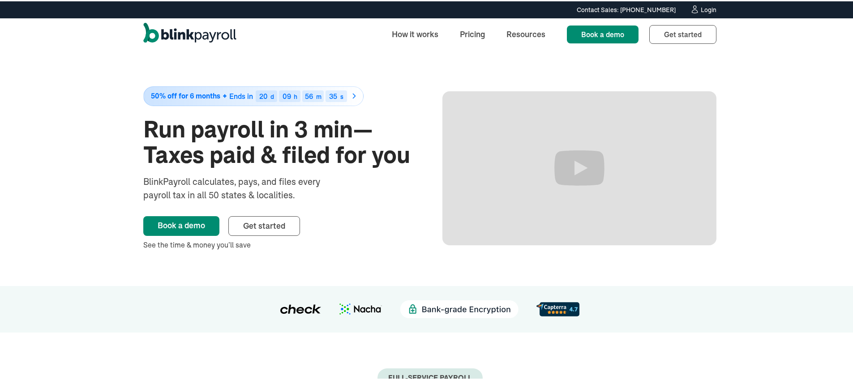
click at [706, 12] on div "Login" at bounding box center [709, 8] width 16 height 6
click at [701, 9] on div "Login" at bounding box center [709, 8] width 16 height 6
click at [704, 10] on div "Login" at bounding box center [709, 8] width 16 height 6
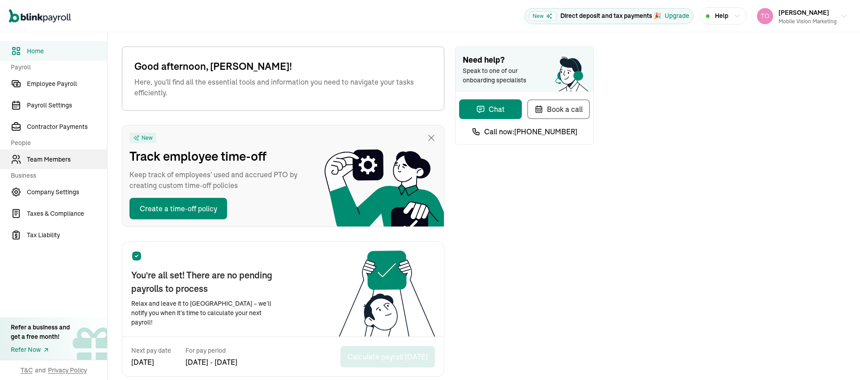
click at [52, 166] on link "Team Members" at bounding box center [53, 160] width 107 height 20
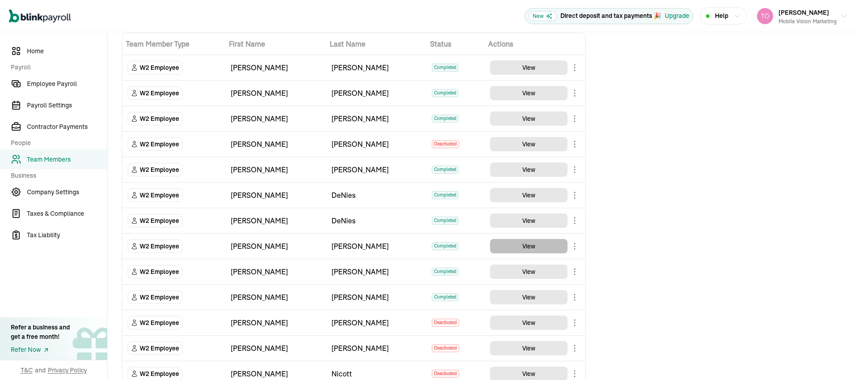
click at [511, 246] on button "View" at bounding box center [529, 246] width 78 height 14
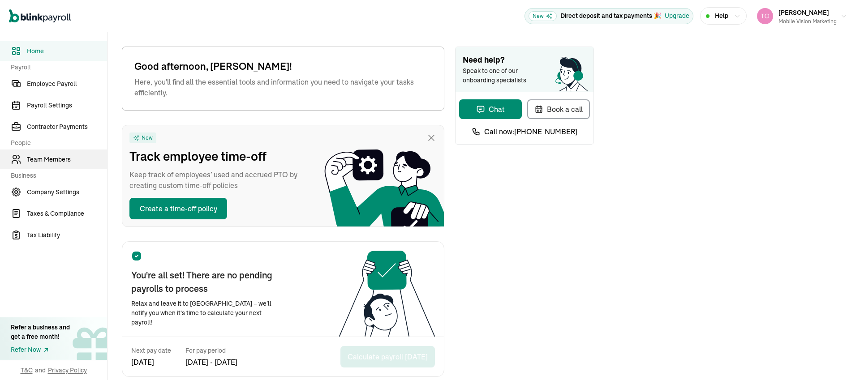
click at [52, 166] on link "Team Members" at bounding box center [53, 160] width 107 height 20
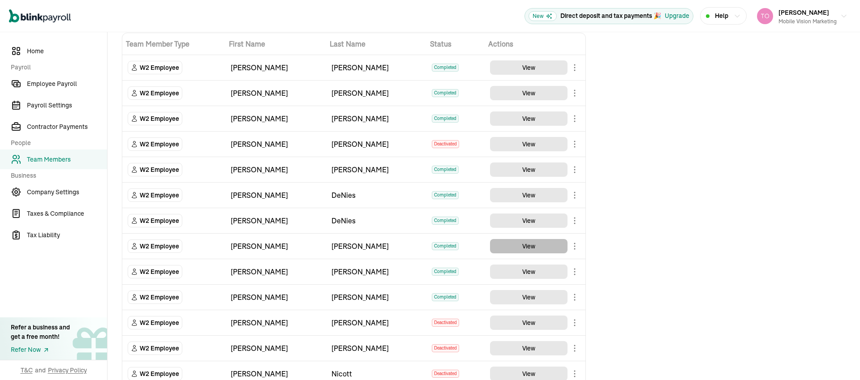
click at [511, 246] on button "View" at bounding box center [529, 246] width 78 height 14
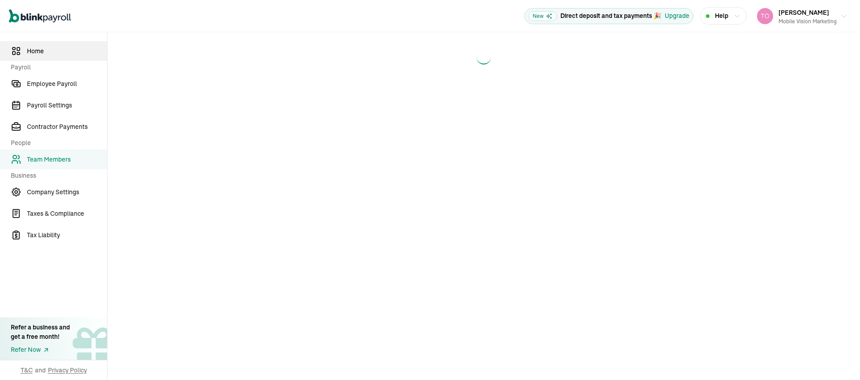
click at [34, 50] on span "Home" at bounding box center [67, 51] width 80 height 9
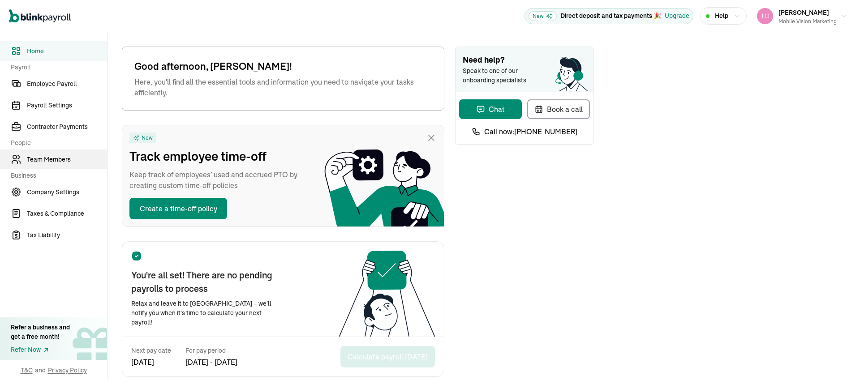
click at [60, 160] on span "Team Members" at bounding box center [67, 159] width 80 height 9
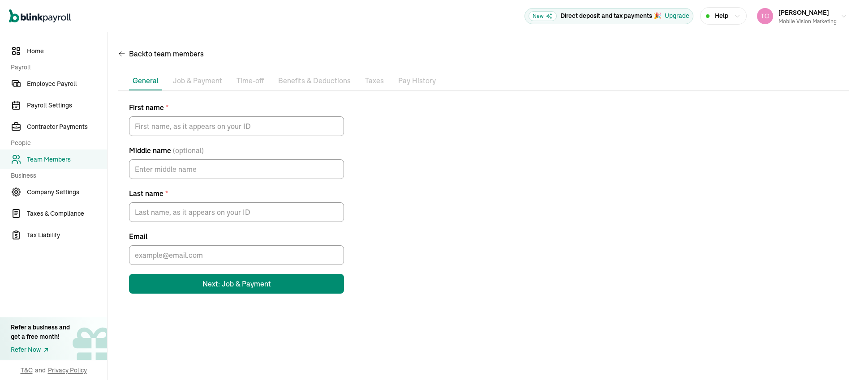
click at [207, 86] on p "Job & Payment" at bounding box center [197, 81] width 49 height 12
click at [244, 82] on p "Time-off" at bounding box center [250, 81] width 27 height 12
click at [50, 160] on span "Team Members" at bounding box center [67, 159] width 80 height 9
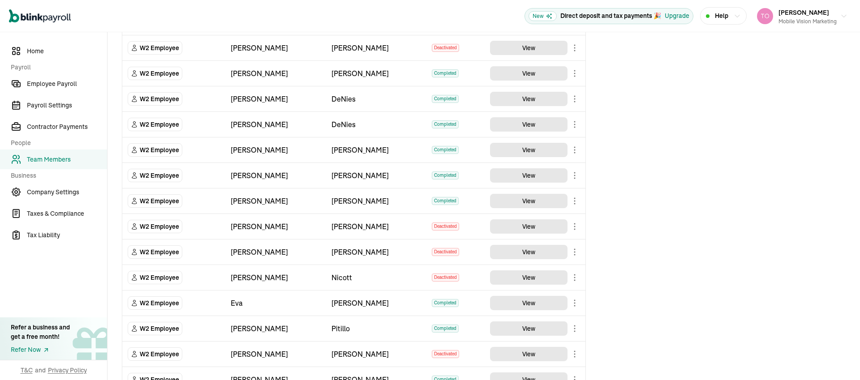
scroll to position [255, 0]
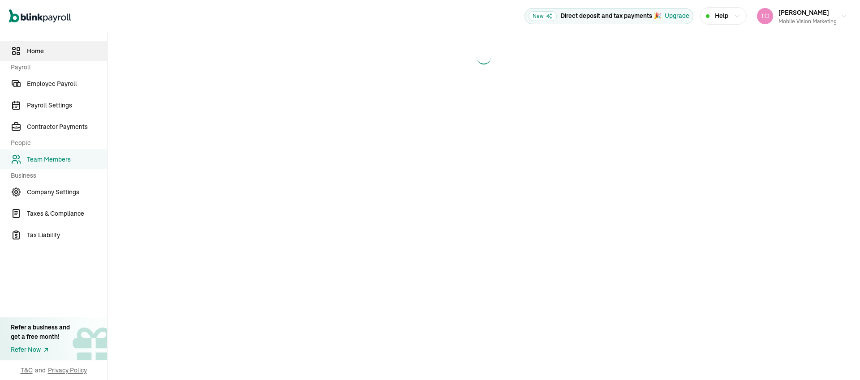
click at [34, 50] on span "Home" at bounding box center [67, 51] width 80 height 9
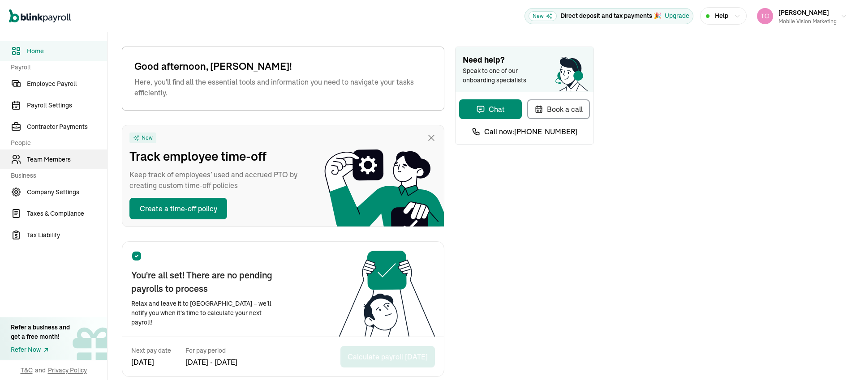
click at [60, 160] on span "Team Members" at bounding box center [67, 159] width 80 height 9
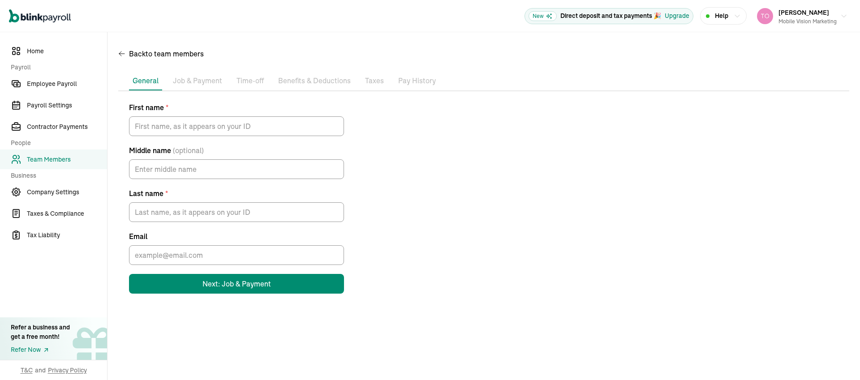
click at [207, 86] on p "Job & Payment" at bounding box center [197, 81] width 49 height 12
click at [244, 82] on p "Time-off" at bounding box center [250, 81] width 27 height 12
click at [50, 160] on span "Team Members" at bounding box center [67, 159] width 80 height 9
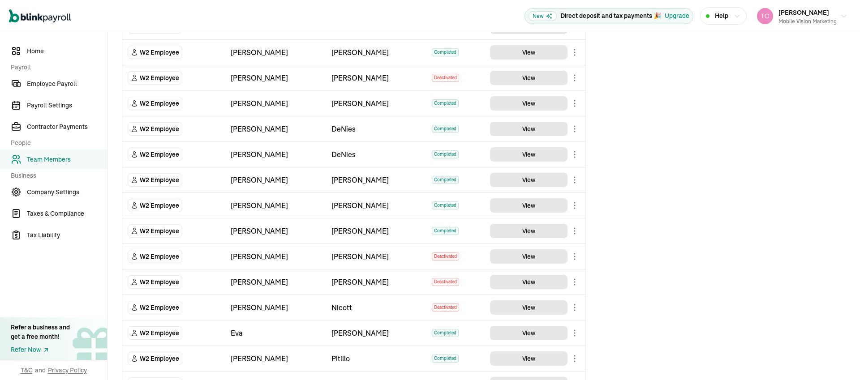
scroll to position [255, 0]
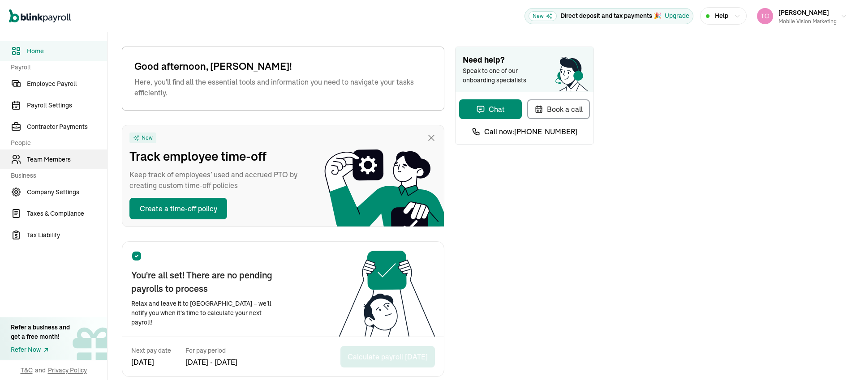
click at [45, 161] on span "Team Members" at bounding box center [67, 159] width 80 height 9
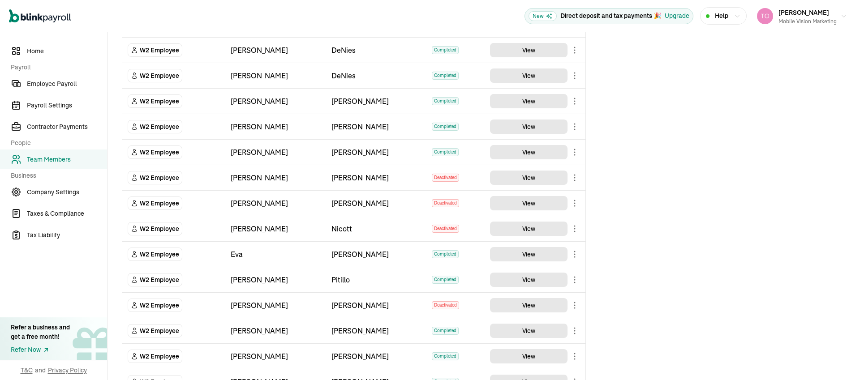
scroll to position [189, 0]
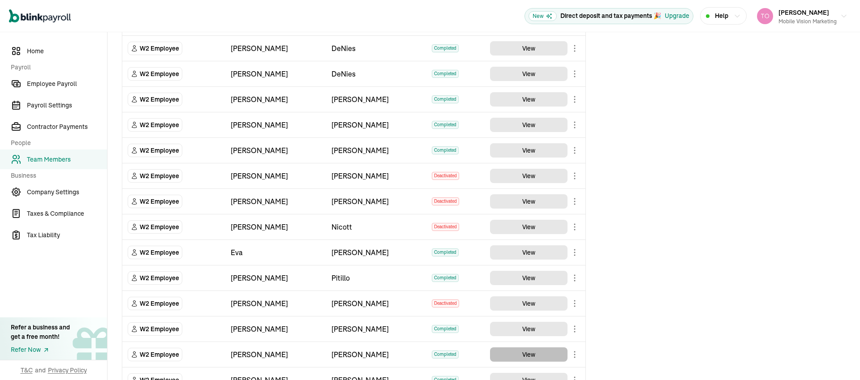
click at [515, 356] on button "View" at bounding box center [529, 355] width 78 height 14
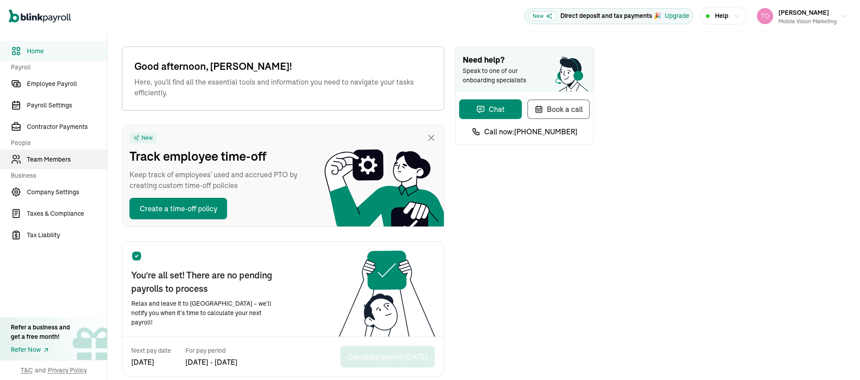
click at [45, 161] on span "Team Members" at bounding box center [67, 159] width 80 height 9
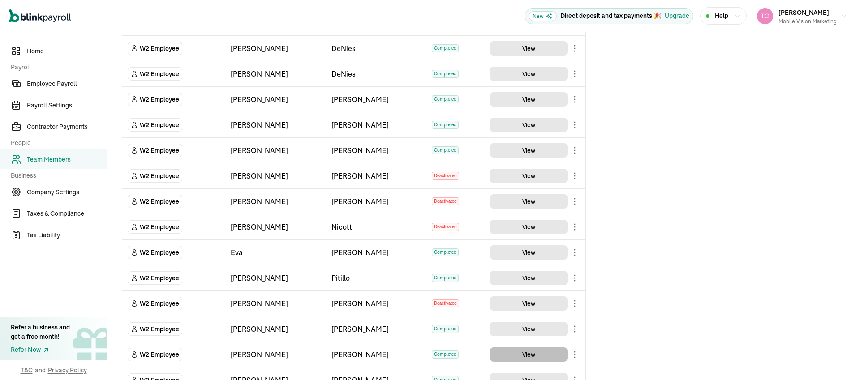
click at [515, 356] on button "View" at bounding box center [529, 355] width 78 height 14
